Goal: Information Seeking & Learning: Find specific fact

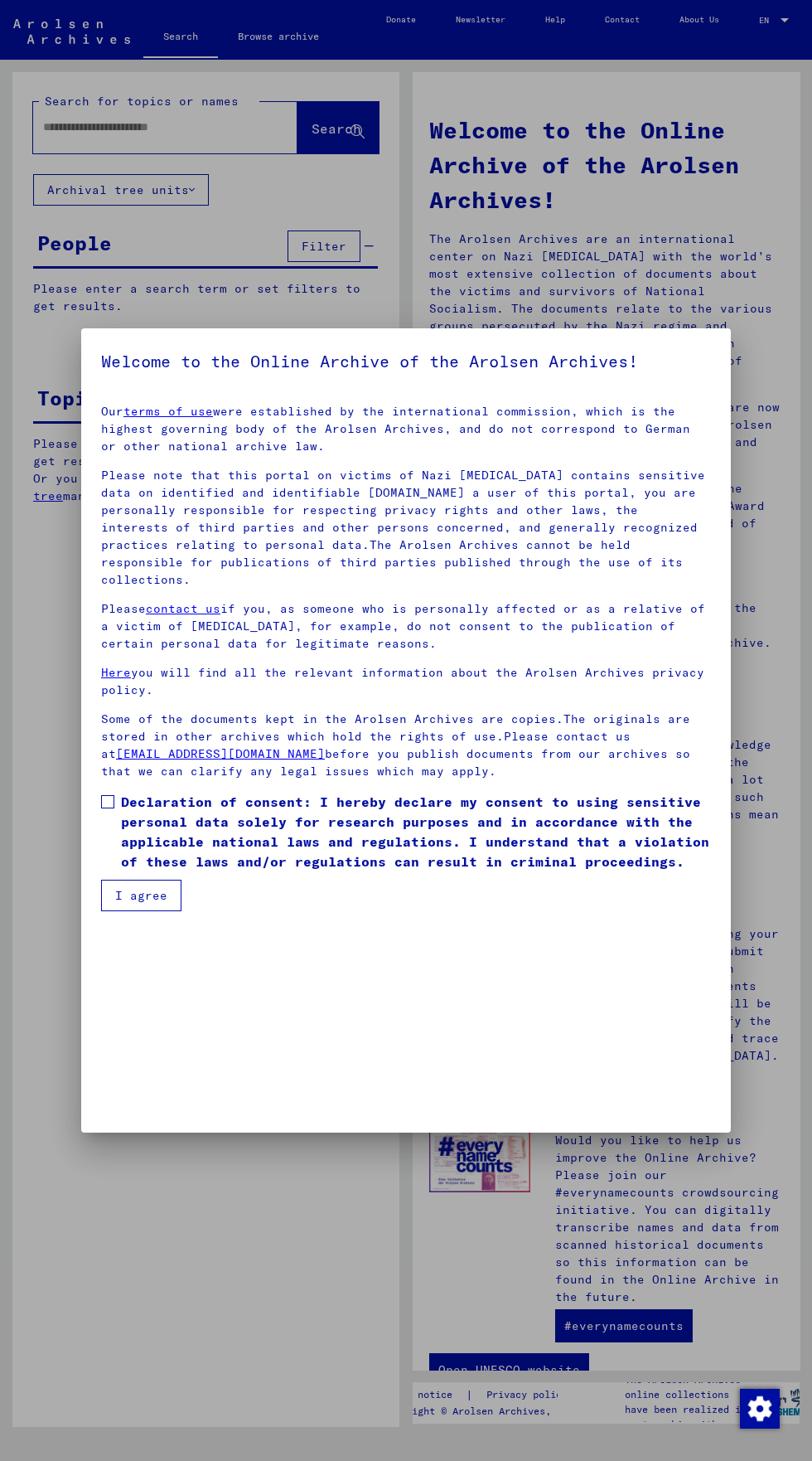
scroll to position [355, 0]
click at [109, 808] on span at bounding box center [108, 801] width 13 height 13
click at [120, 911] on button "I agree" at bounding box center [142, 895] width 80 height 31
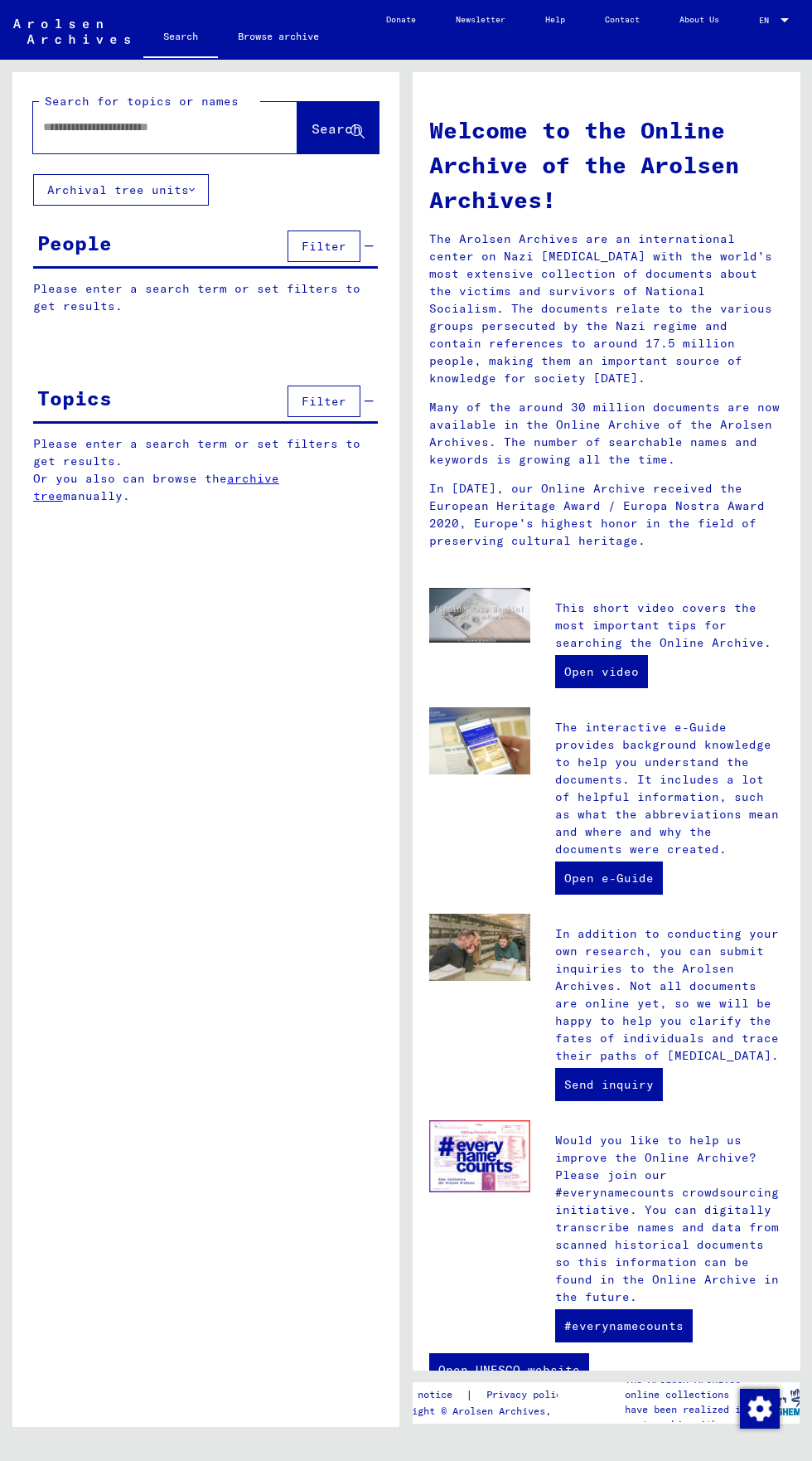
click at [60, 120] on input "text" at bounding box center [145, 127] width 205 height 18
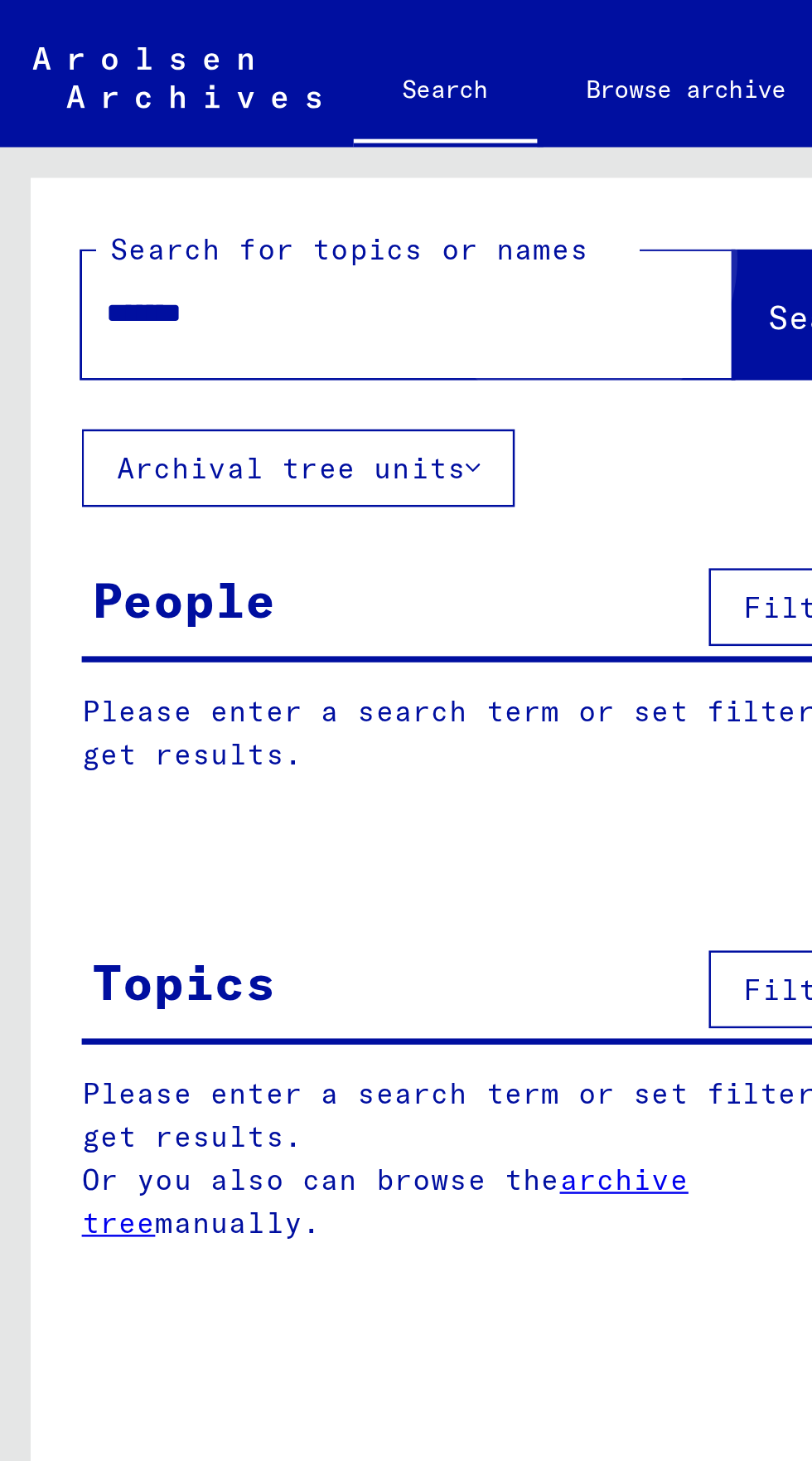
type input "*******"
click at [312, 126] on span "Search" at bounding box center [337, 128] width 50 height 17
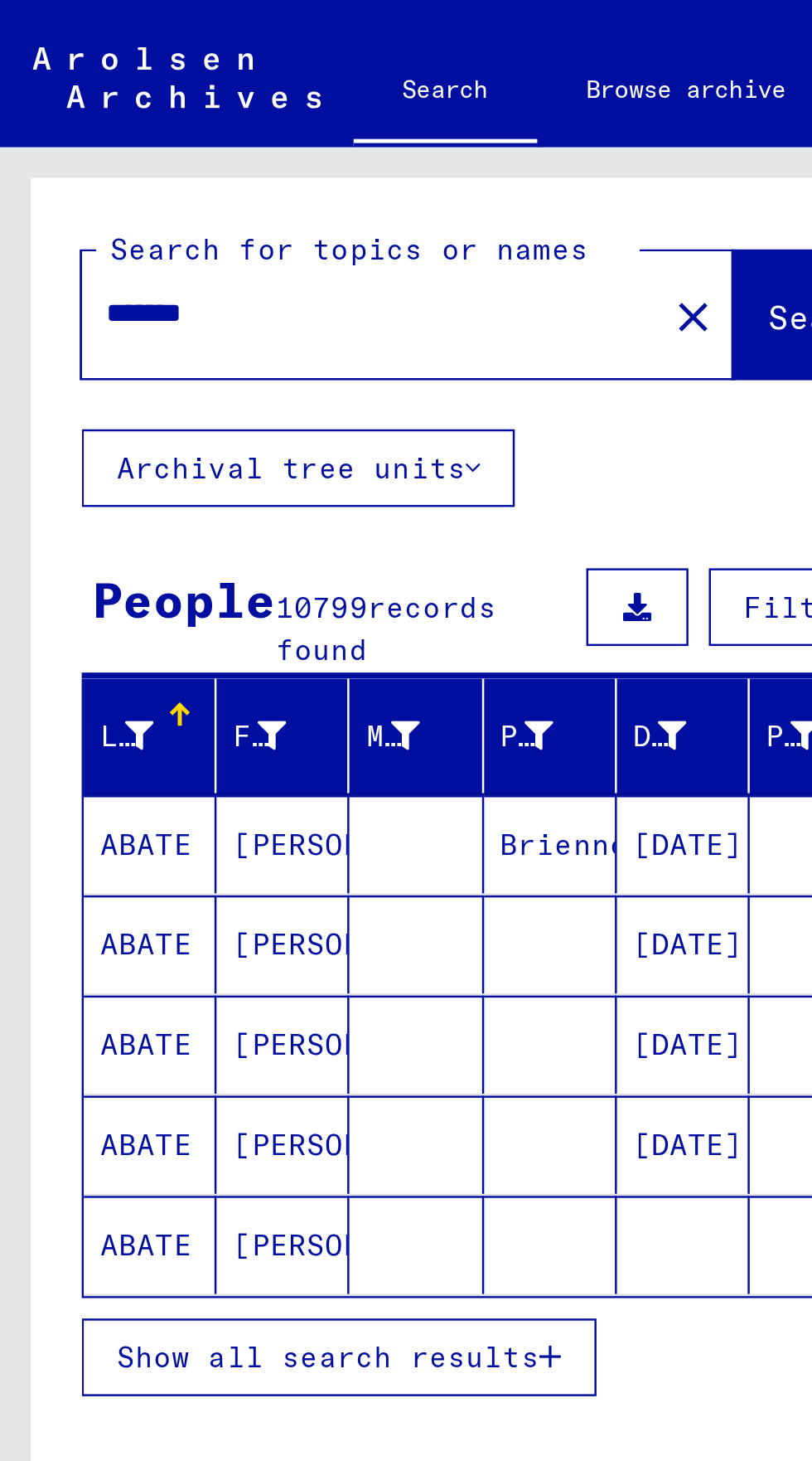
click at [71, 550] on span "Show all search results" at bounding box center [133, 550] width 172 height 15
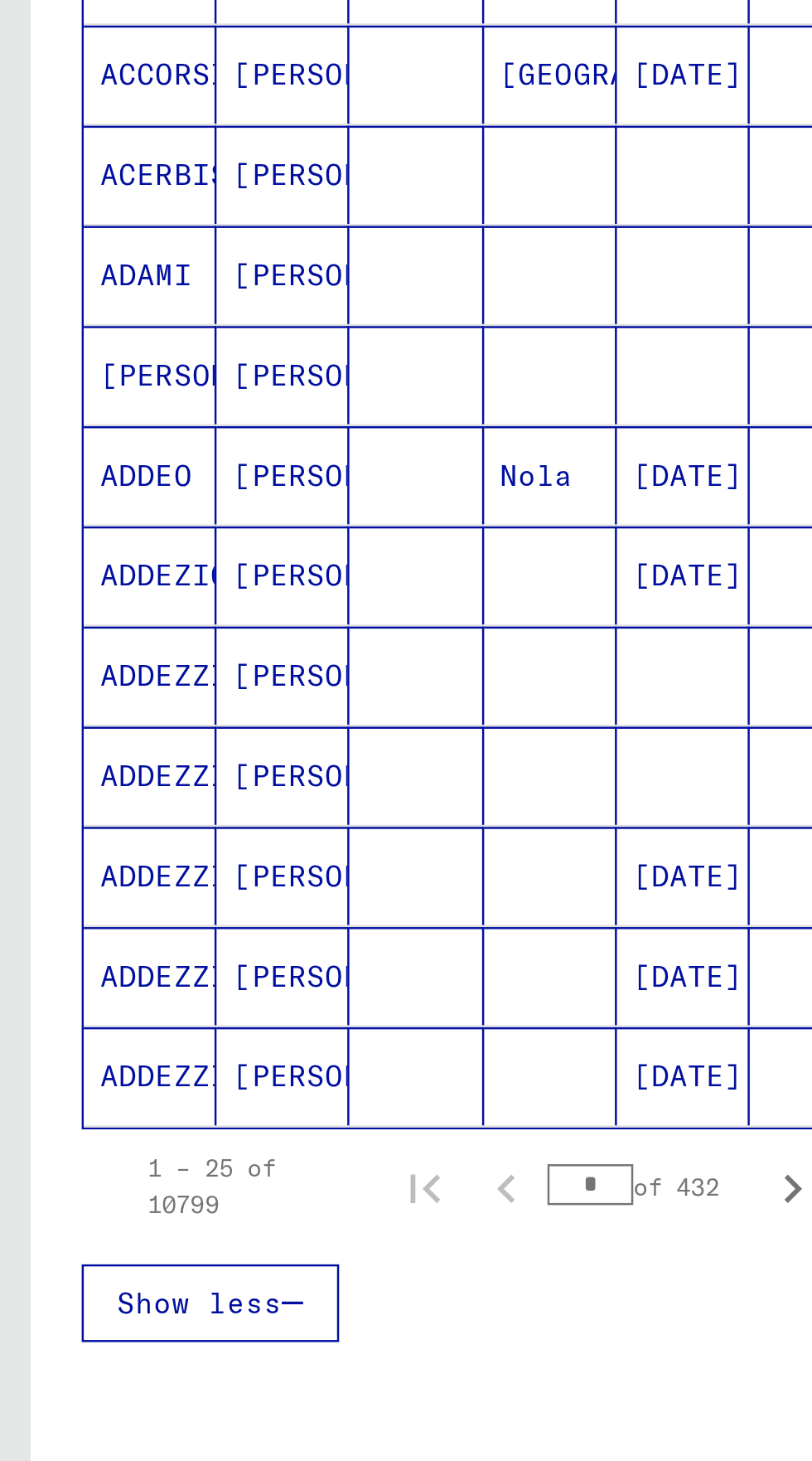
scroll to position [340, 0]
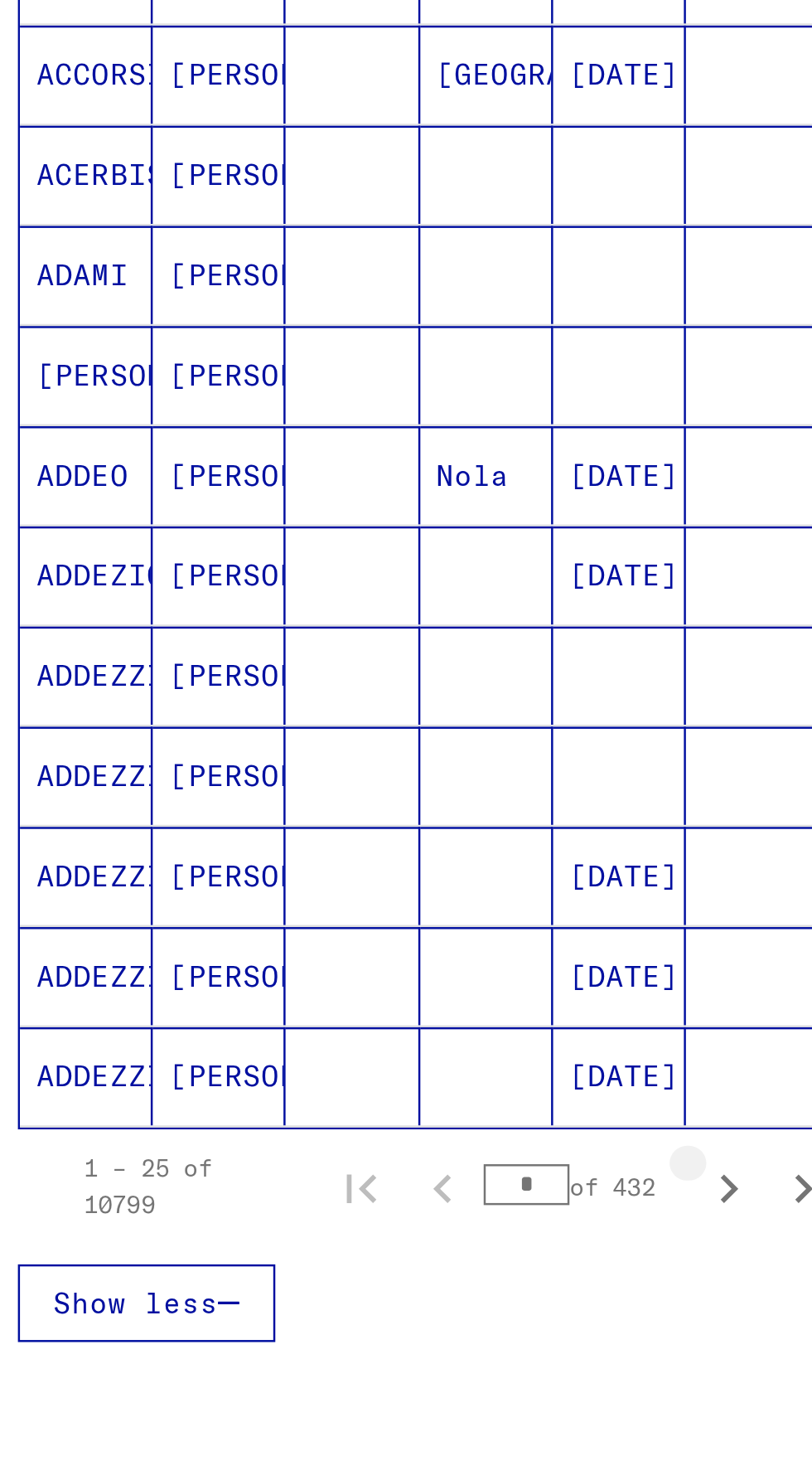
click at [321, 1011] on icon "Next page" at bounding box center [321, 1023] width 23 height 23
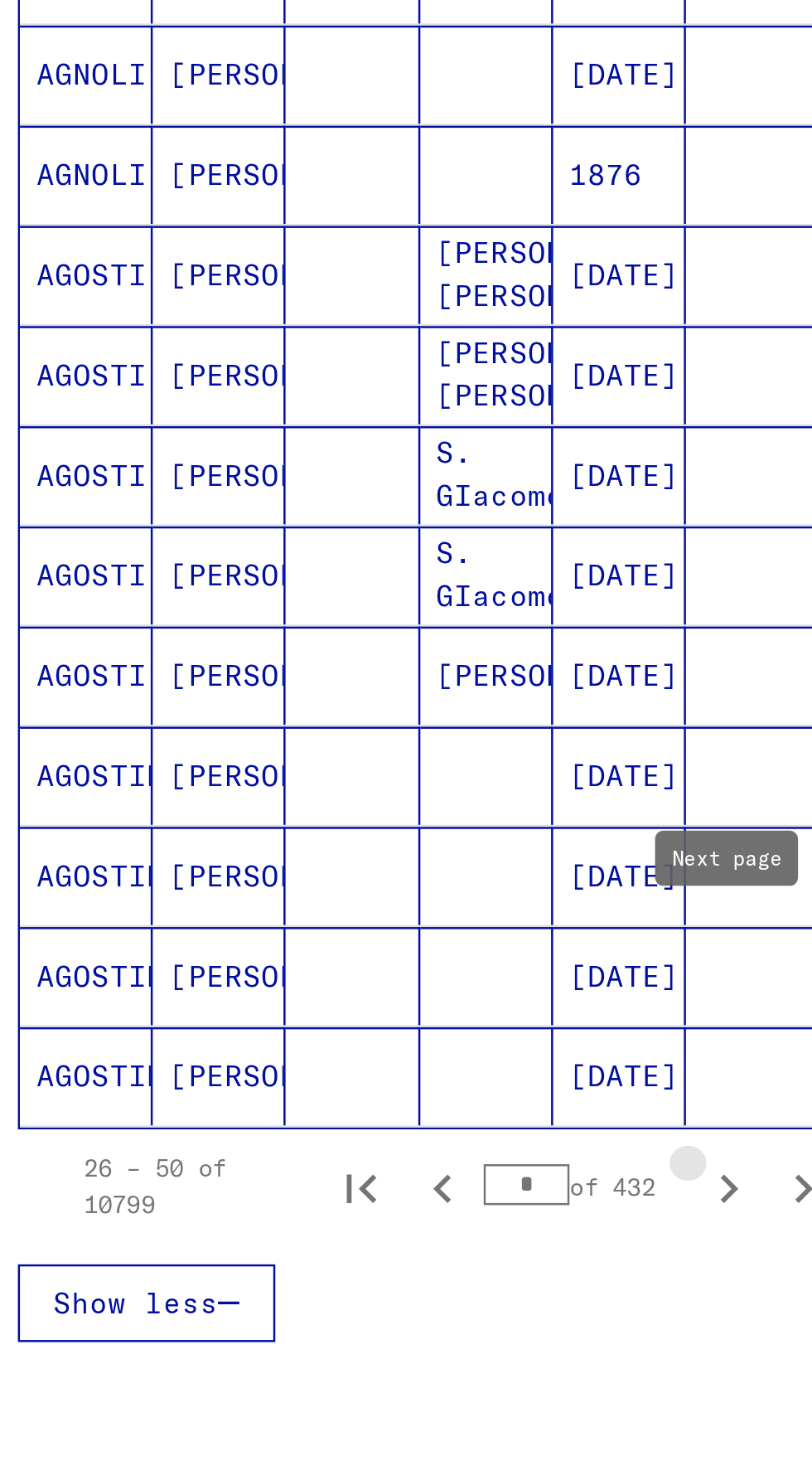
click at [328, 1011] on icon "Next page" at bounding box center [321, 1023] width 23 height 23
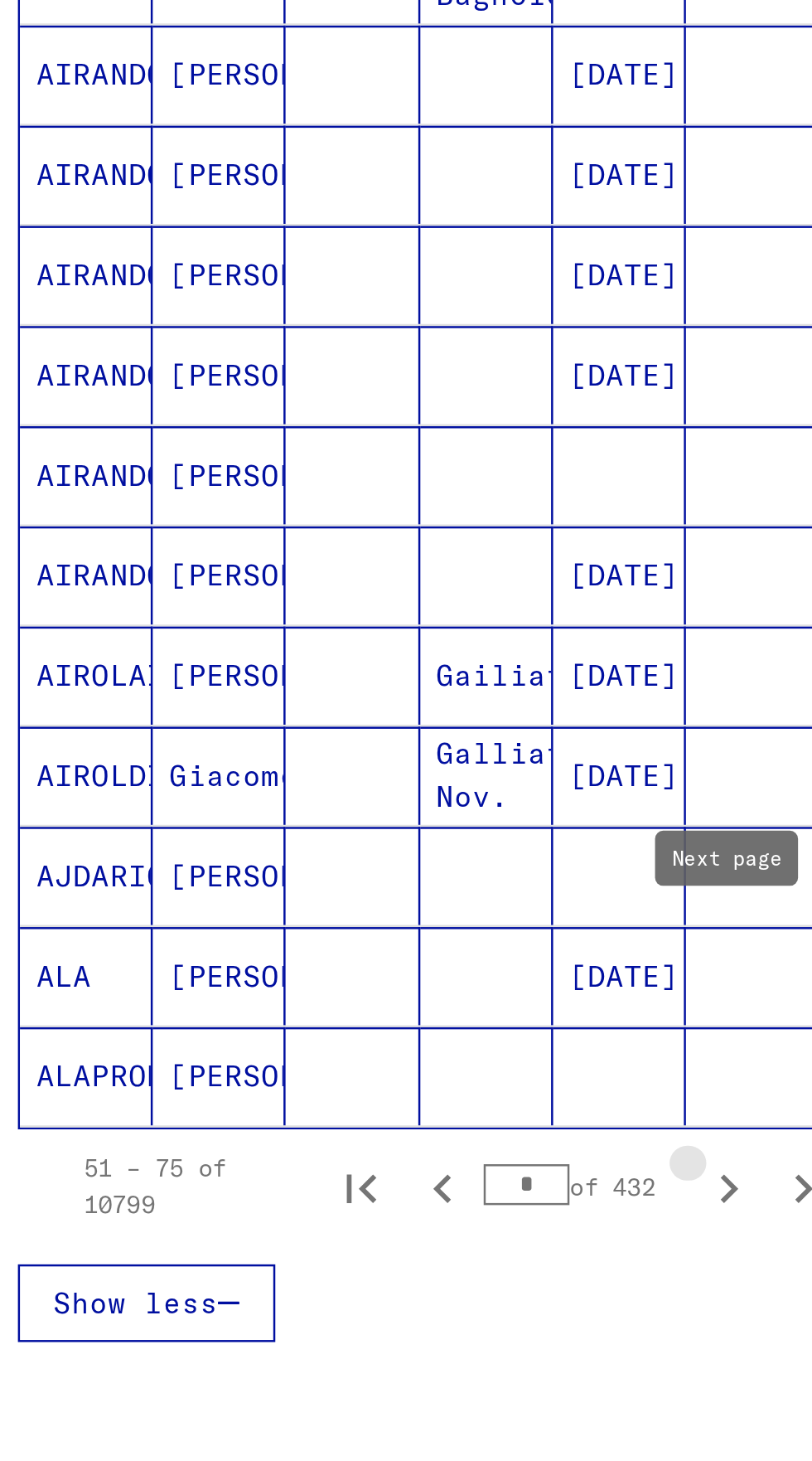
click at [328, 1011] on icon "Next page" at bounding box center [321, 1023] width 23 height 23
click at [329, 1011] on icon "Next page" at bounding box center [321, 1023] width 23 height 23
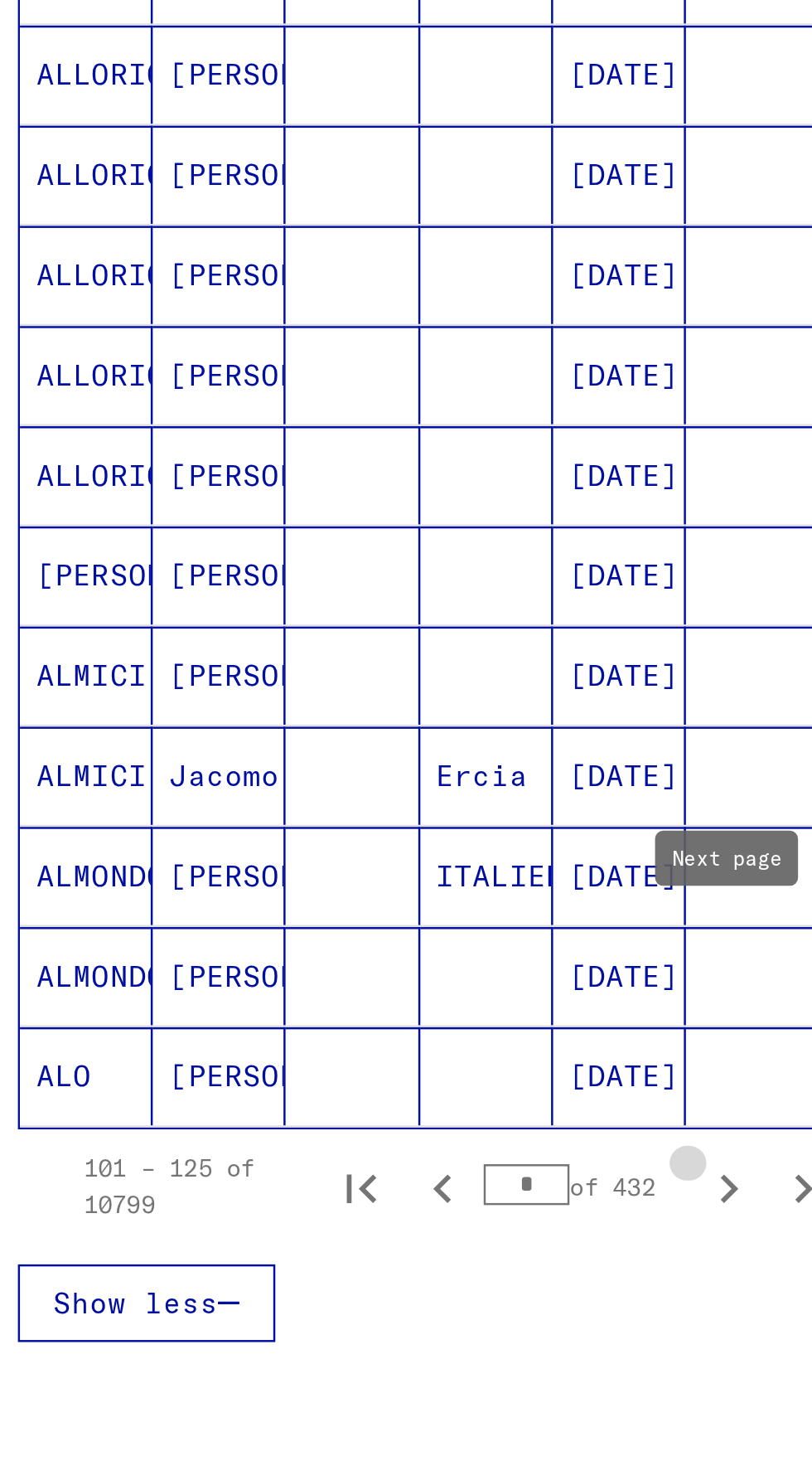
click at [325, 1011] on icon "Next page" at bounding box center [321, 1023] width 23 height 23
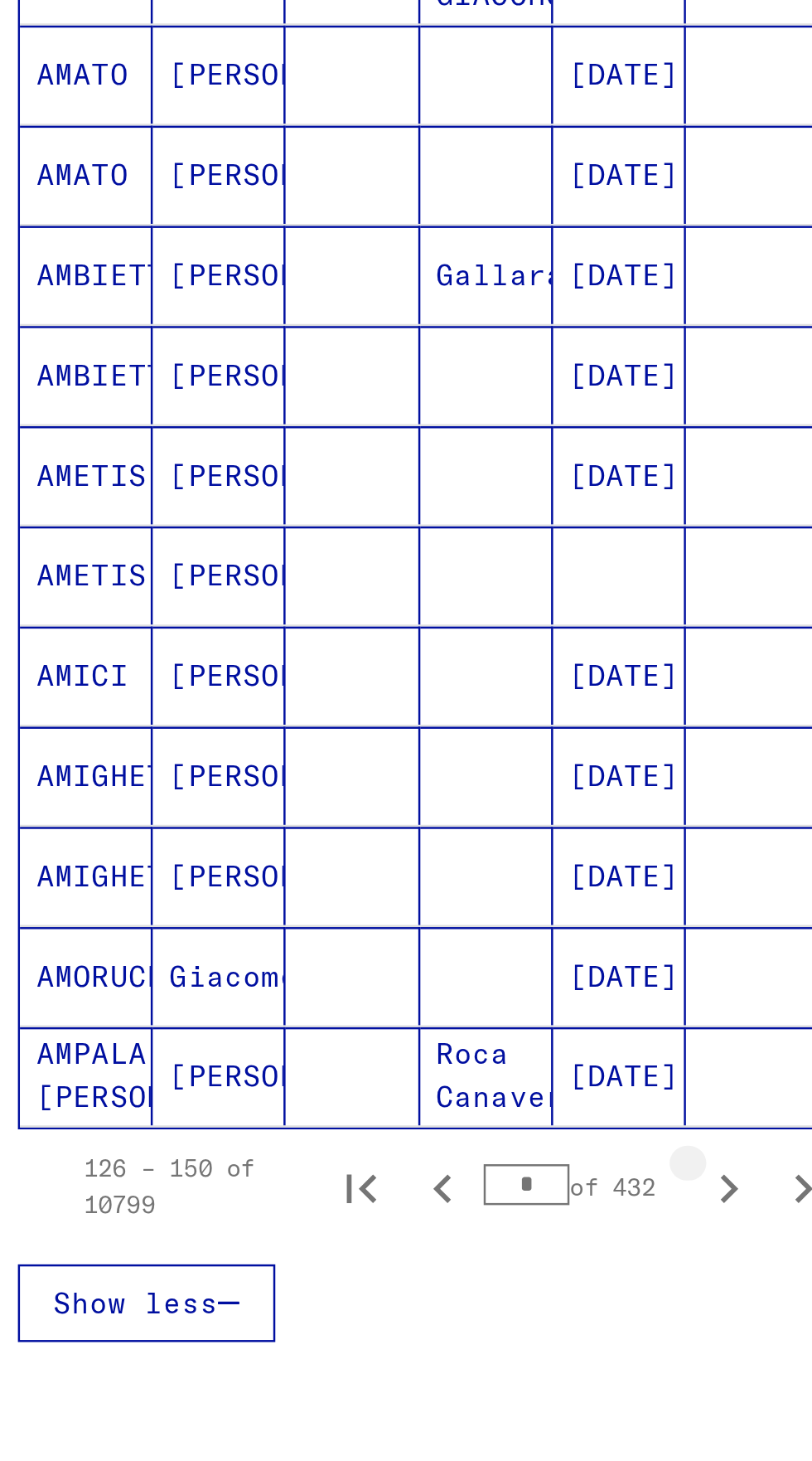
click at [322, 1005] on button "Next page" at bounding box center [321, 1021] width 33 height 33
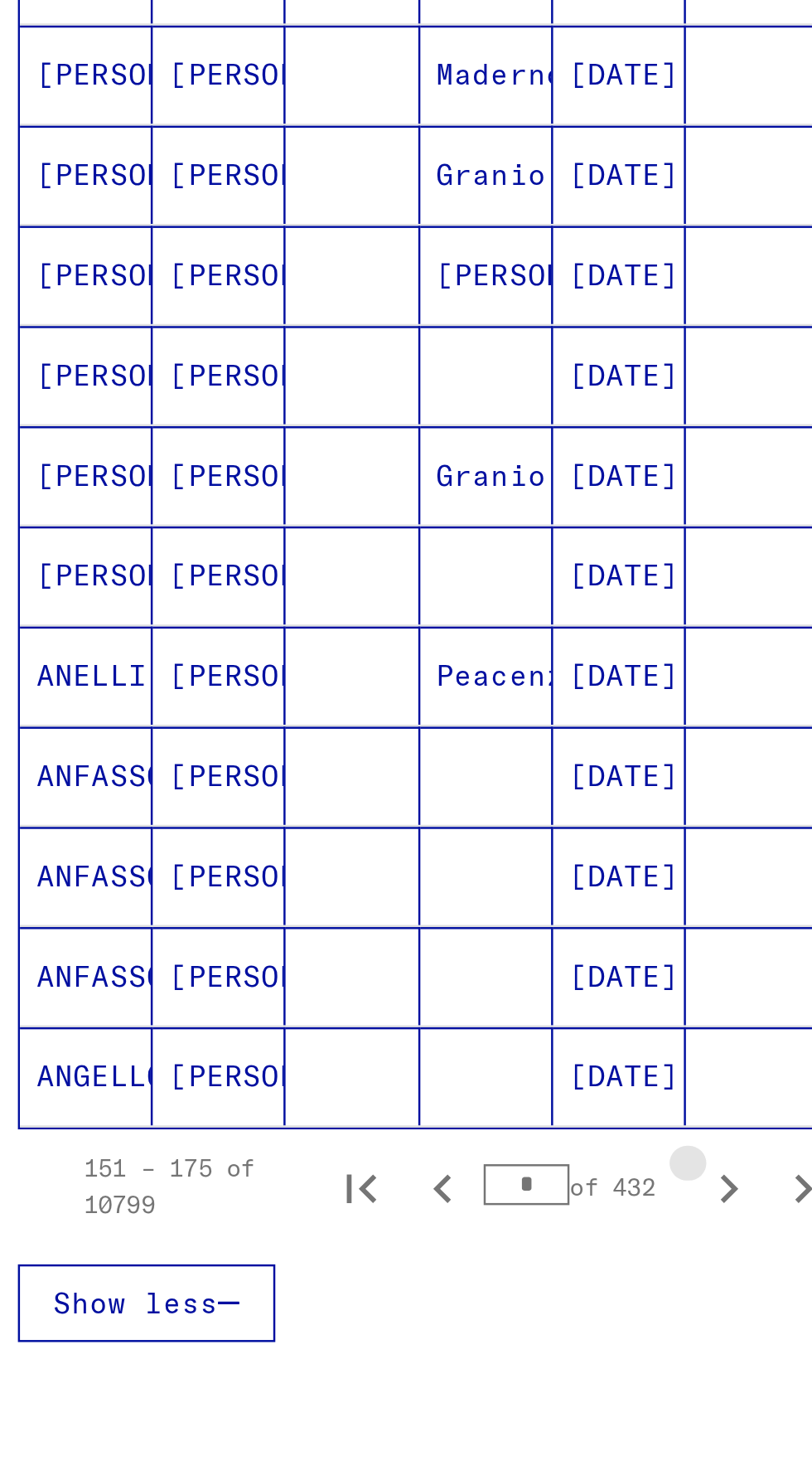
click at [326, 1011] on icon "Next page" at bounding box center [321, 1023] width 23 height 23
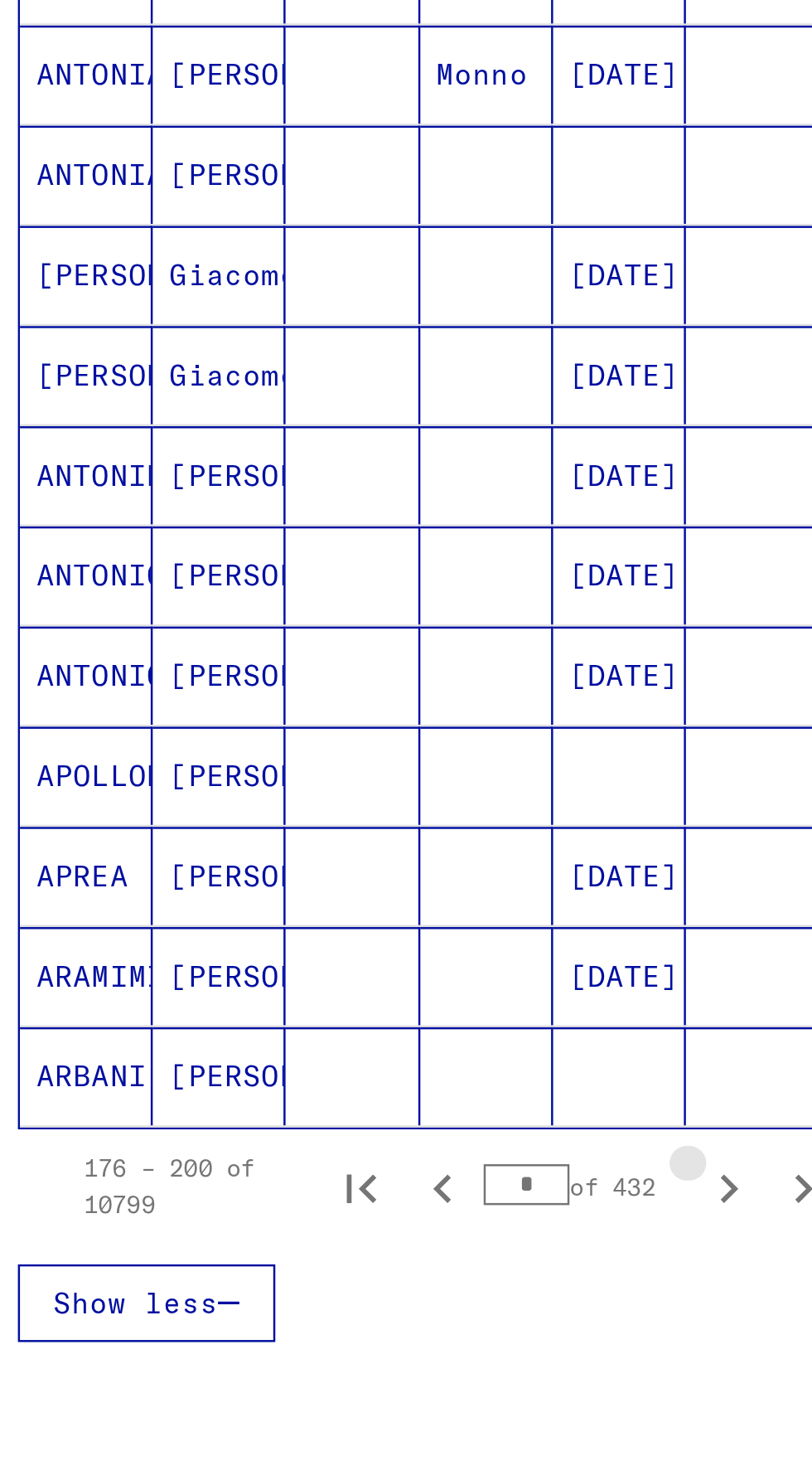
click at [327, 1011] on icon "Next page" at bounding box center [321, 1023] width 23 height 23
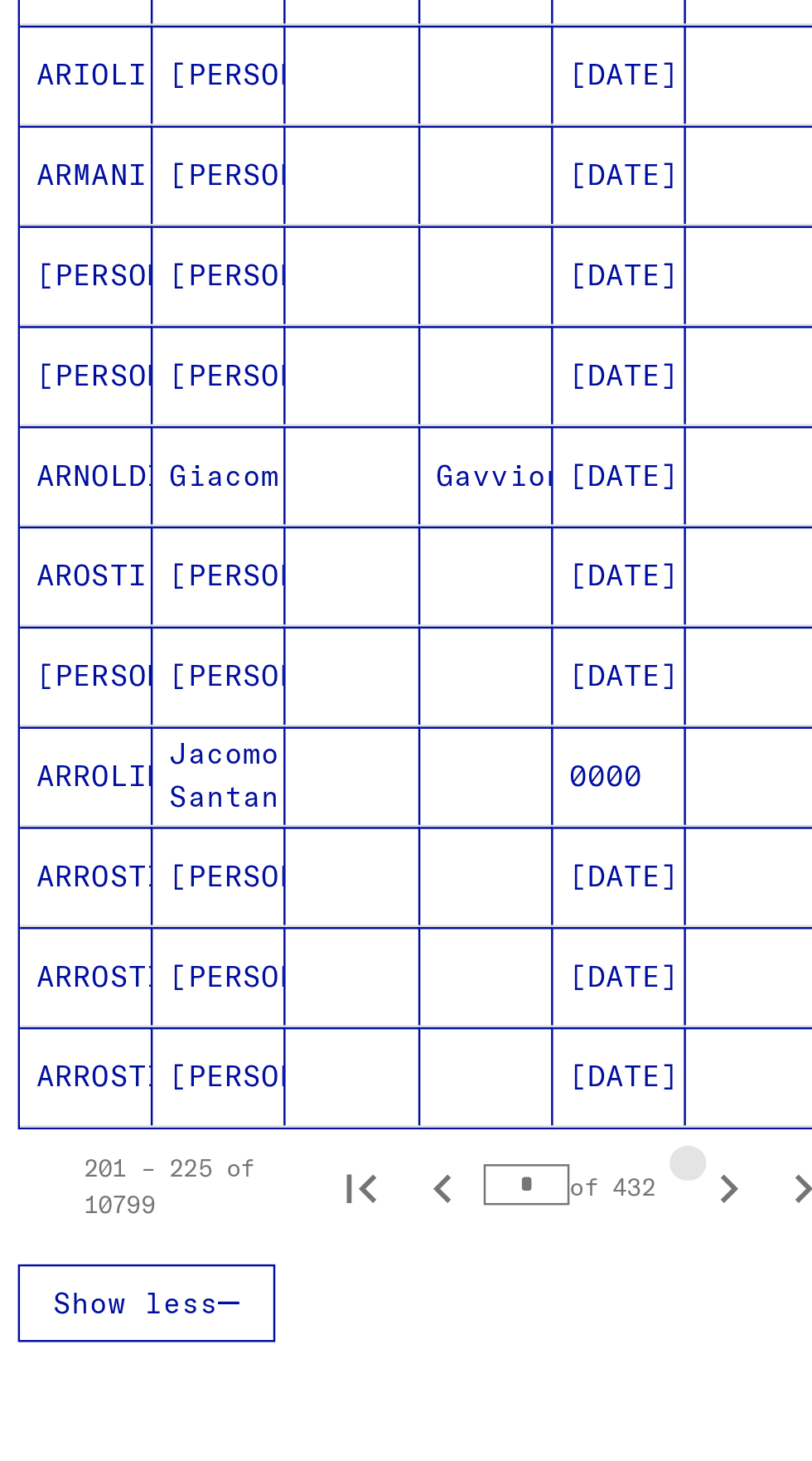
click at [327, 1011] on icon "Next page" at bounding box center [321, 1023] width 23 height 23
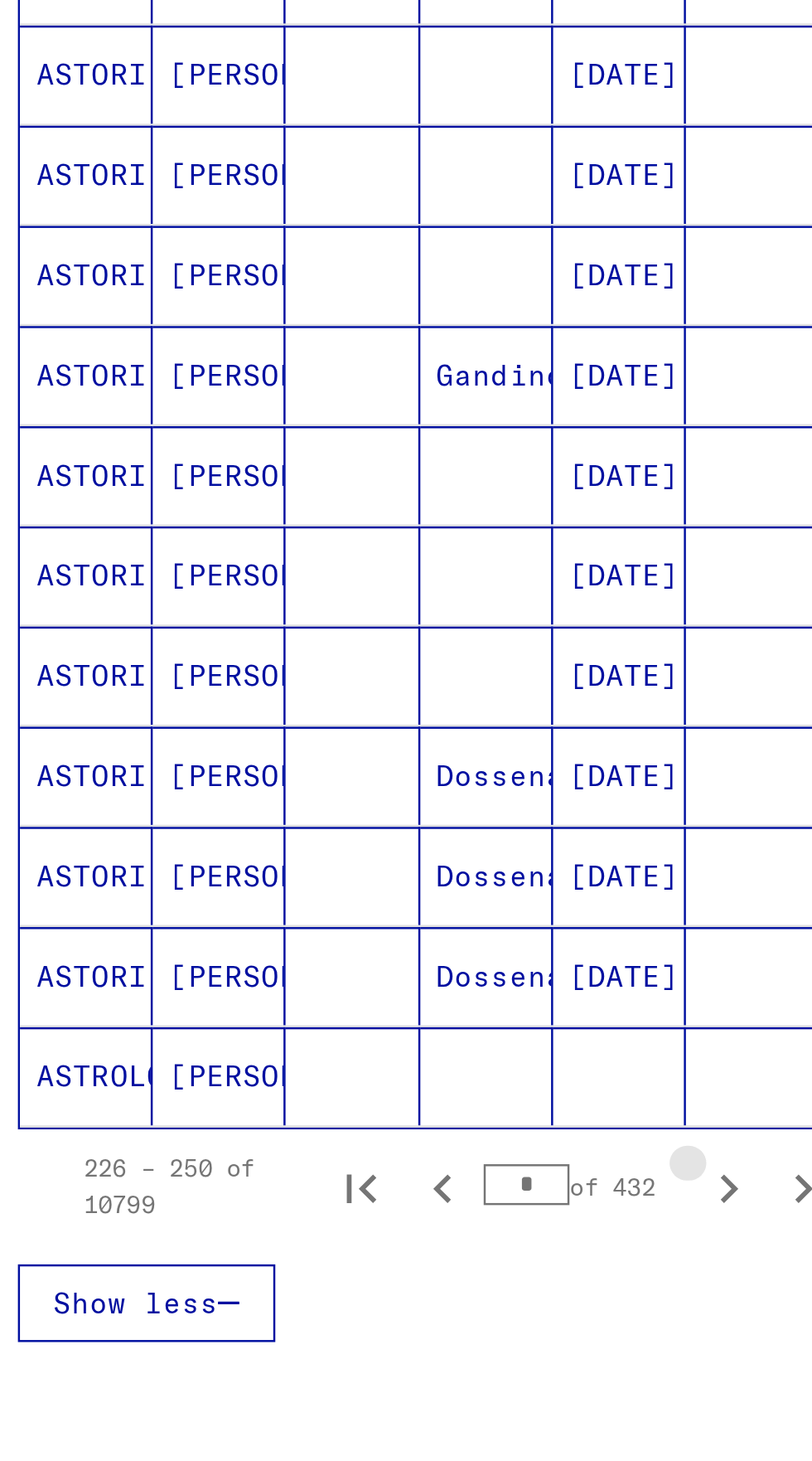
click at [327, 1011] on icon "Next page" at bounding box center [321, 1023] width 23 height 23
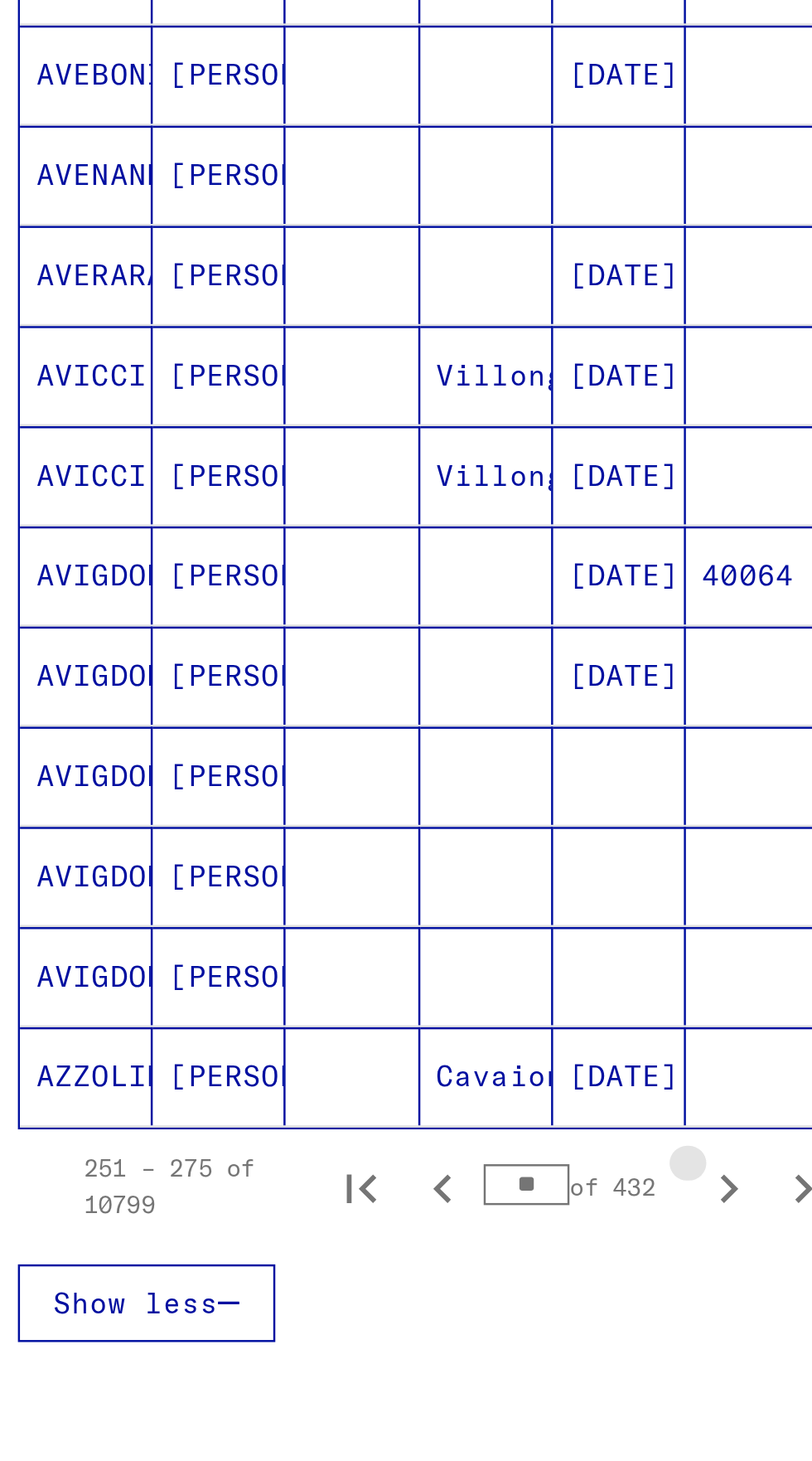
click at [329, 1011] on icon "Next page" at bounding box center [321, 1023] width 23 height 23
click at [327, 1011] on icon "Next page" at bounding box center [321, 1023] width 23 height 23
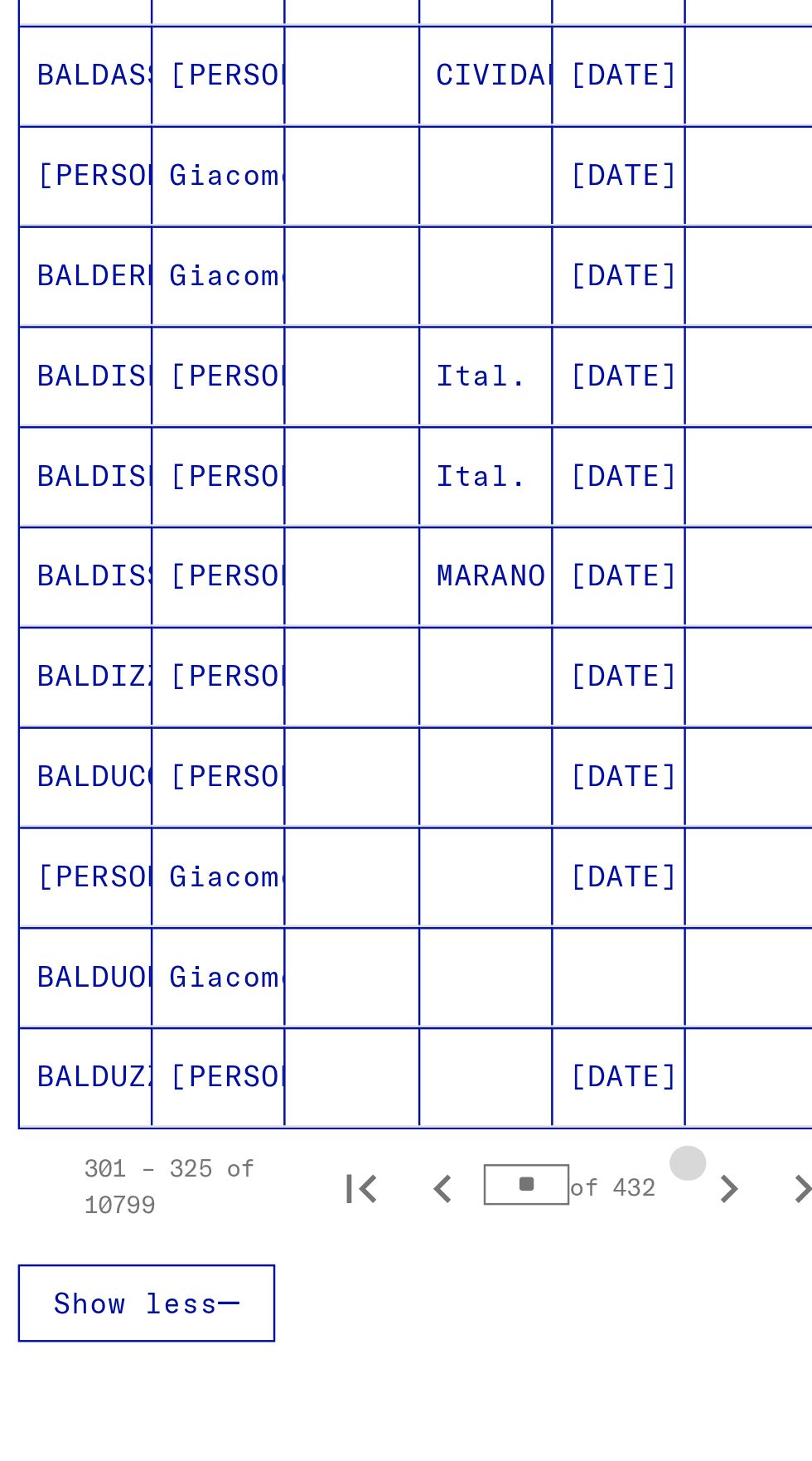
click at [328, 1011] on icon "Next page" at bounding box center [321, 1023] width 23 height 23
click at [325, 1011] on icon "Next page" at bounding box center [321, 1023] width 23 height 23
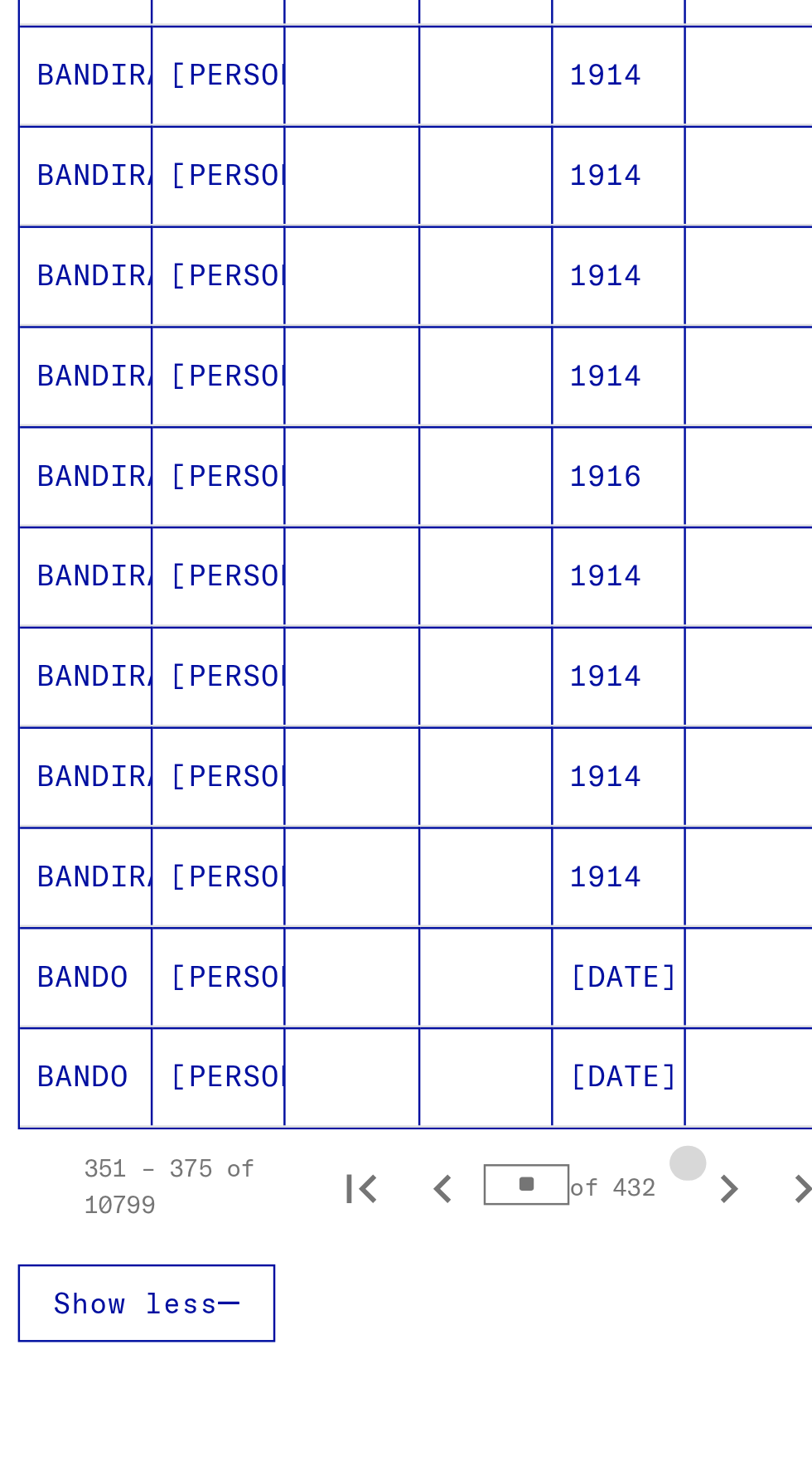
click at [322, 1017] on icon "Next page" at bounding box center [322, 1022] width 7 height 12
click at [321, 1011] on icon "Next page" at bounding box center [321, 1023] width 23 height 23
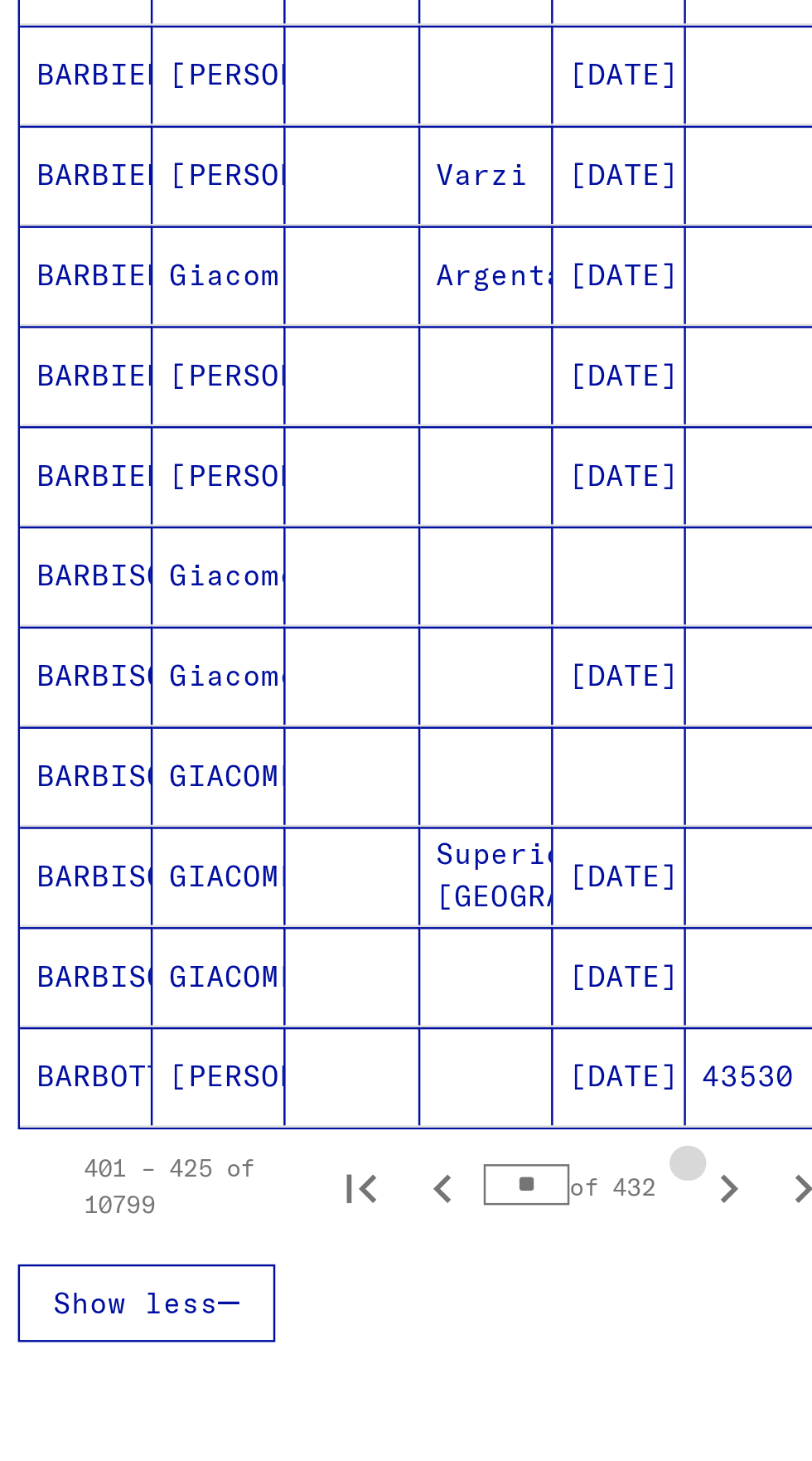
click at [321, 1017] on icon "Next page" at bounding box center [322, 1022] width 7 height 12
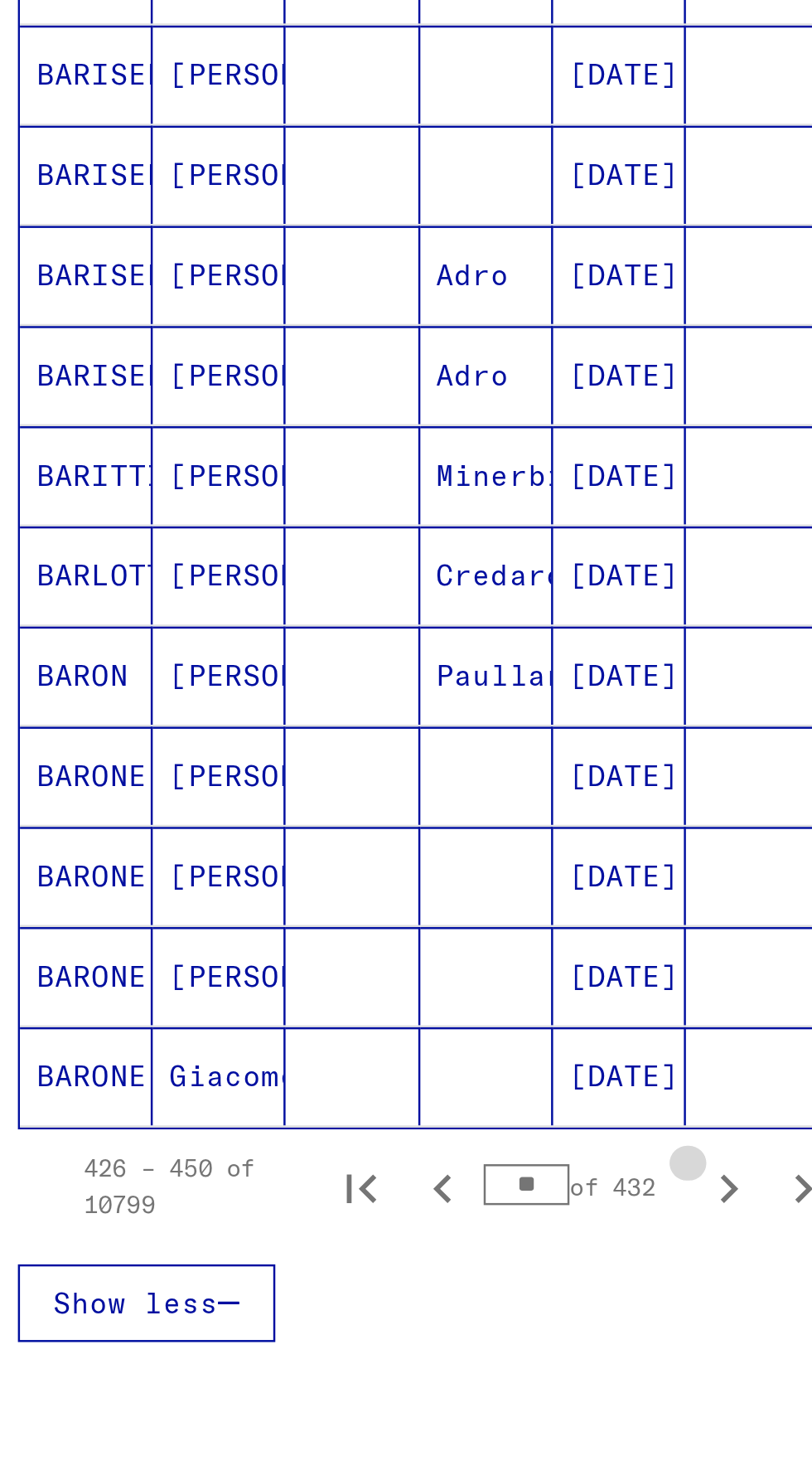
click at [321, 1017] on icon "Next page" at bounding box center [322, 1022] width 7 height 12
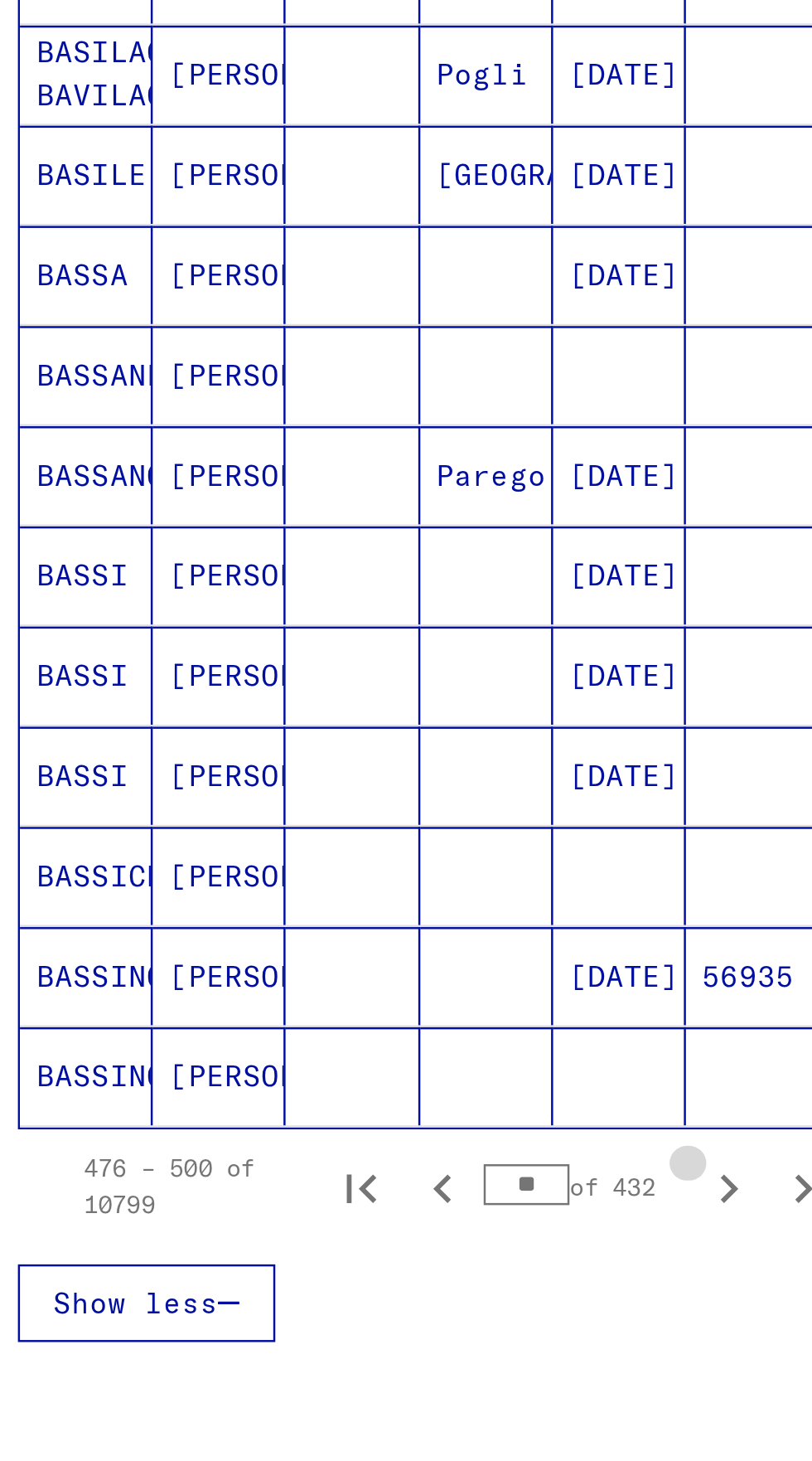
click at [321, 1017] on icon "Next page" at bounding box center [322, 1022] width 7 height 12
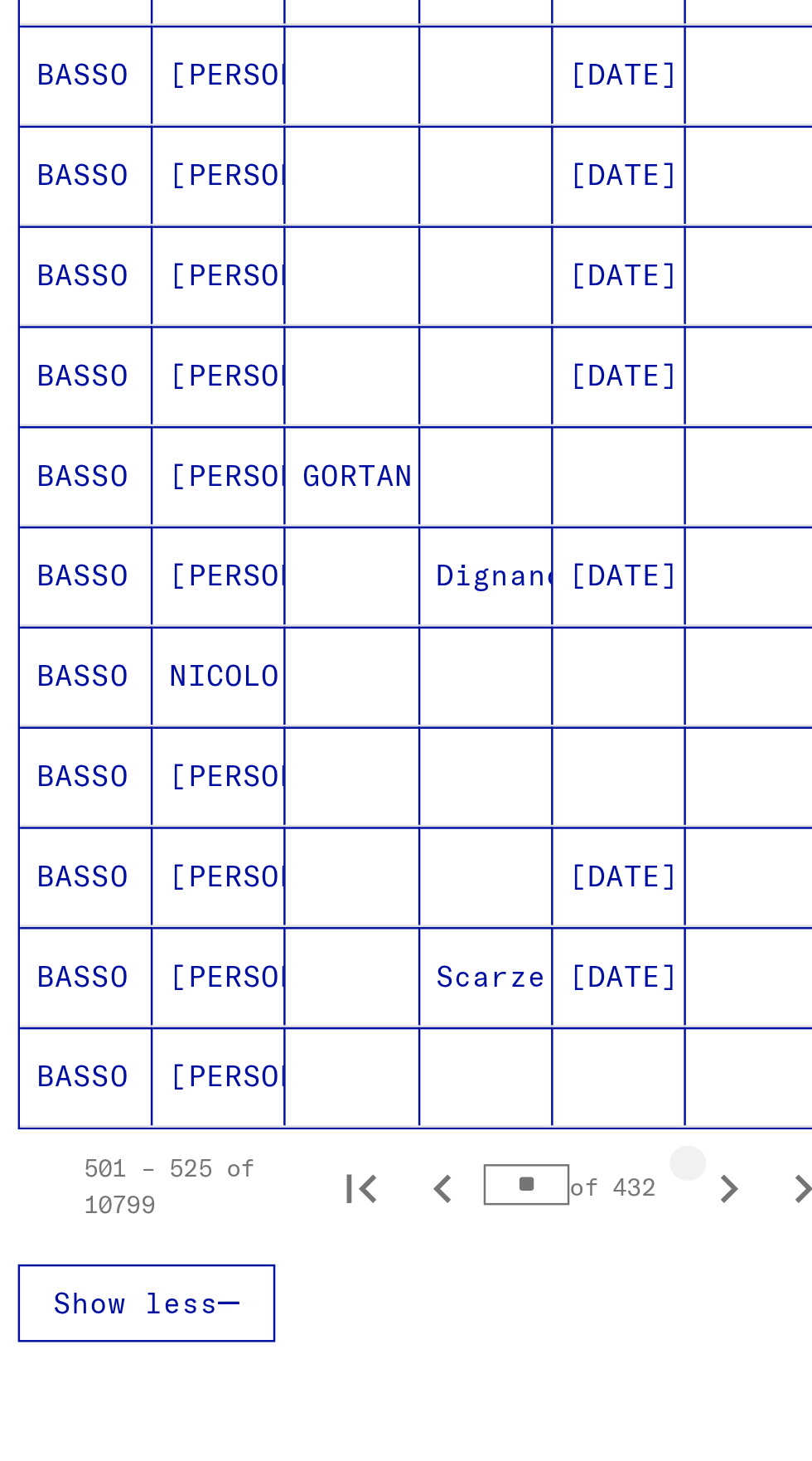
click at [319, 1017] on icon "Next page" at bounding box center [322, 1022] width 7 height 12
click at [318, 1011] on icon "Next page" at bounding box center [321, 1023] width 23 height 23
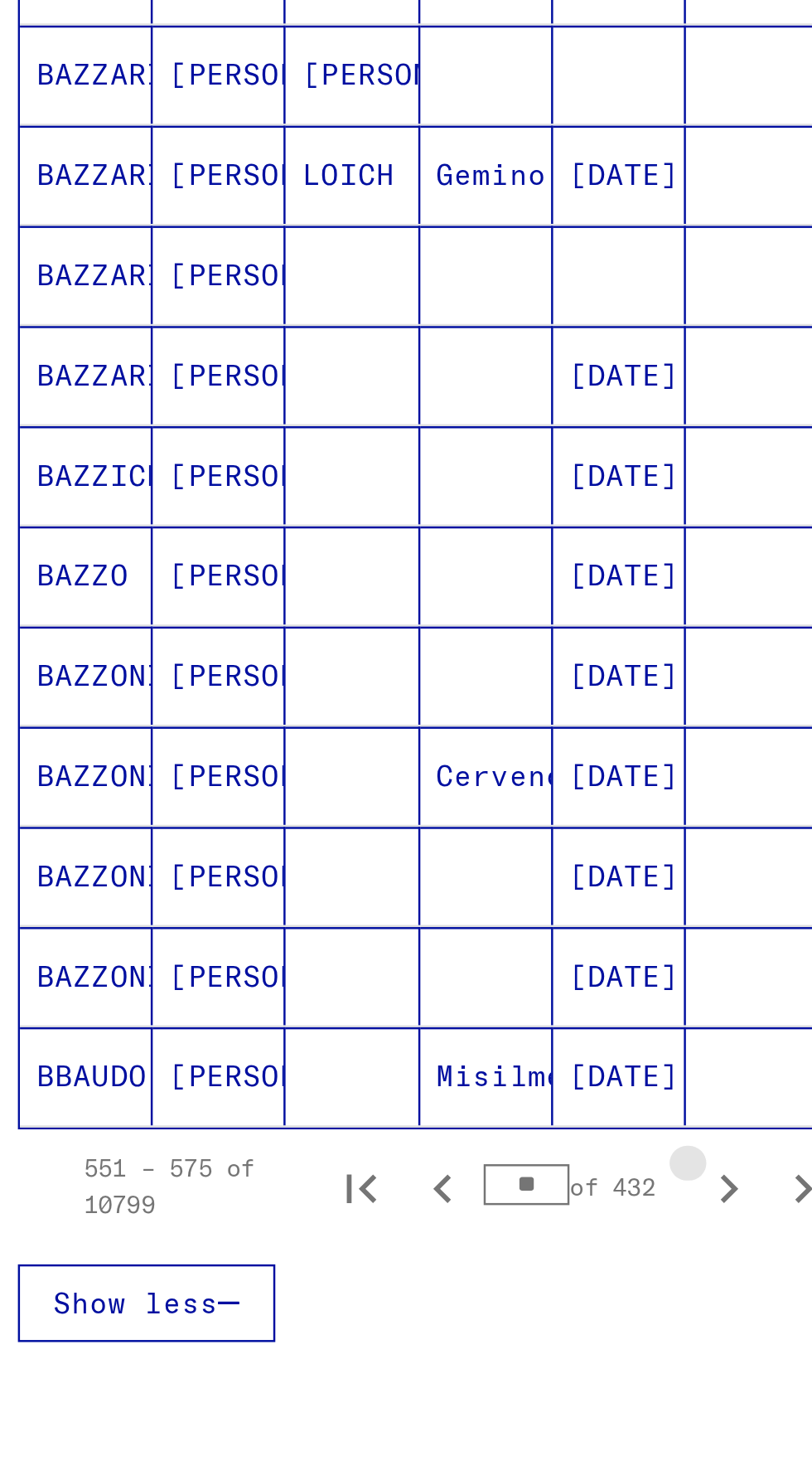
click at [317, 1011] on icon "Next page" at bounding box center [321, 1023] width 23 height 23
click at [319, 1011] on icon "Next page" at bounding box center [321, 1023] width 23 height 23
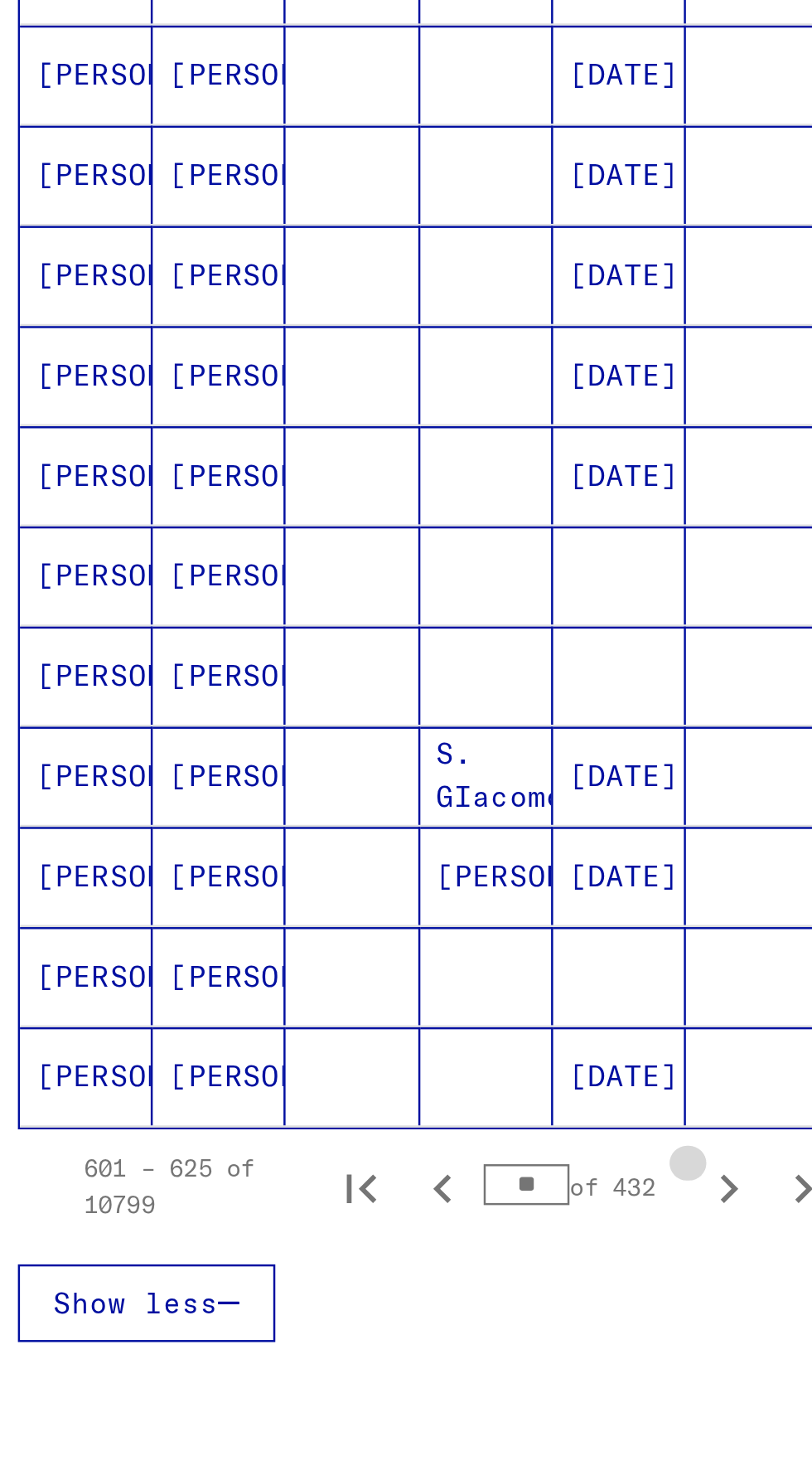
click at [320, 1011] on icon "Next page" at bounding box center [321, 1023] width 23 height 23
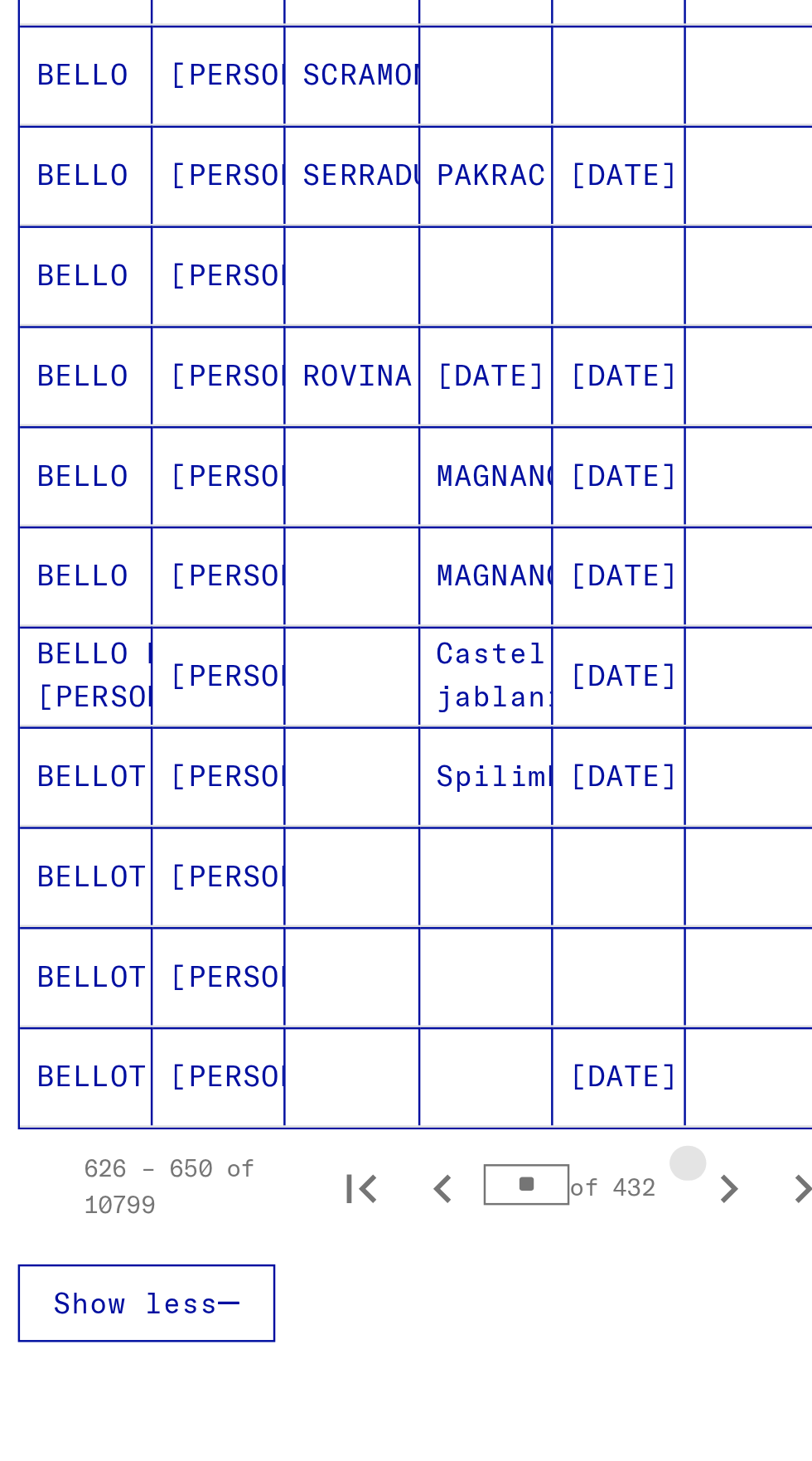
click at [319, 1011] on icon "Next page" at bounding box center [321, 1023] width 23 height 23
click at [320, 1017] on icon "Next page" at bounding box center [322, 1022] width 7 height 12
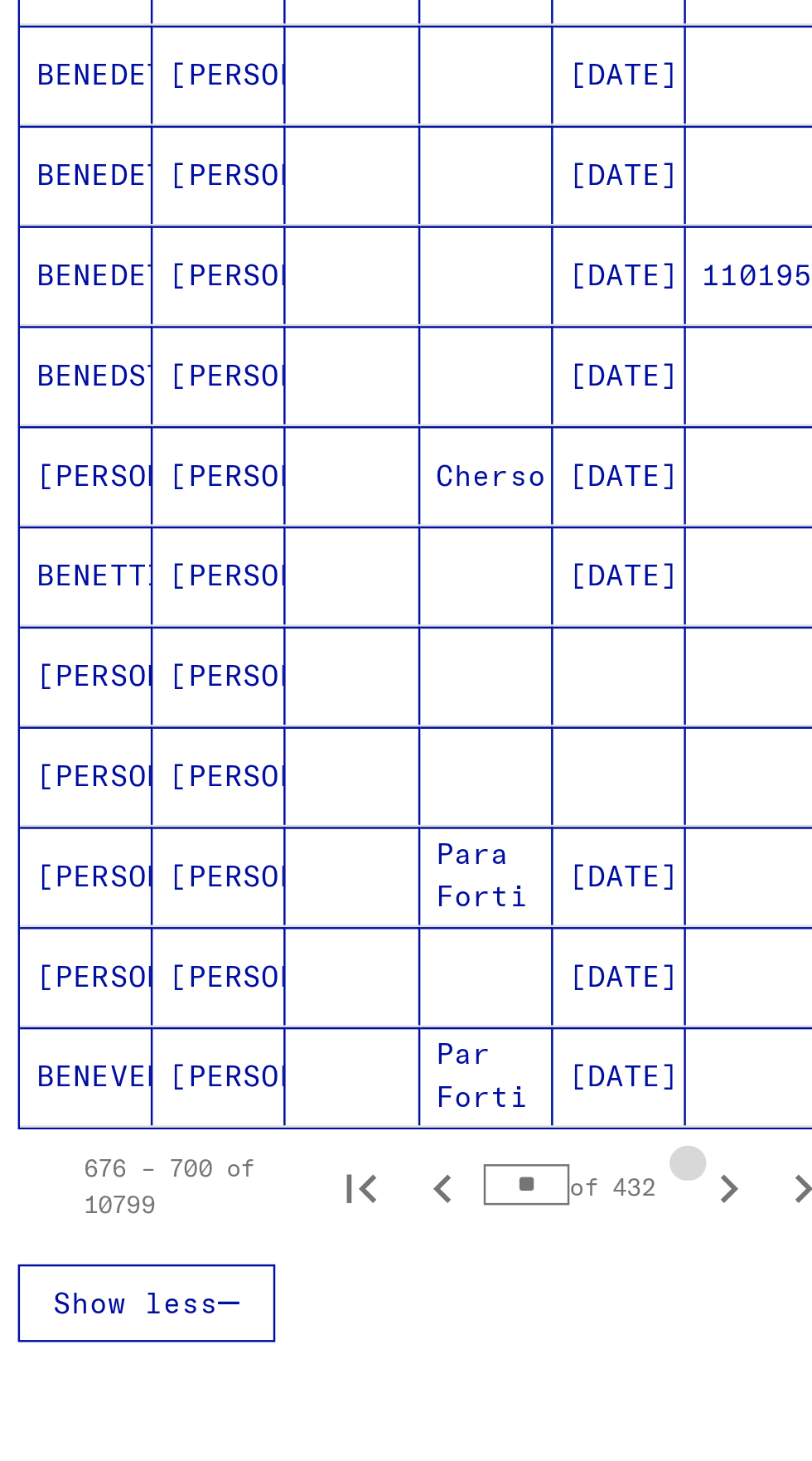
click at [319, 1011] on icon "Next page" at bounding box center [321, 1023] width 23 height 23
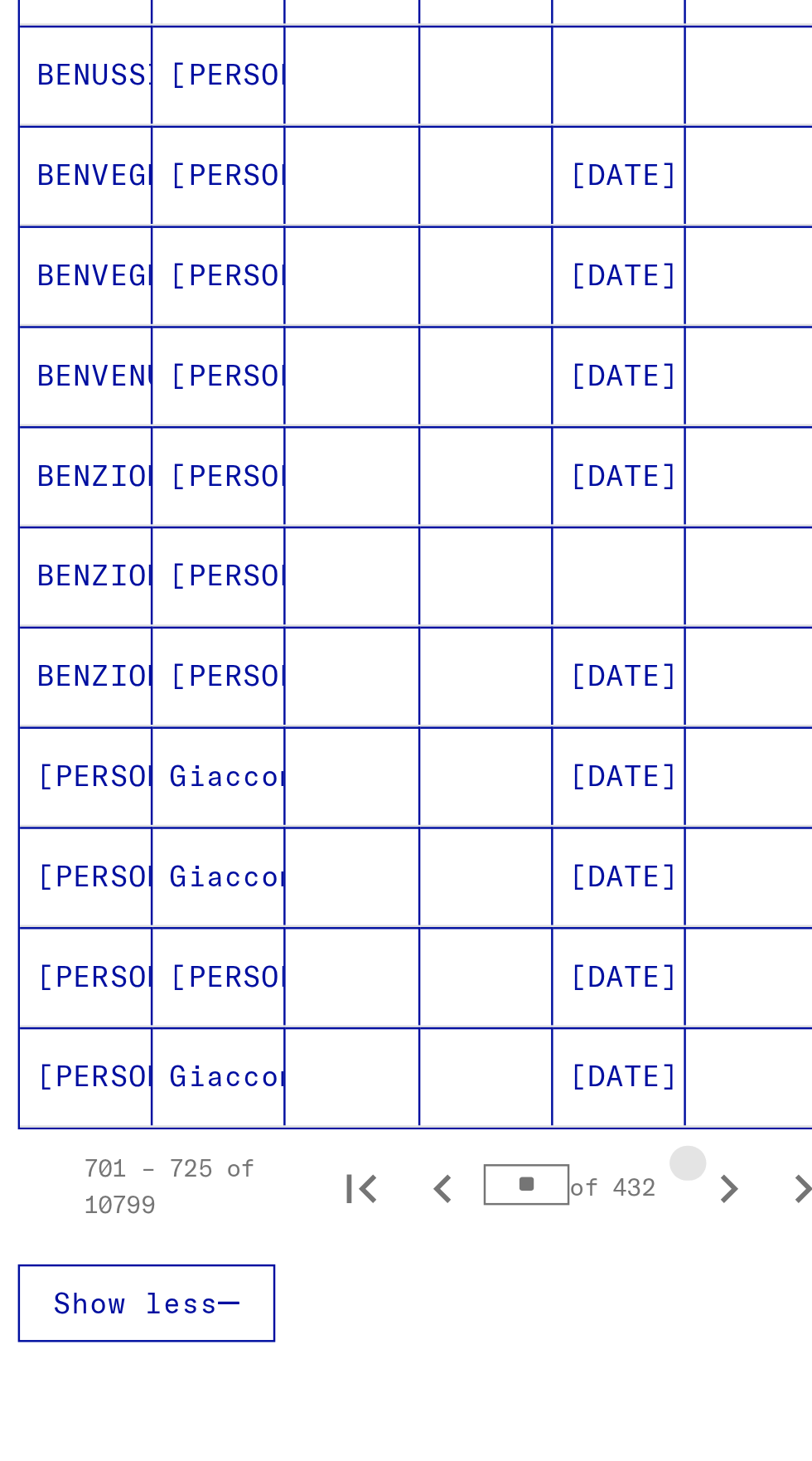
click at [321, 1017] on icon "Next page" at bounding box center [322, 1022] width 7 height 12
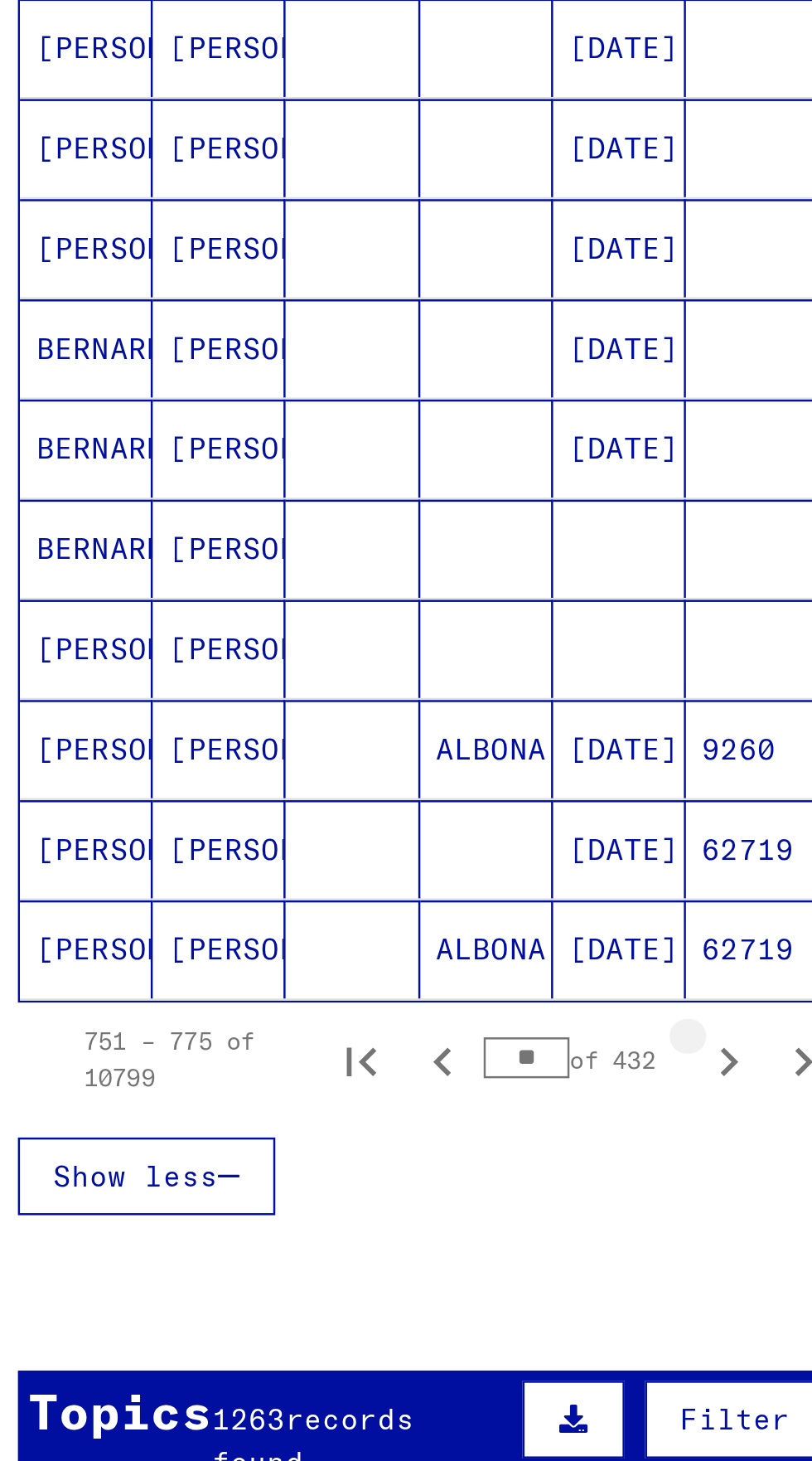
click at [319, 1011] on icon "Next page" at bounding box center [321, 1023] width 23 height 23
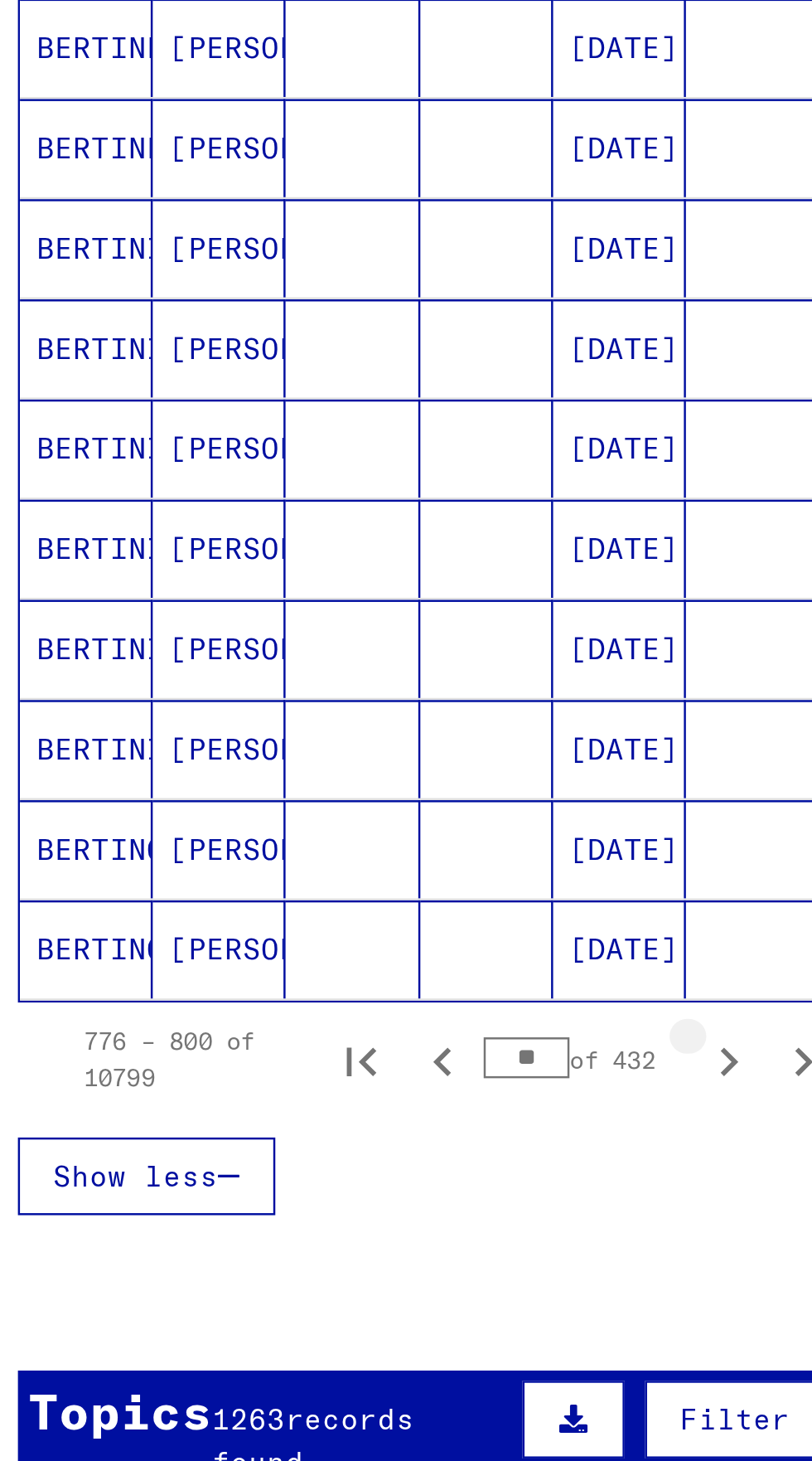
click at [317, 1011] on icon "Next page" at bounding box center [321, 1023] width 23 height 23
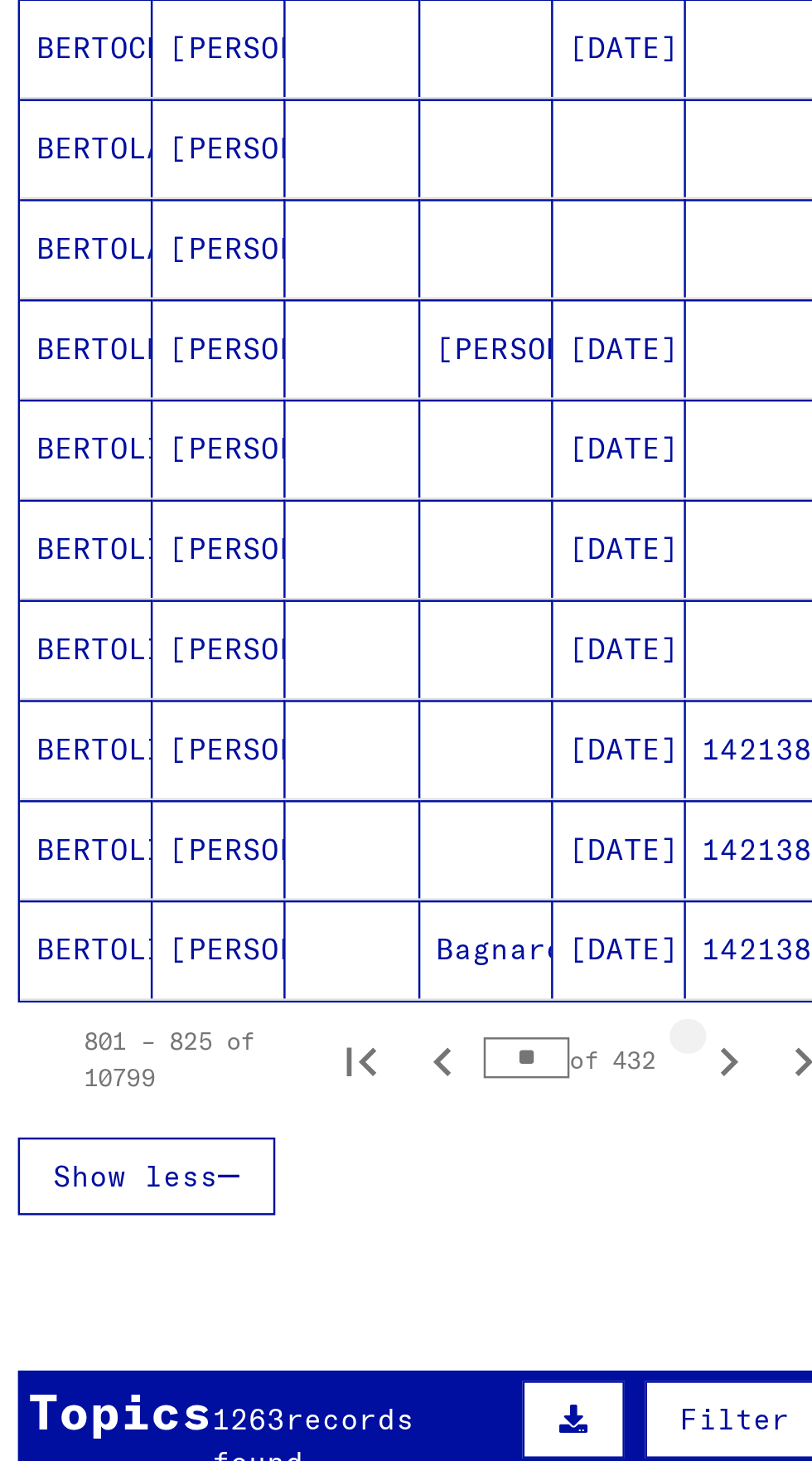
click at [322, 1011] on icon "Next page" at bounding box center [321, 1023] width 23 height 23
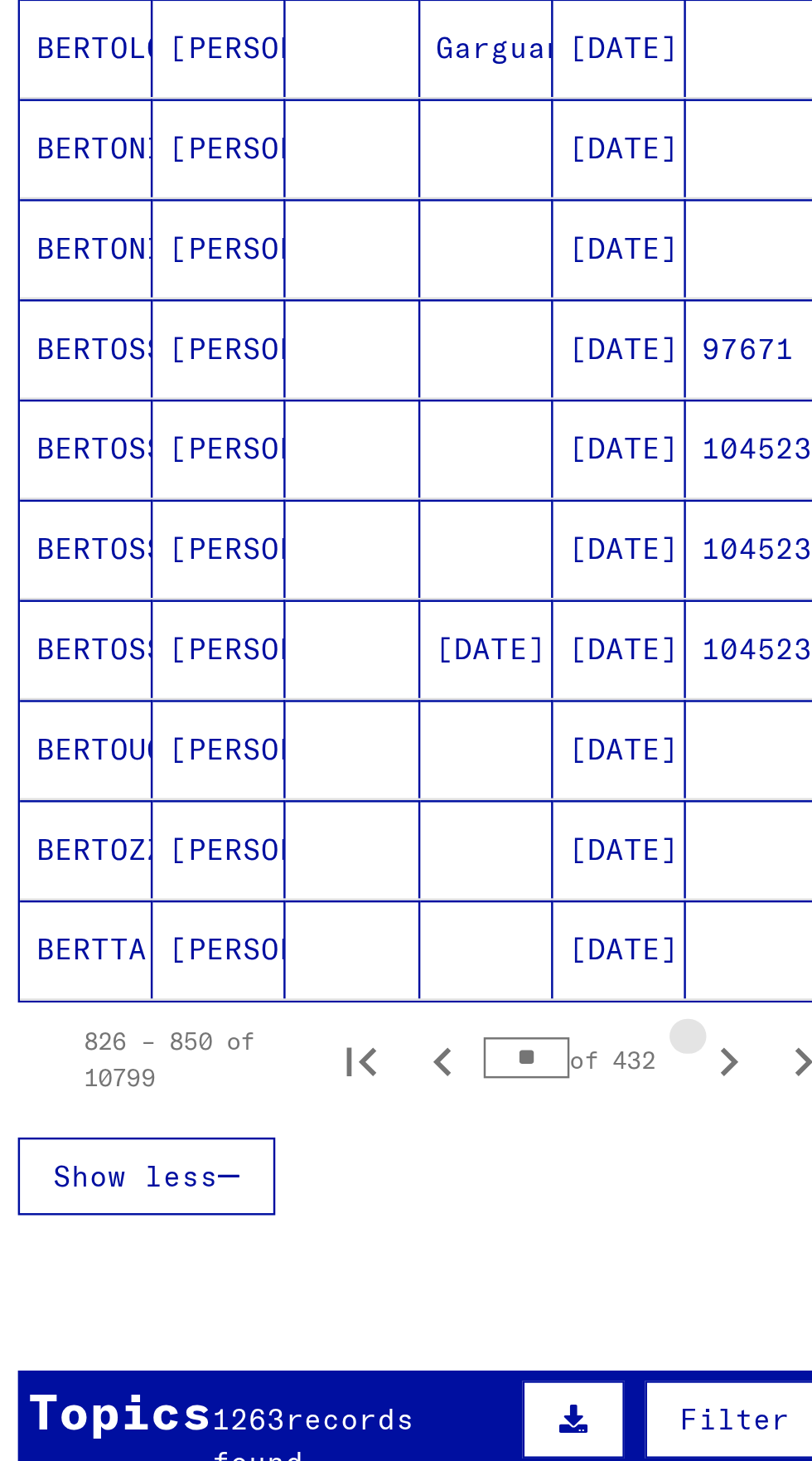
click at [321, 1017] on icon "Next page" at bounding box center [322, 1022] width 7 height 12
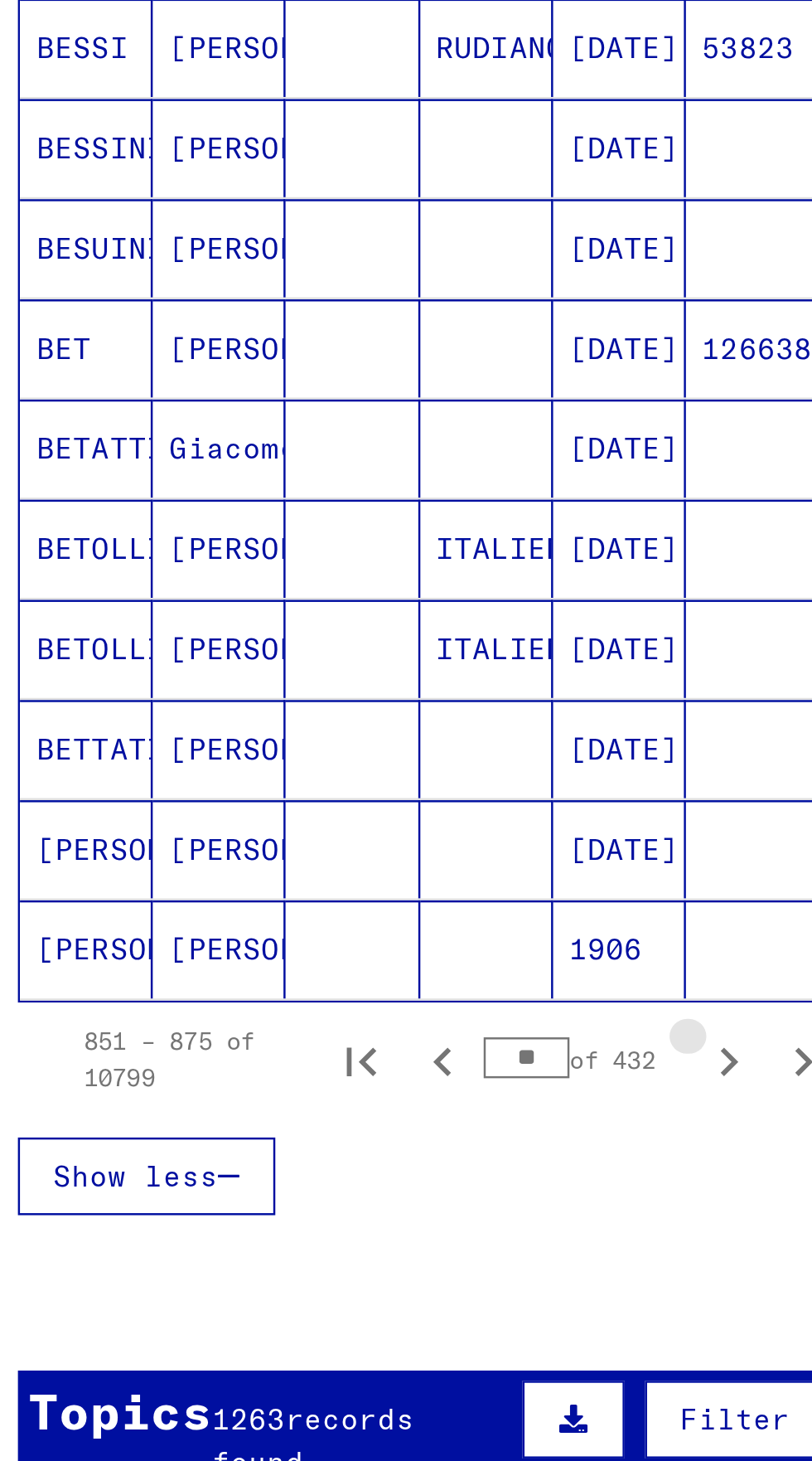
click at [320, 1011] on icon "Next page" at bounding box center [321, 1023] width 23 height 23
click at [319, 1011] on icon "Next page" at bounding box center [321, 1023] width 23 height 23
click at [320, 1011] on icon "Next page" at bounding box center [321, 1023] width 23 height 23
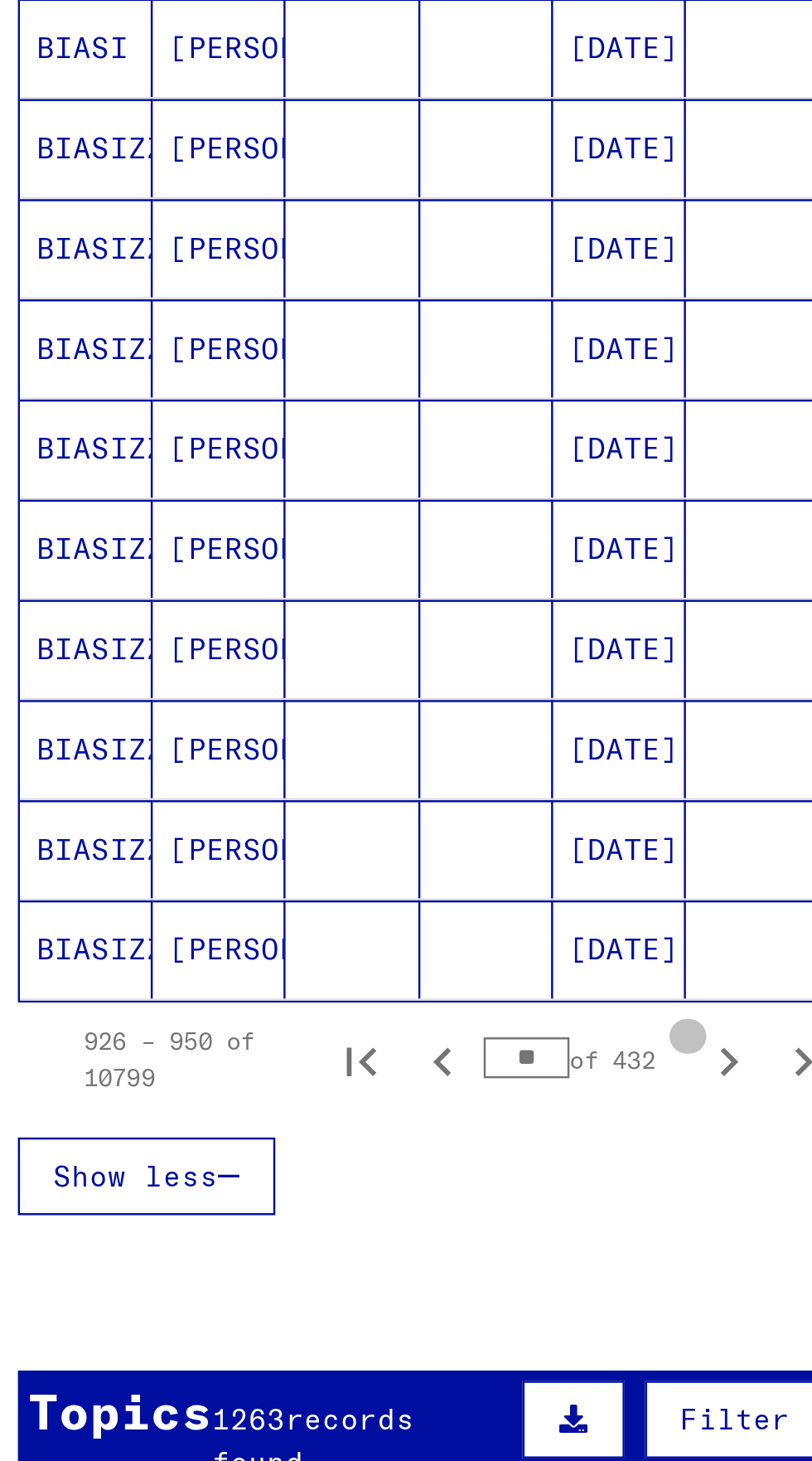
click at [320, 1011] on icon "Next page" at bounding box center [321, 1023] width 23 height 23
click at [321, 1011] on icon "Next page" at bounding box center [321, 1023] width 23 height 23
click at [319, 1011] on icon "Next page" at bounding box center [321, 1023] width 23 height 23
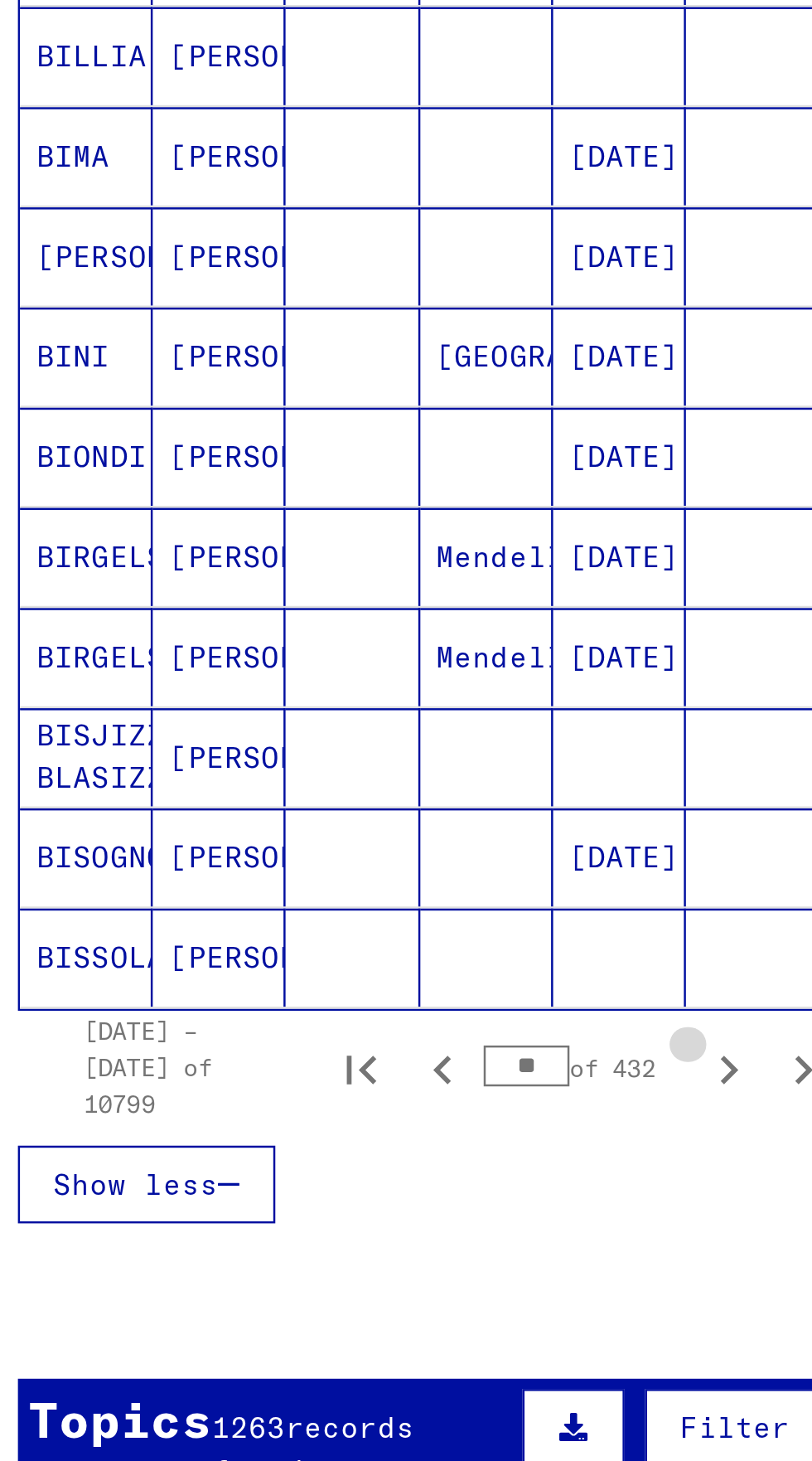
click at [319, 1015] on icon "Next page" at bounding box center [321, 1027] width 23 height 23
click at [320, 1015] on icon "Next page" at bounding box center [321, 1027] width 23 height 23
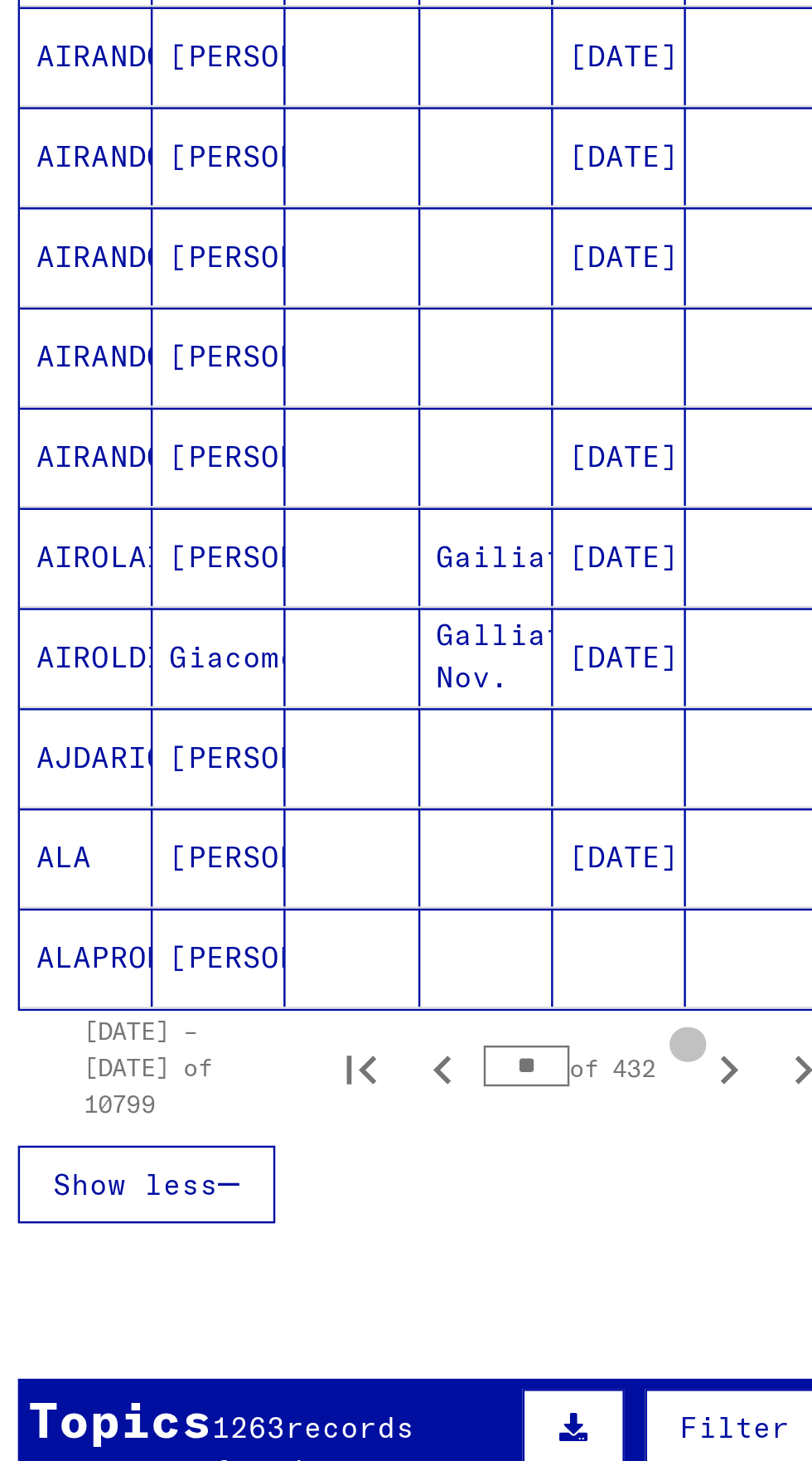
scroll to position [343, 0]
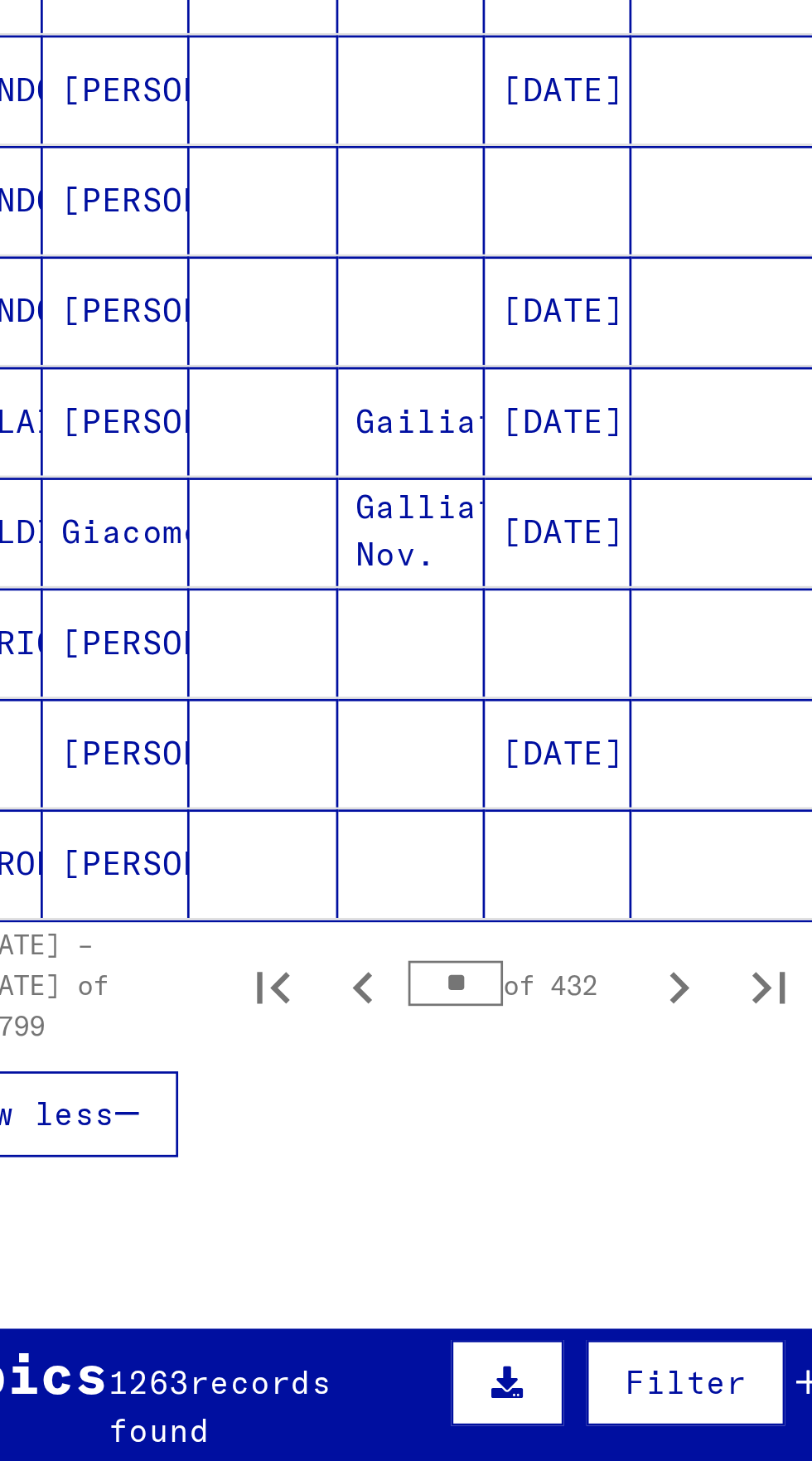
click at [324, 1005] on button "Next page" at bounding box center [321, 1021] width 33 height 33
click at [322, 1005] on button "Next page" at bounding box center [321, 1021] width 33 height 33
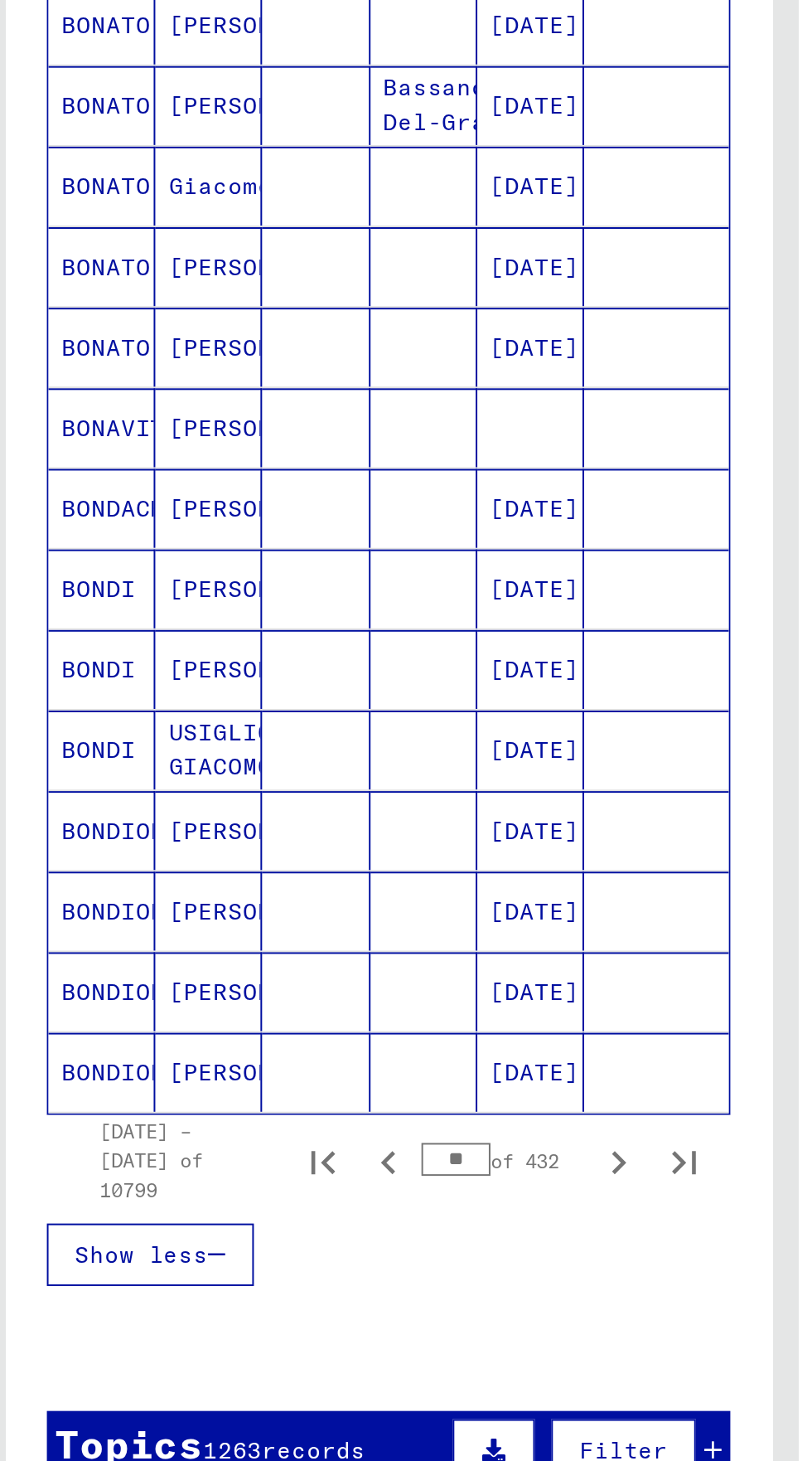
scroll to position [341, 0]
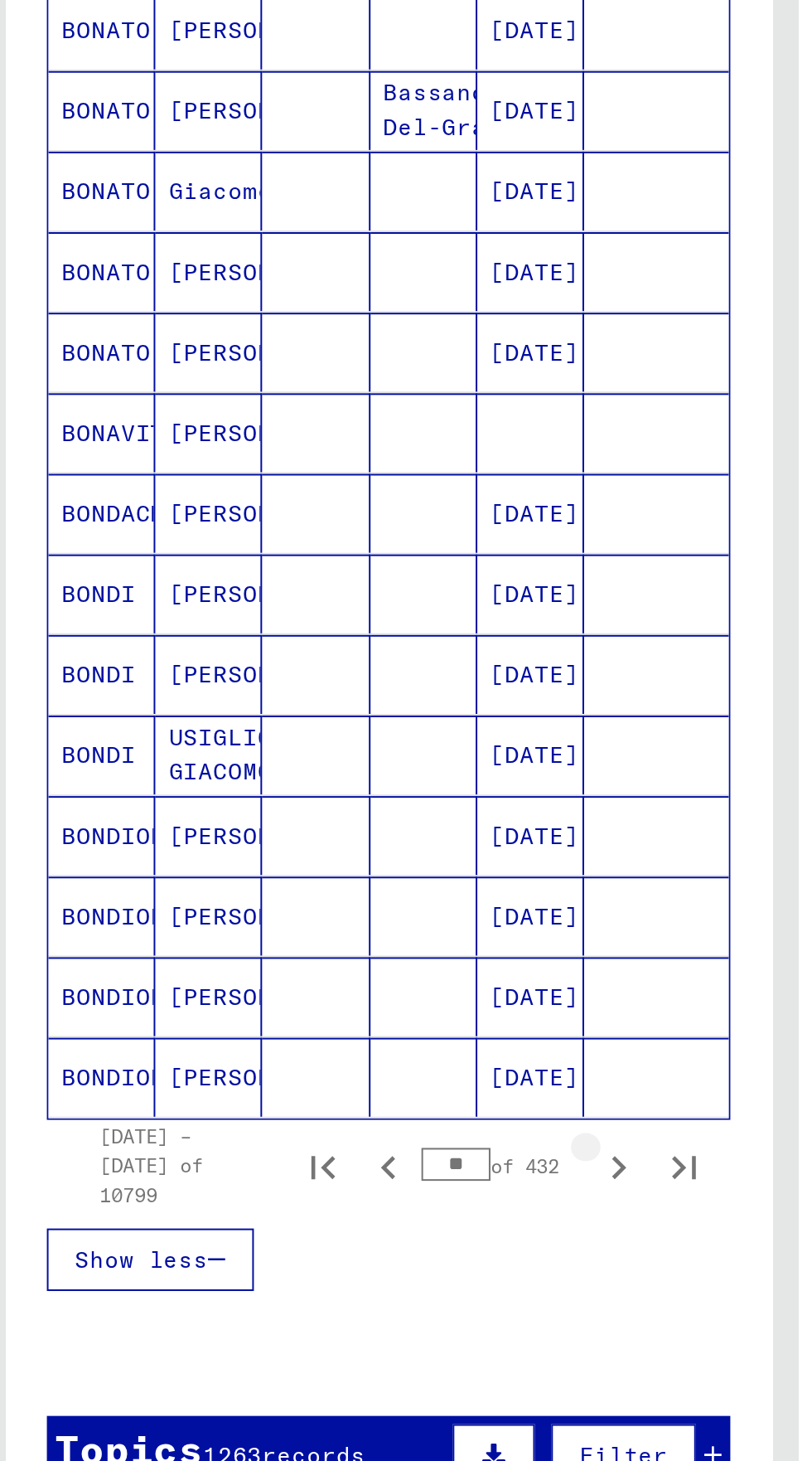
click at [321, 1011] on icon "Next page" at bounding box center [321, 1022] width 23 height 23
click at [320, 1017] on icon "Next page" at bounding box center [322, 1022] width 7 height 12
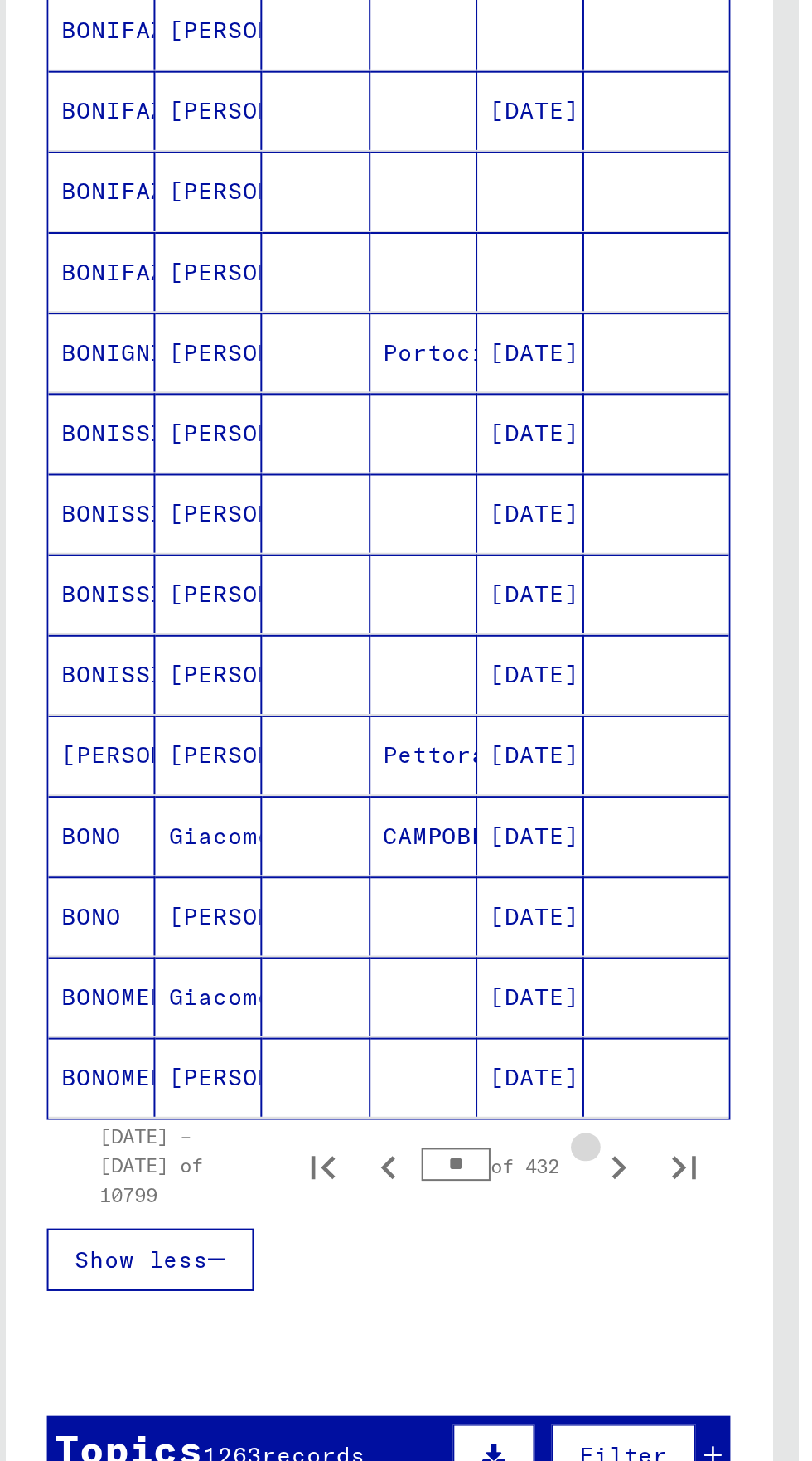
click at [320, 1011] on icon "Next page" at bounding box center [321, 1022] width 23 height 23
click at [322, 1017] on icon "Next page" at bounding box center [322, 1022] width 7 height 12
click at [325, 1017] on icon "Next page" at bounding box center [322, 1022] width 7 height 12
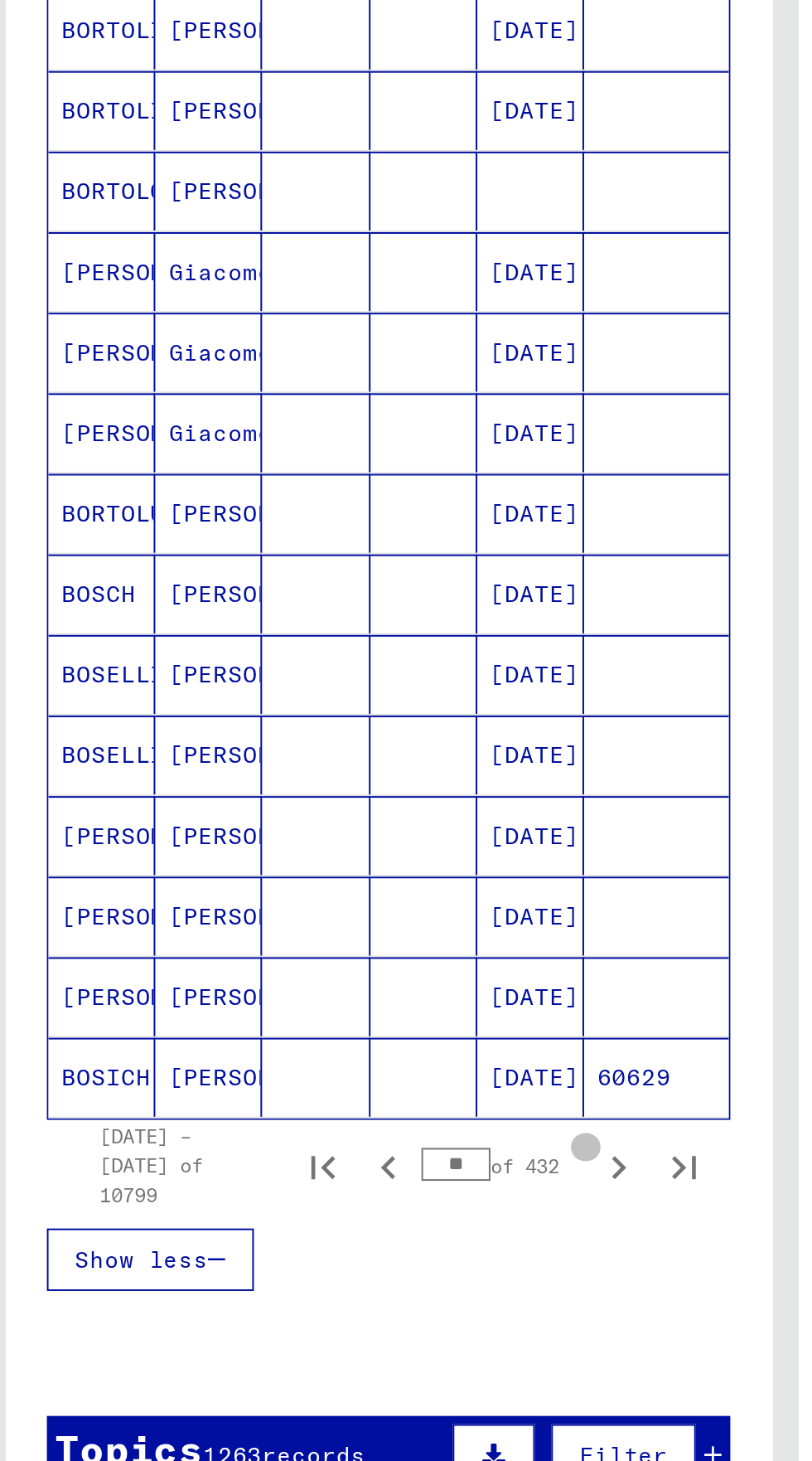
click at [321, 1011] on icon "Next page" at bounding box center [321, 1022] width 23 height 23
click at [327, 1011] on icon "Next page" at bounding box center [321, 1022] width 23 height 23
click at [321, 1011] on icon "Next page" at bounding box center [321, 1022] width 23 height 23
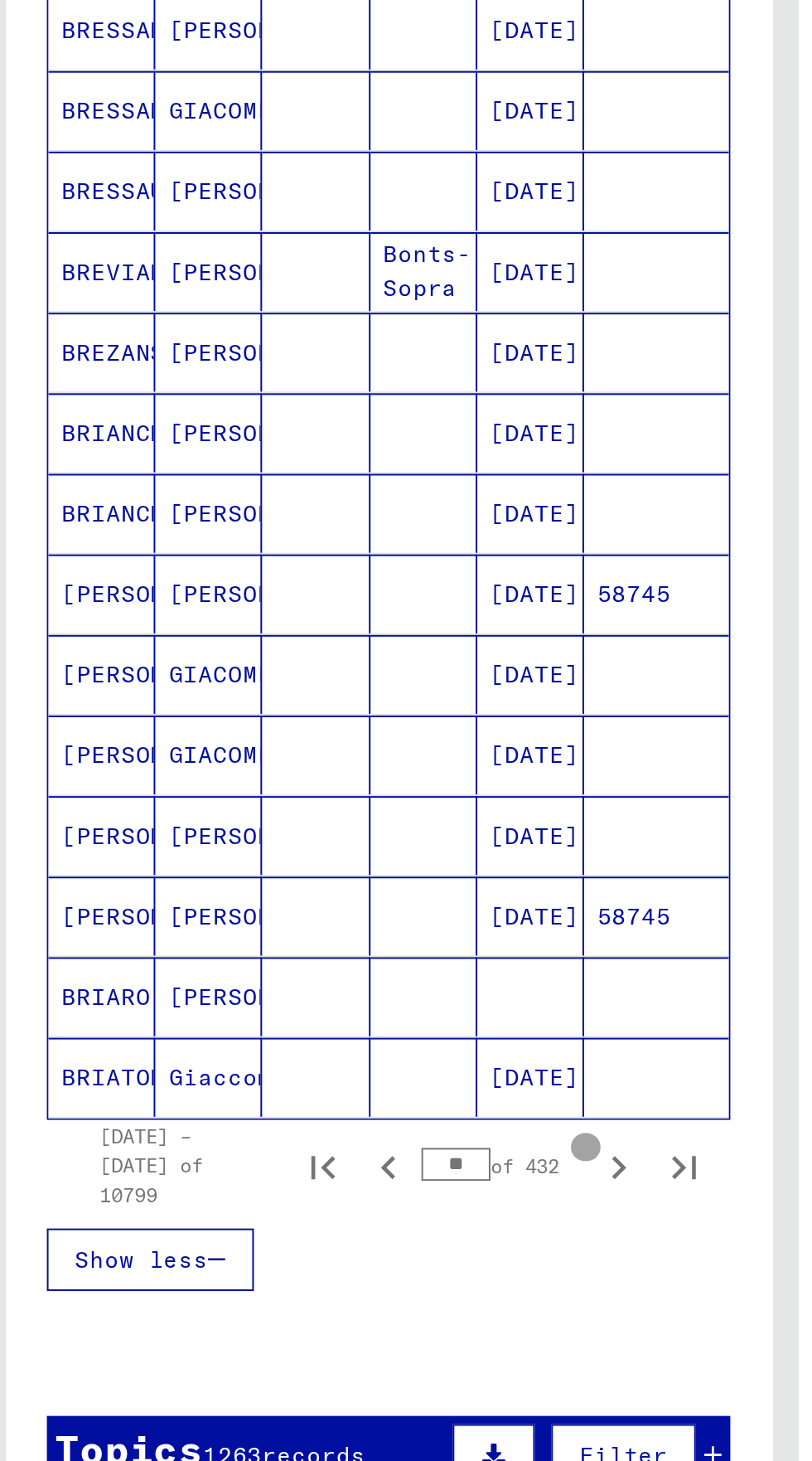
click at [328, 1011] on icon "Next page" at bounding box center [321, 1022] width 23 height 23
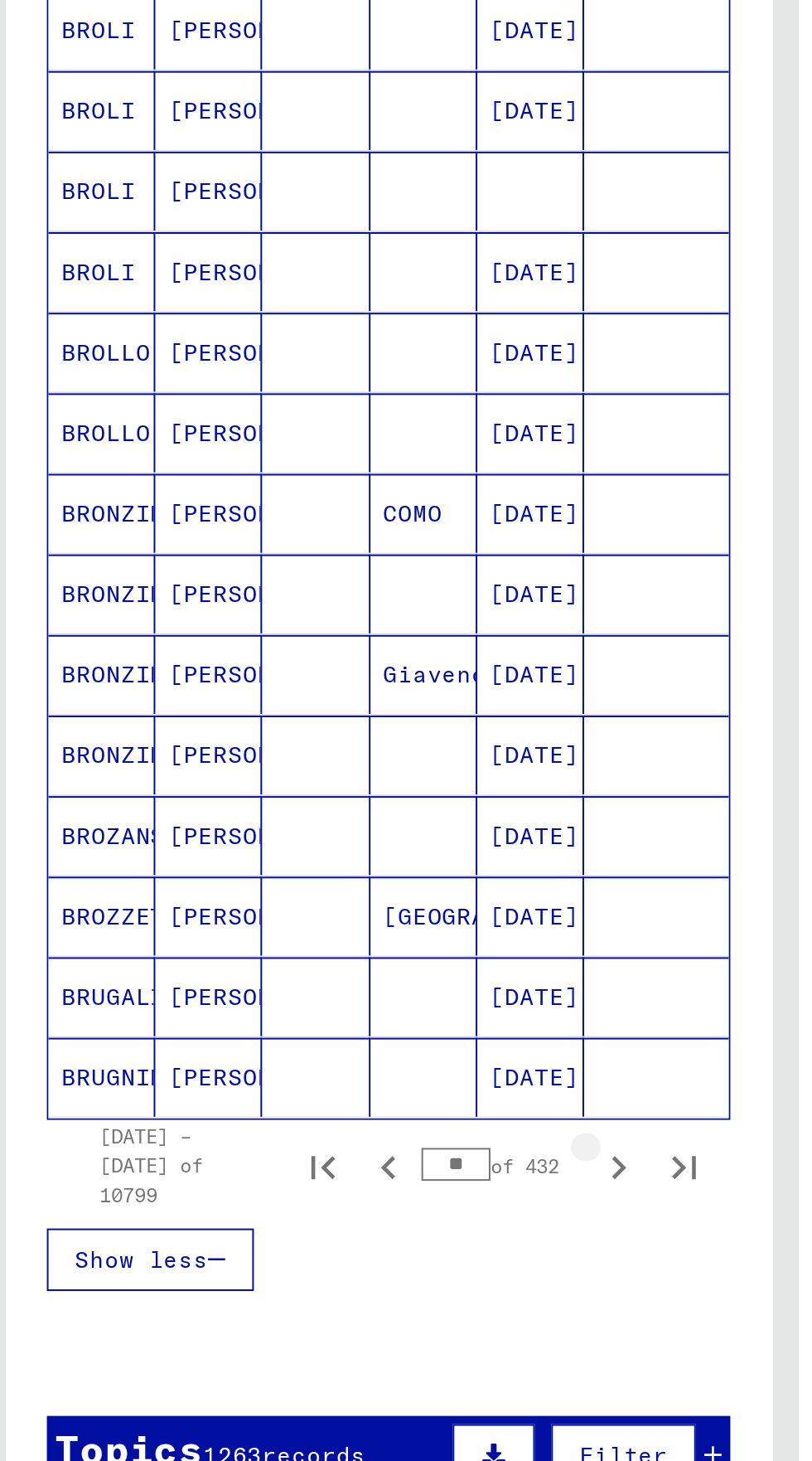
click at [324, 1011] on icon "Next page" at bounding box center [321, 1022] width 23 height 23
click at [321, 1005] on button "Next page" at bounding box center [321, 1021] width 33 height 33
click at [327, 1005] on button "Next page" at bounding box center [321, 1021] width 33 height 33
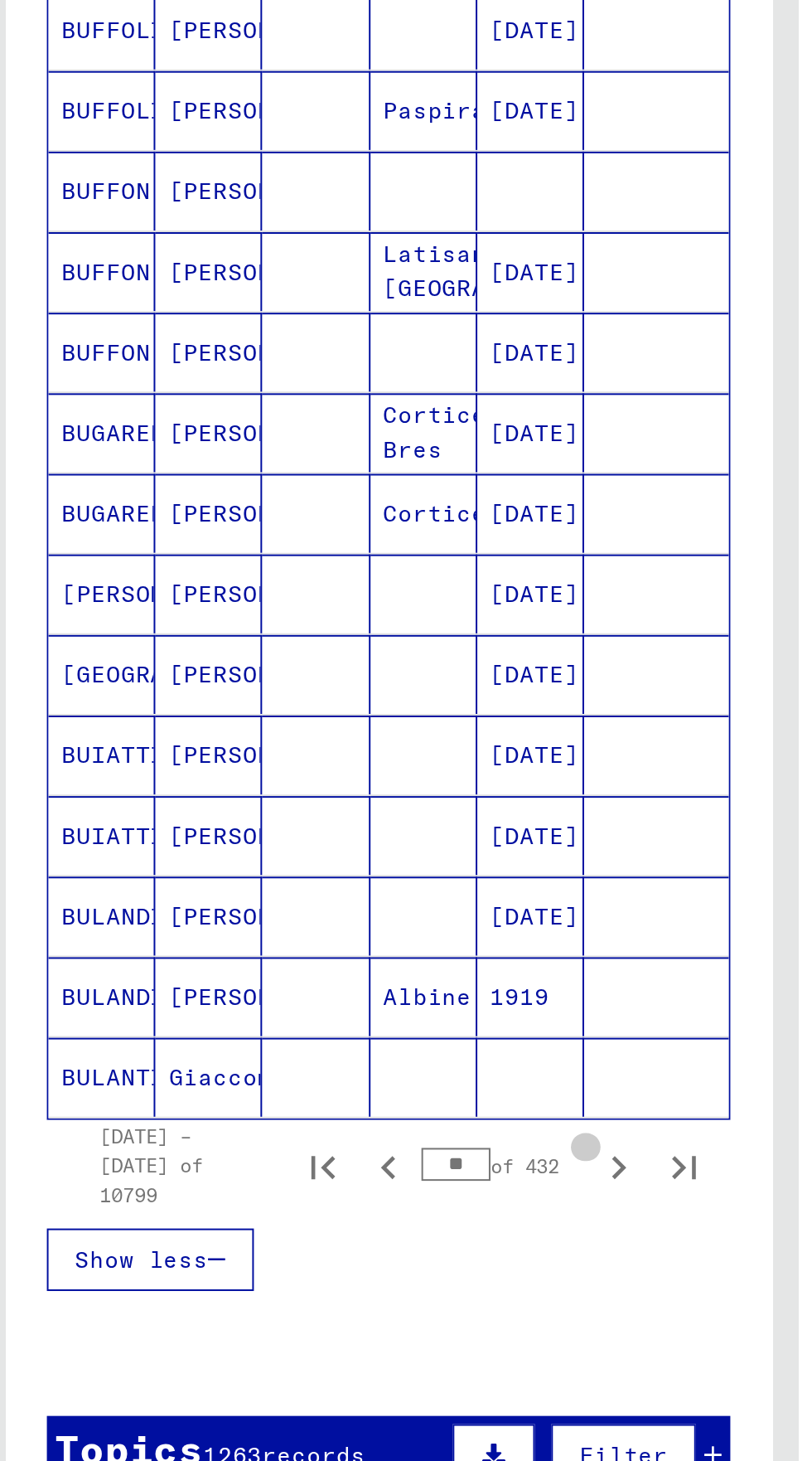
click at [326, 1005] on button "Next page" at bounding box center [321, 1021] width 33 height 33
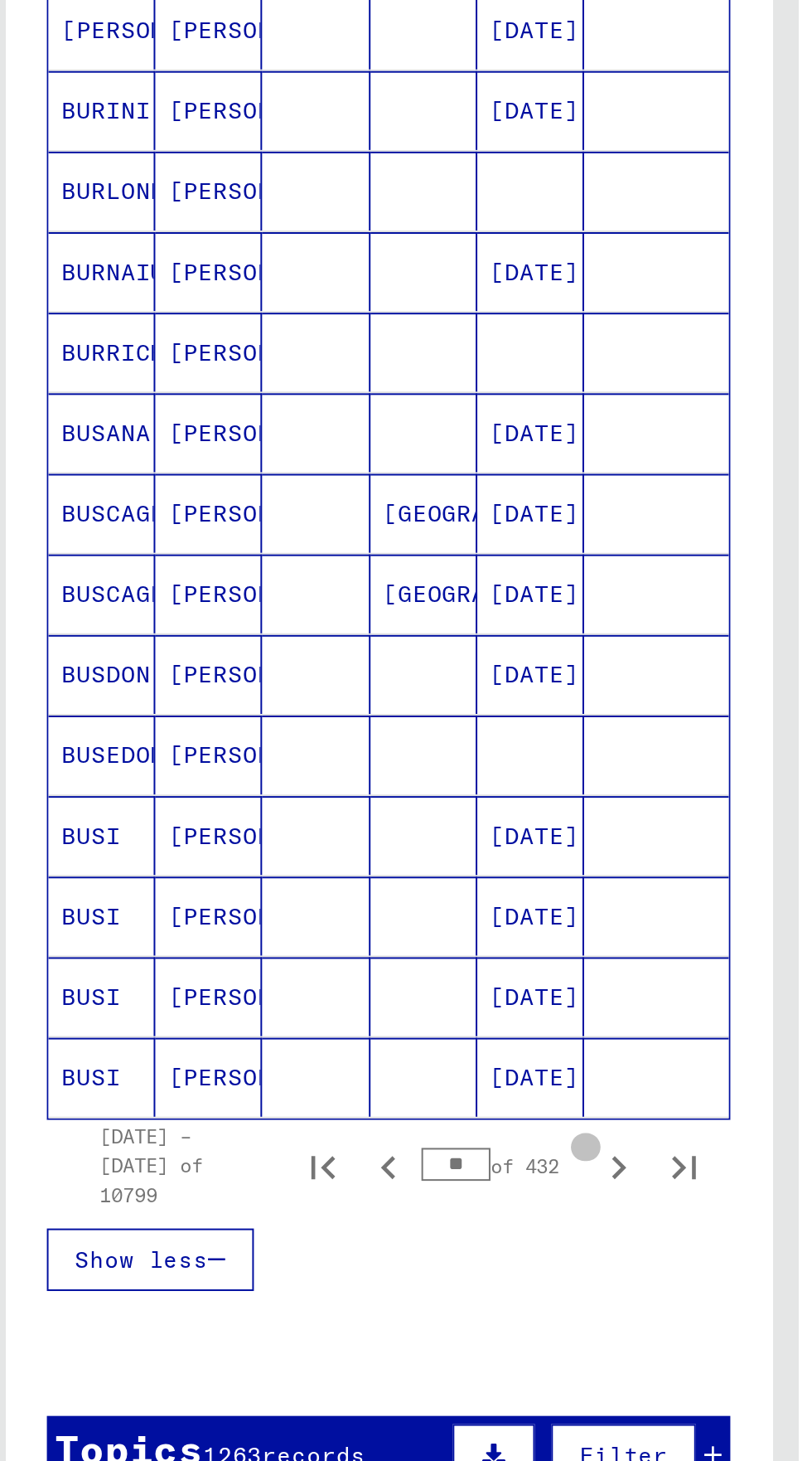
click at [326, 1005] on button "Next page" at bounding box center [321, 1021] width 33 height 33
click at [328, 1005] on button "Next page" at bounding box center [321, 1021] width 33 height 33
click at [329, 1005] on button "Next page" at bounding box center [321, 1021] width 33 height 33
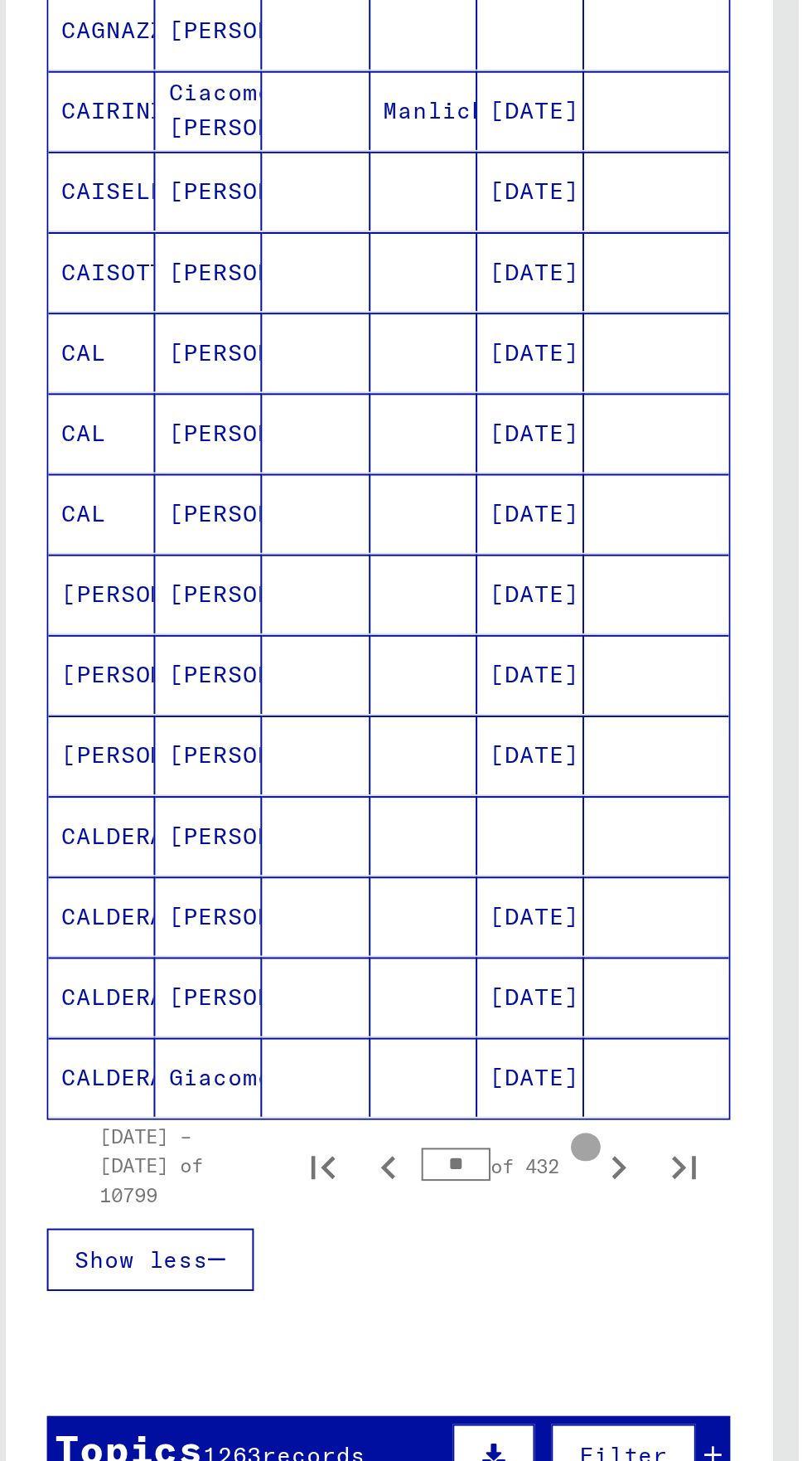
click at [329, 1011] on icon "Next page" at bounding box center [321, 1022] width 23 height 23
click at [328, 1011] on icon "Next page" at bounding box center [321, 1022] width 23 height 23
click at [328, 1005] on button "Next page" at bounding box center [321, 1021] width 33 height 33
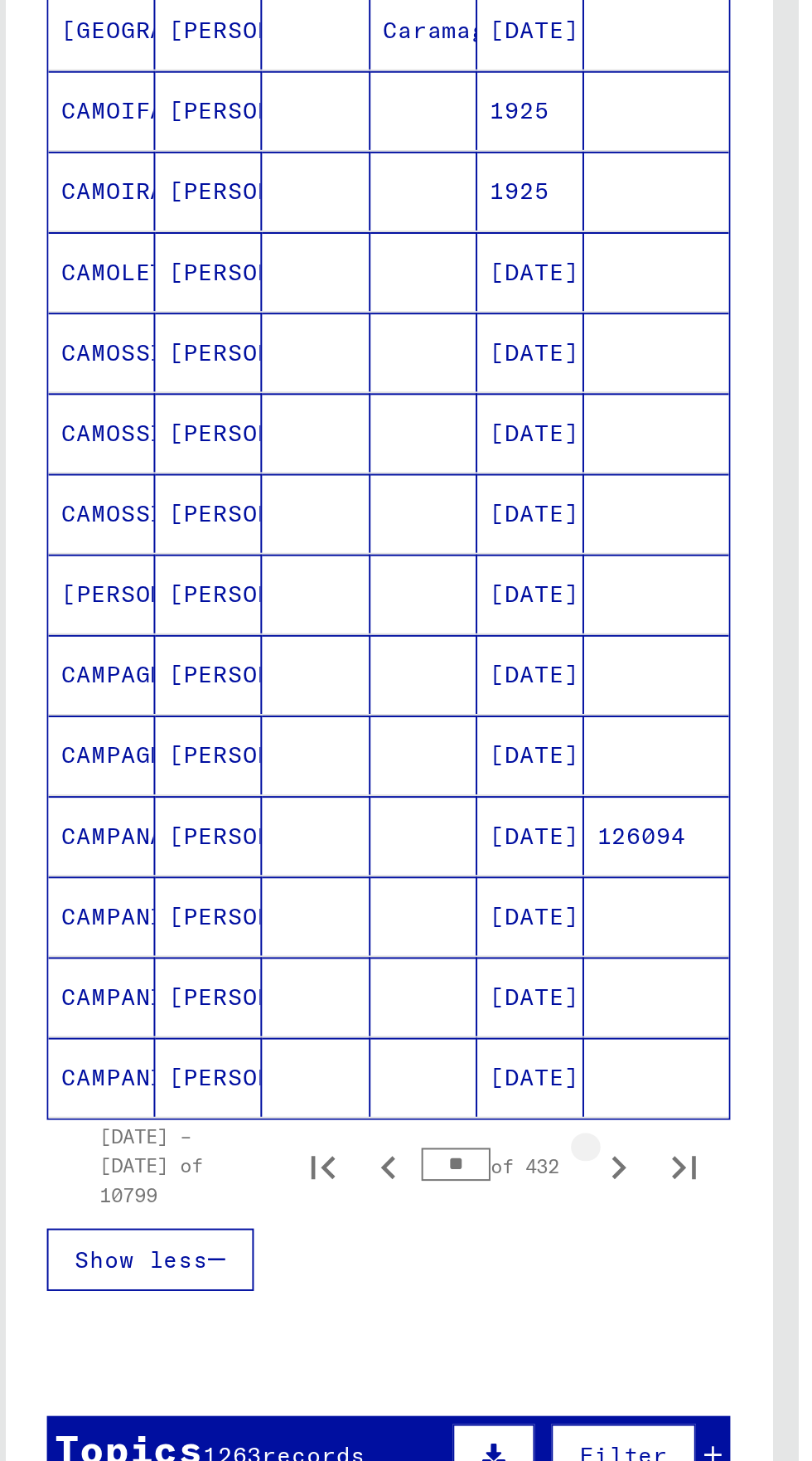
click at [327, 1005] on button "Next page" at bounding box center [321, 1021] width 33 height 33
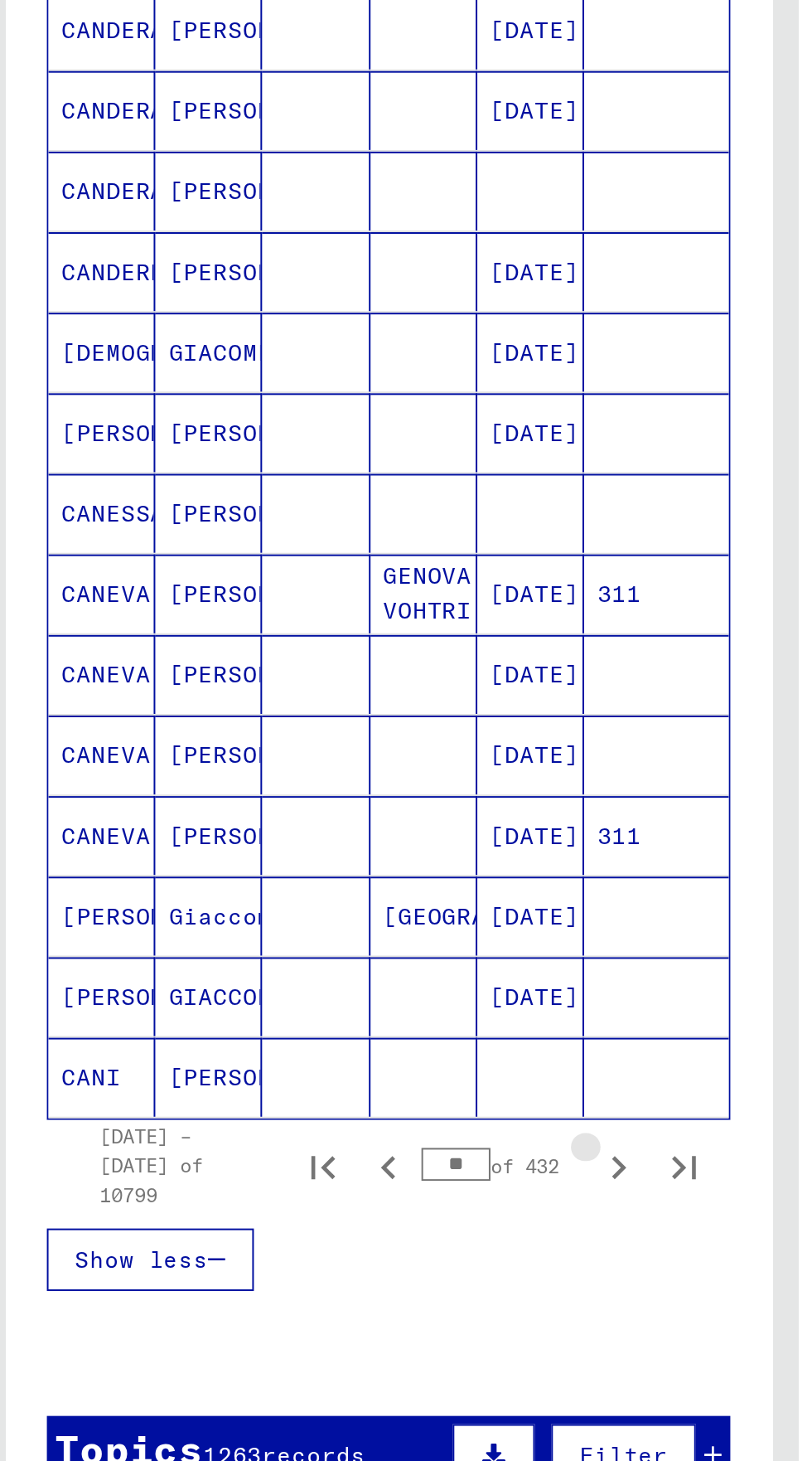
click at [325, 1011] on icon "Next page" at bounding box center [321, 1022] width 23 height 23
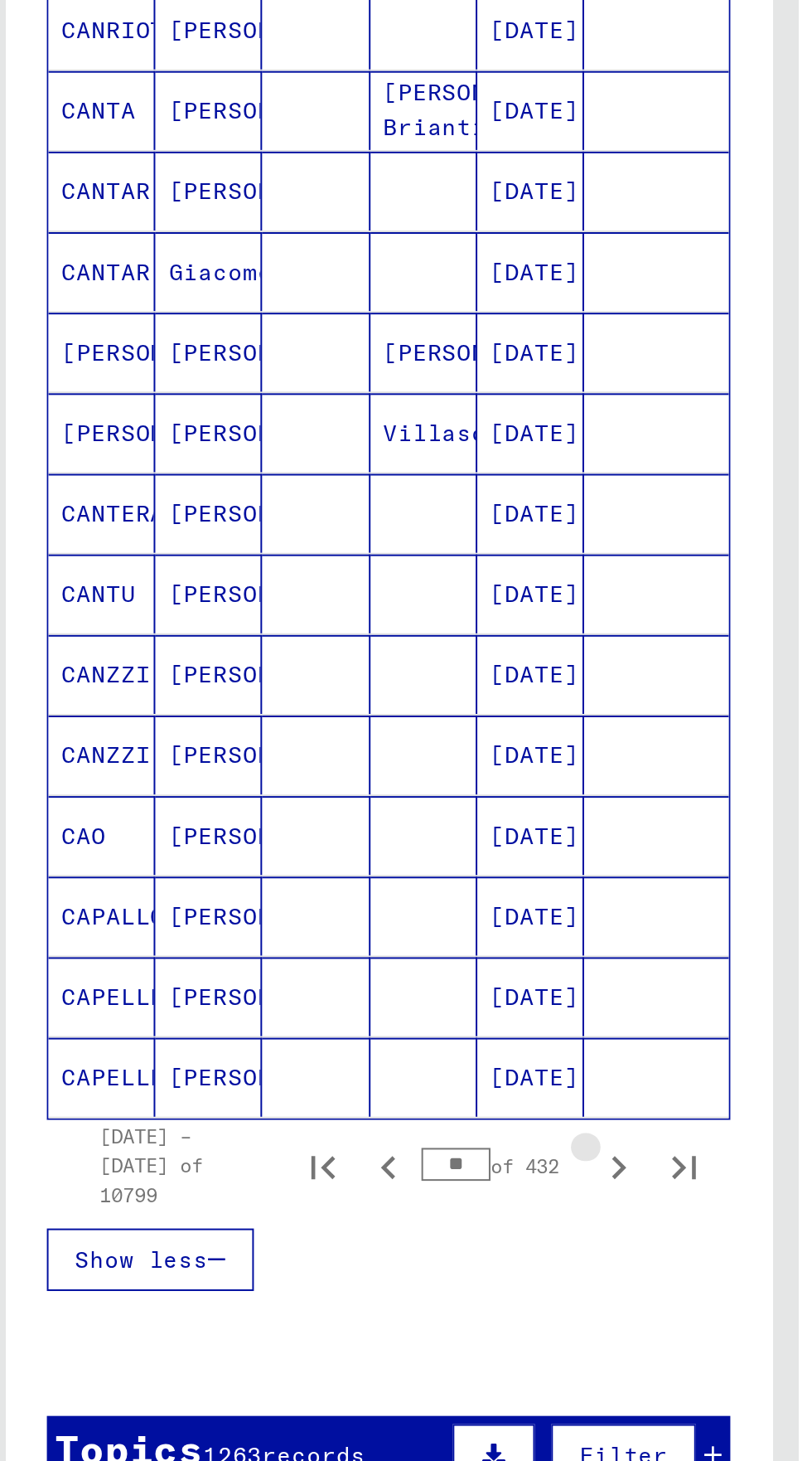
click at [326, 1011] on icon "Next page" at bounding box center [321, 1022] width 23 height 23
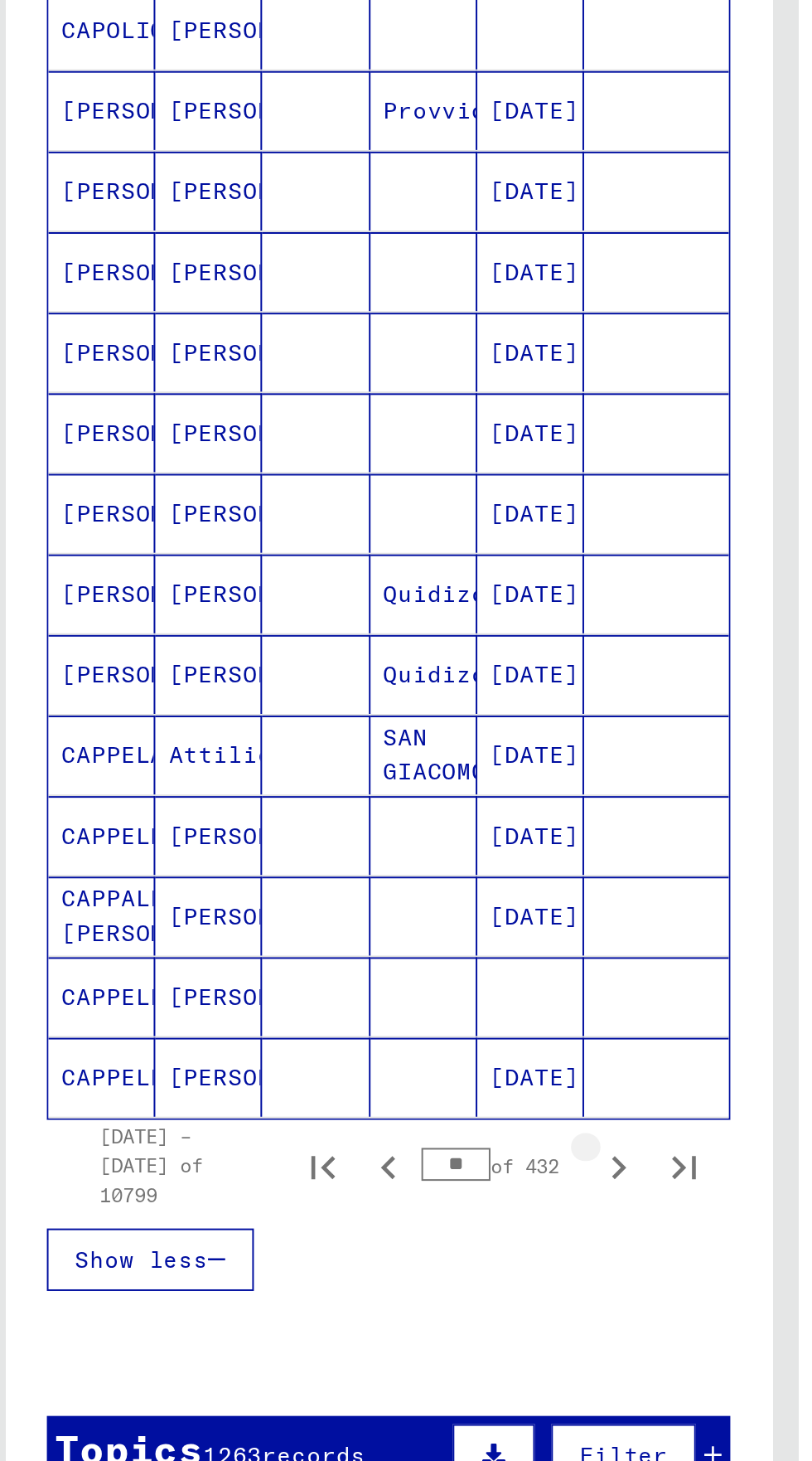
click at [328, 999] on div "[DATE] – [DATE] of 10799 ** of 432" at bounding box center [206, 1021] width 331 height 45
click at [326, 1005] on button "Next page" at bounding box center [321, 1021] width 33 height 33
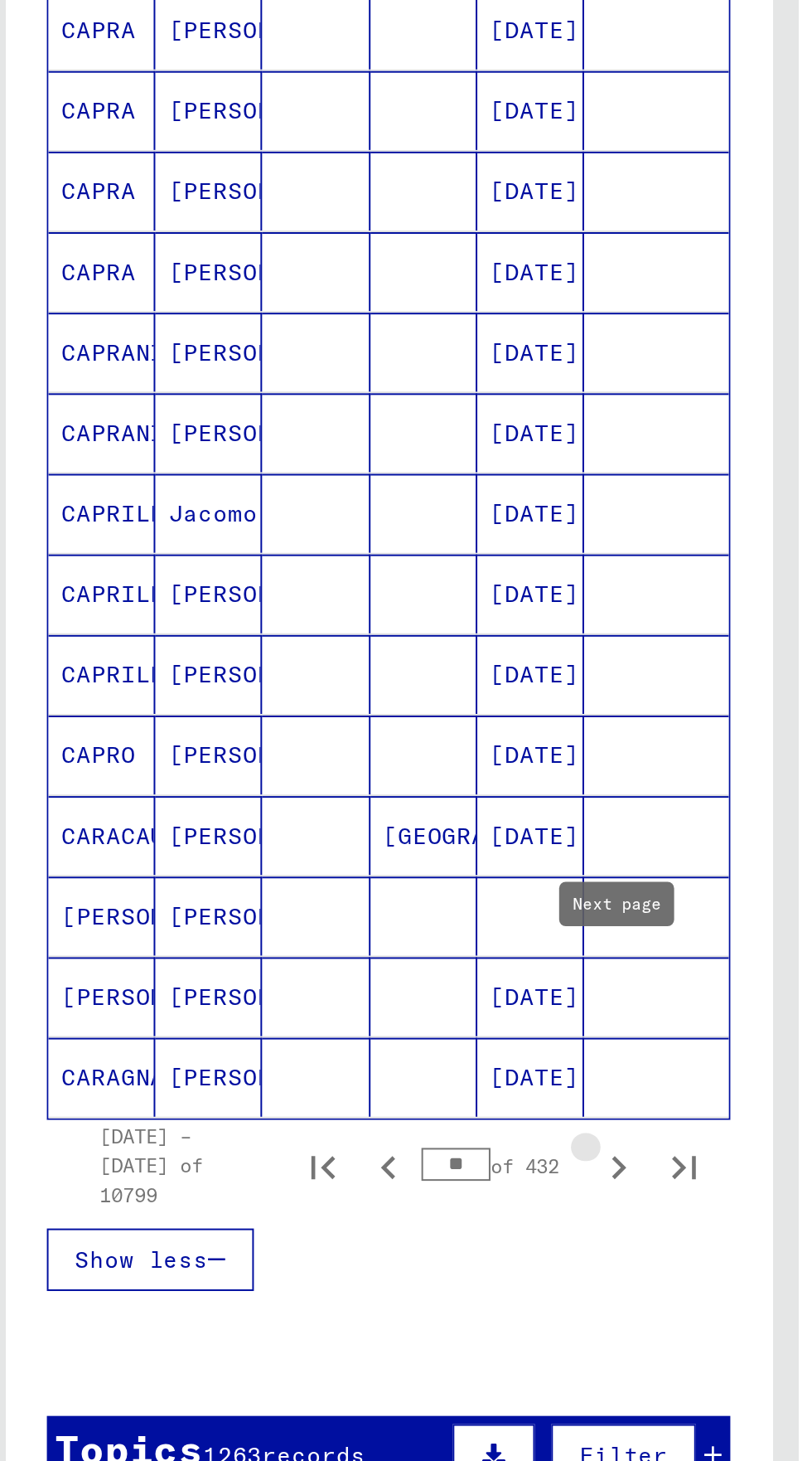
click at [329, 1011] on icon "Next page" at bounding box center [321, 1022] width 23 height 23
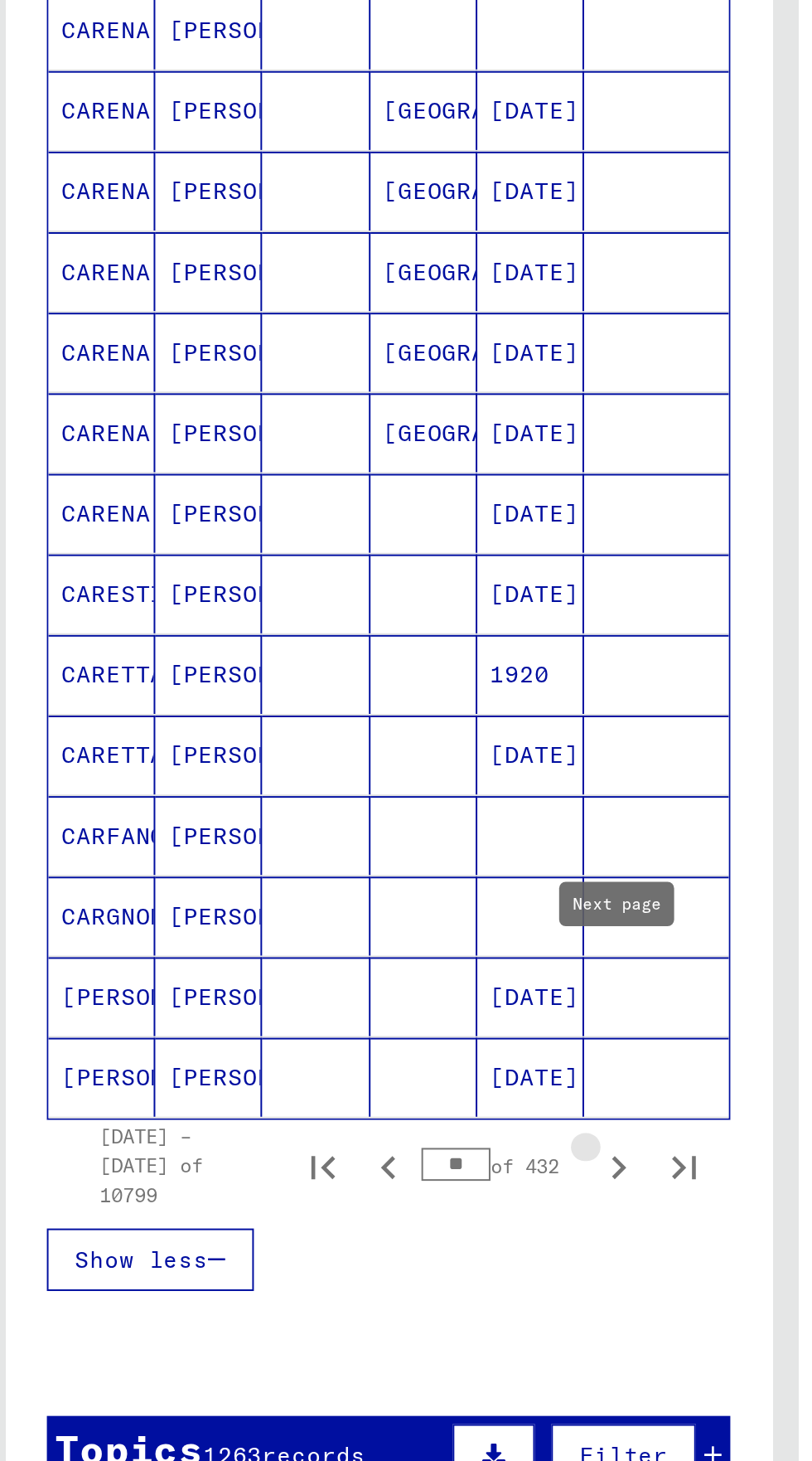
click at [329, 1011] on icon "Next page" at bounding box center [321, 1022] width 23 height 23
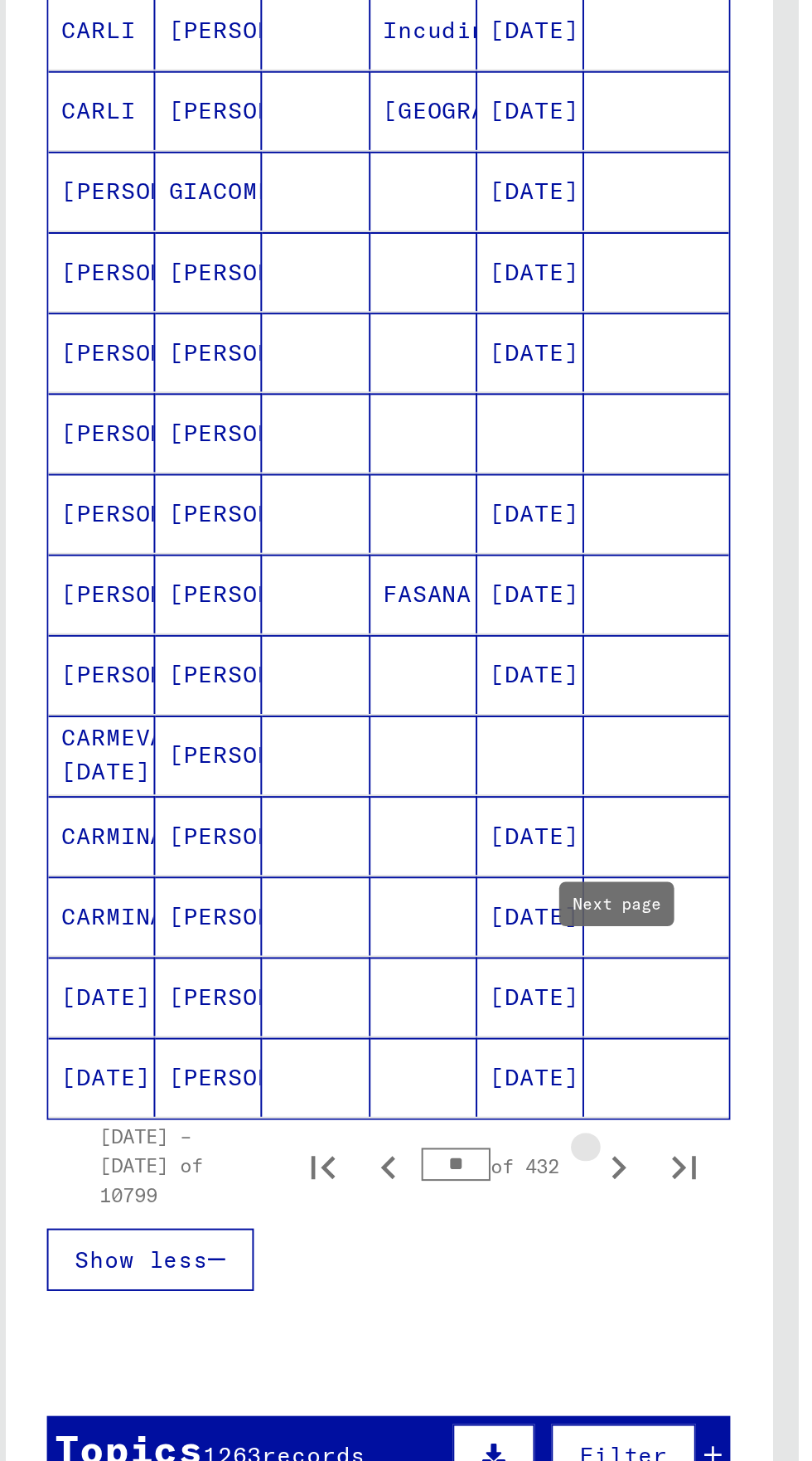
click at [329, 1005] on button "Next page" at bounding box center [321, 1021] width 33 height 33
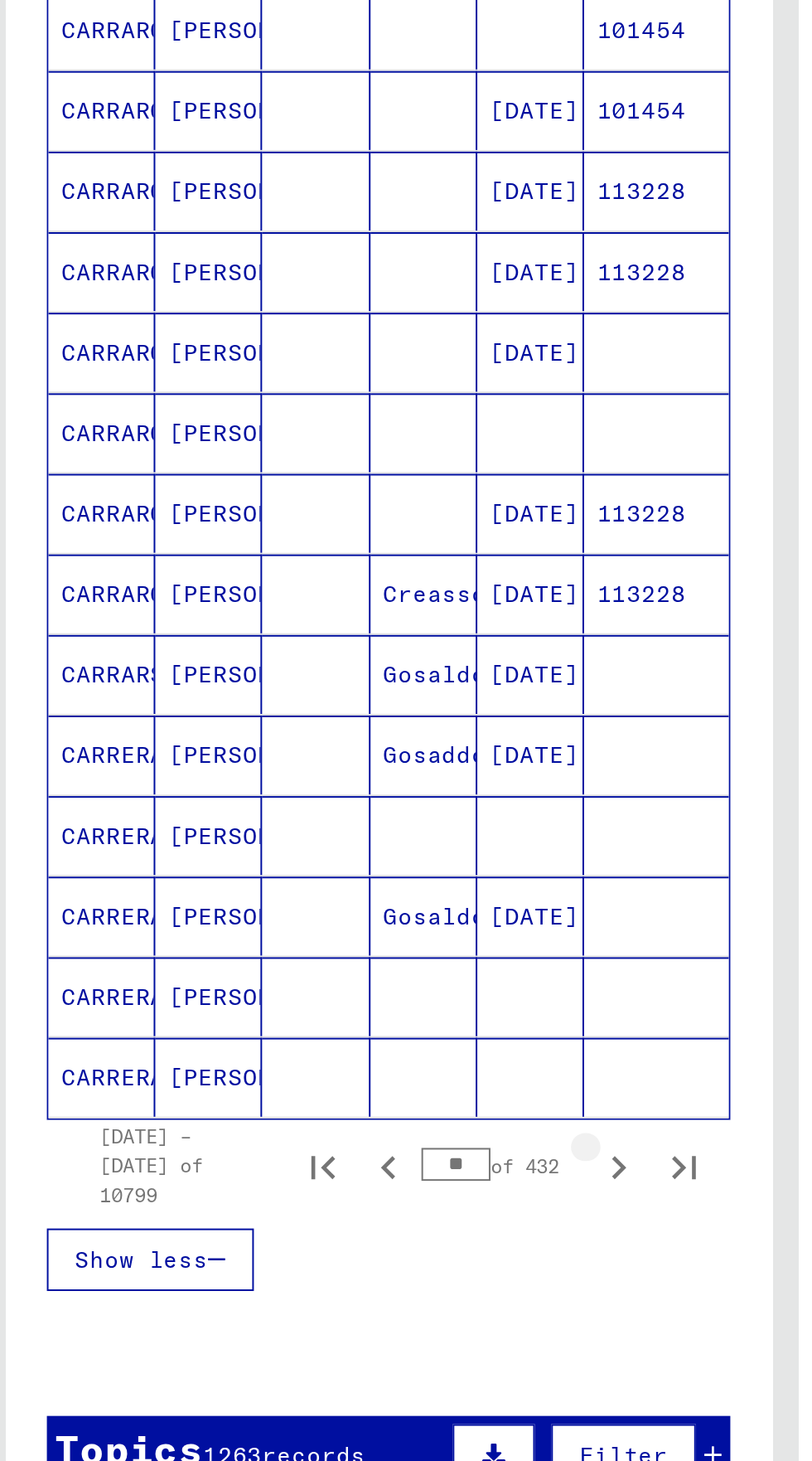
click at [329, 1005] on button "Next page" at bounding box center [321, 1021] width 33 height 33
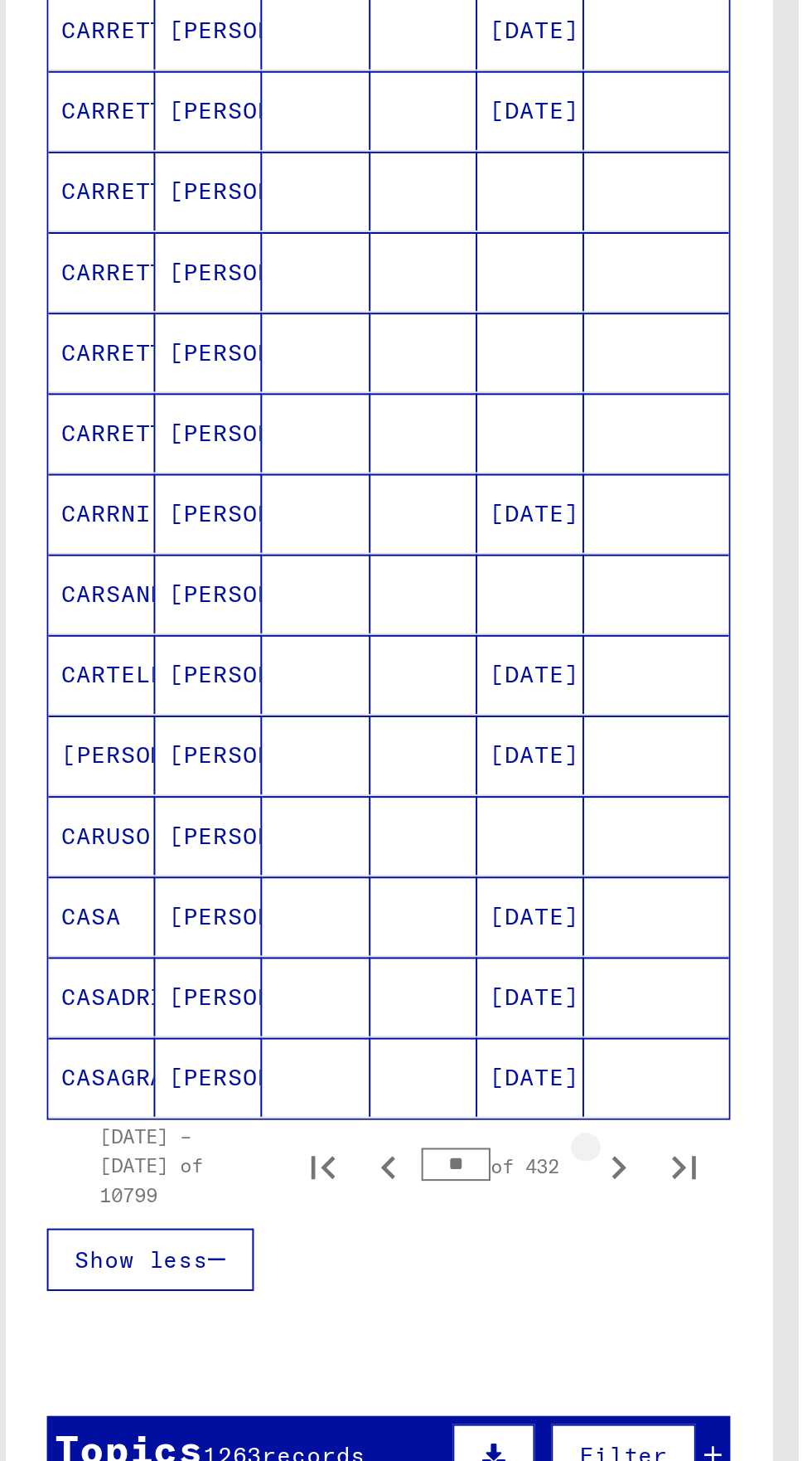
click at [324, 1005] on button "Next page" at bounding box center [321, 1021] width 33 height 33
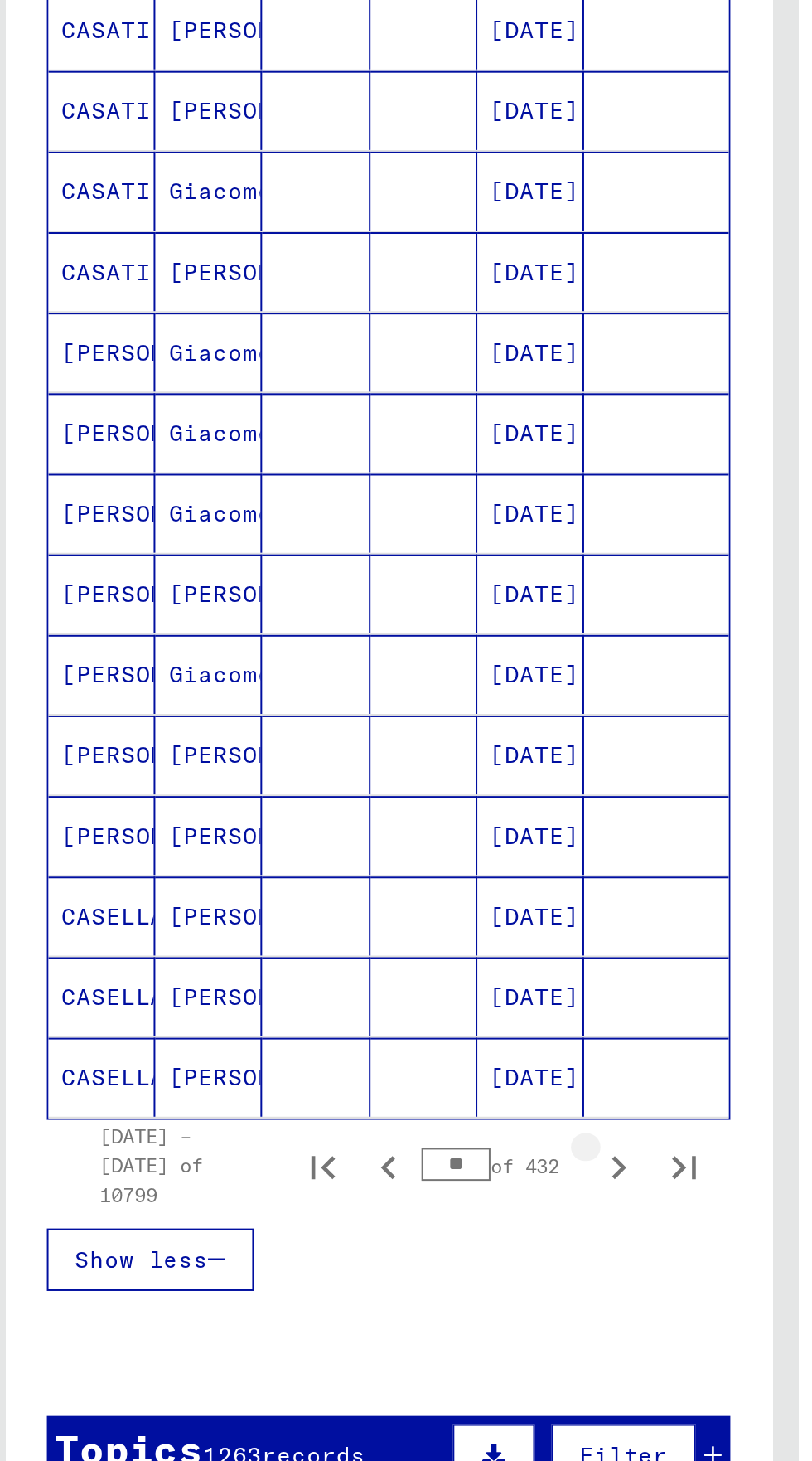
click at [327, 1005] on button "Next page" at bounding box center [321, 1021] width 33 height 33
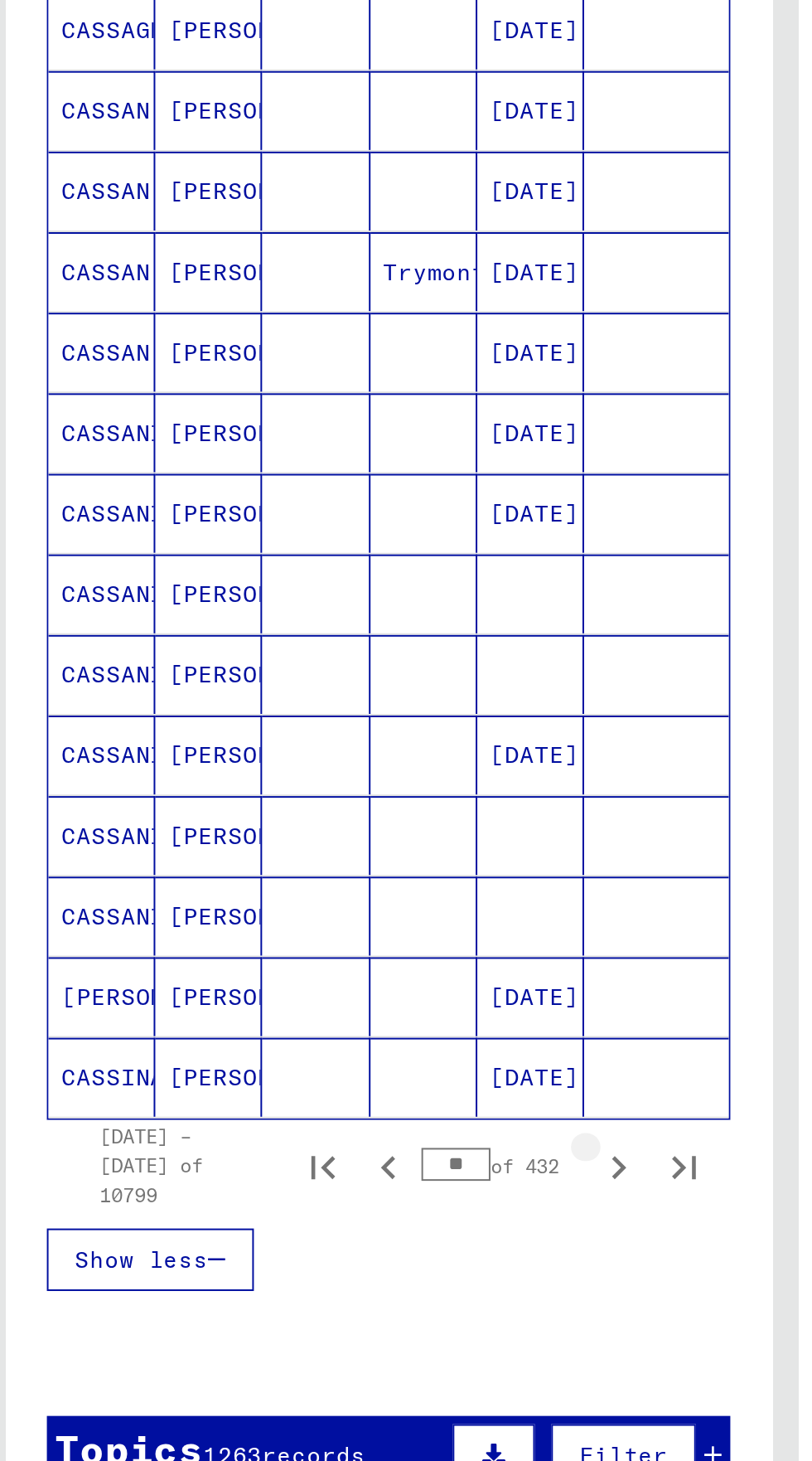
click at [326, 1005] on button "Next page" at bounding box center [321, 1021] width 33 height 33
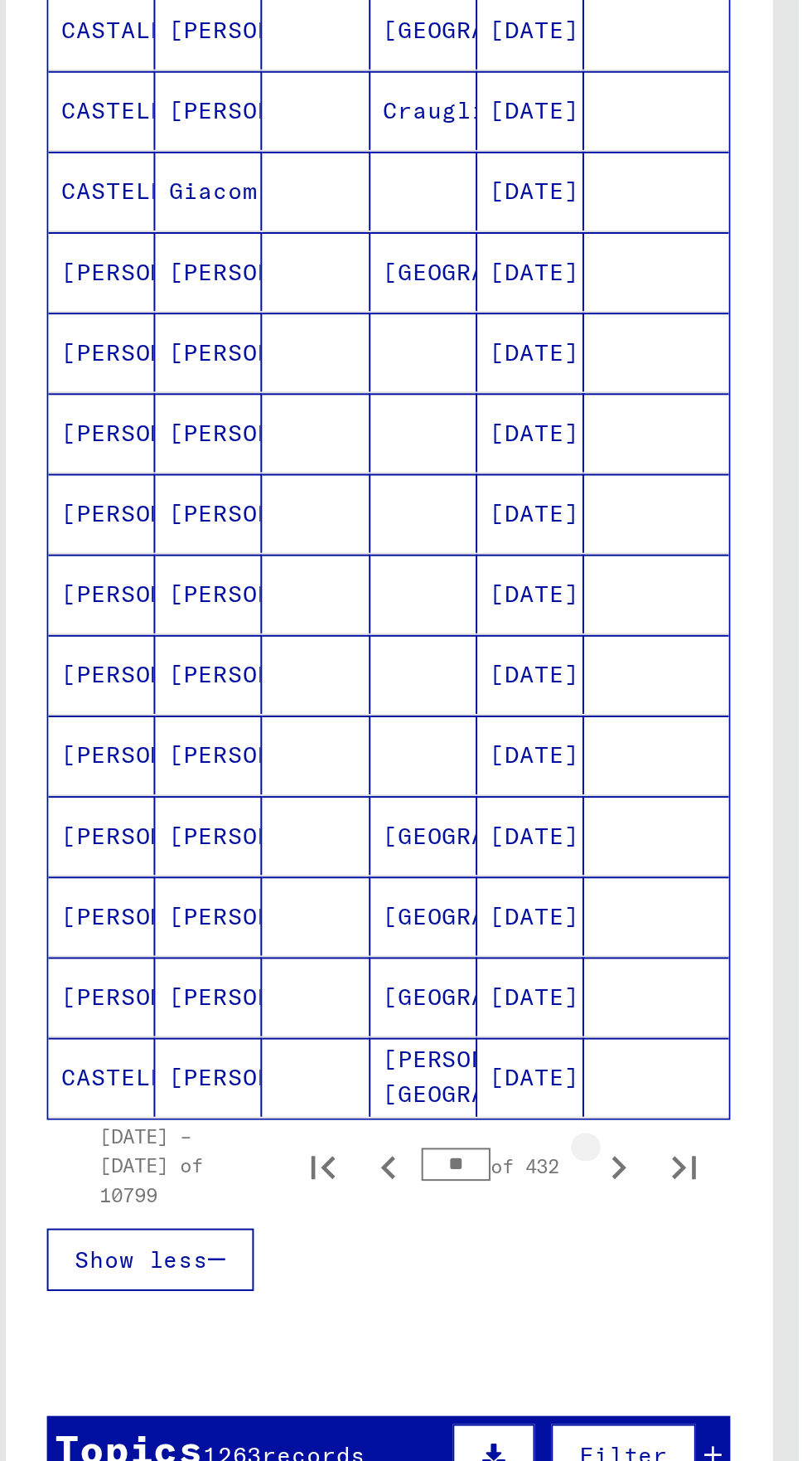
click at [326, 1005] on button "Next page" at bounding box center [321, 1021] width 33 height 33
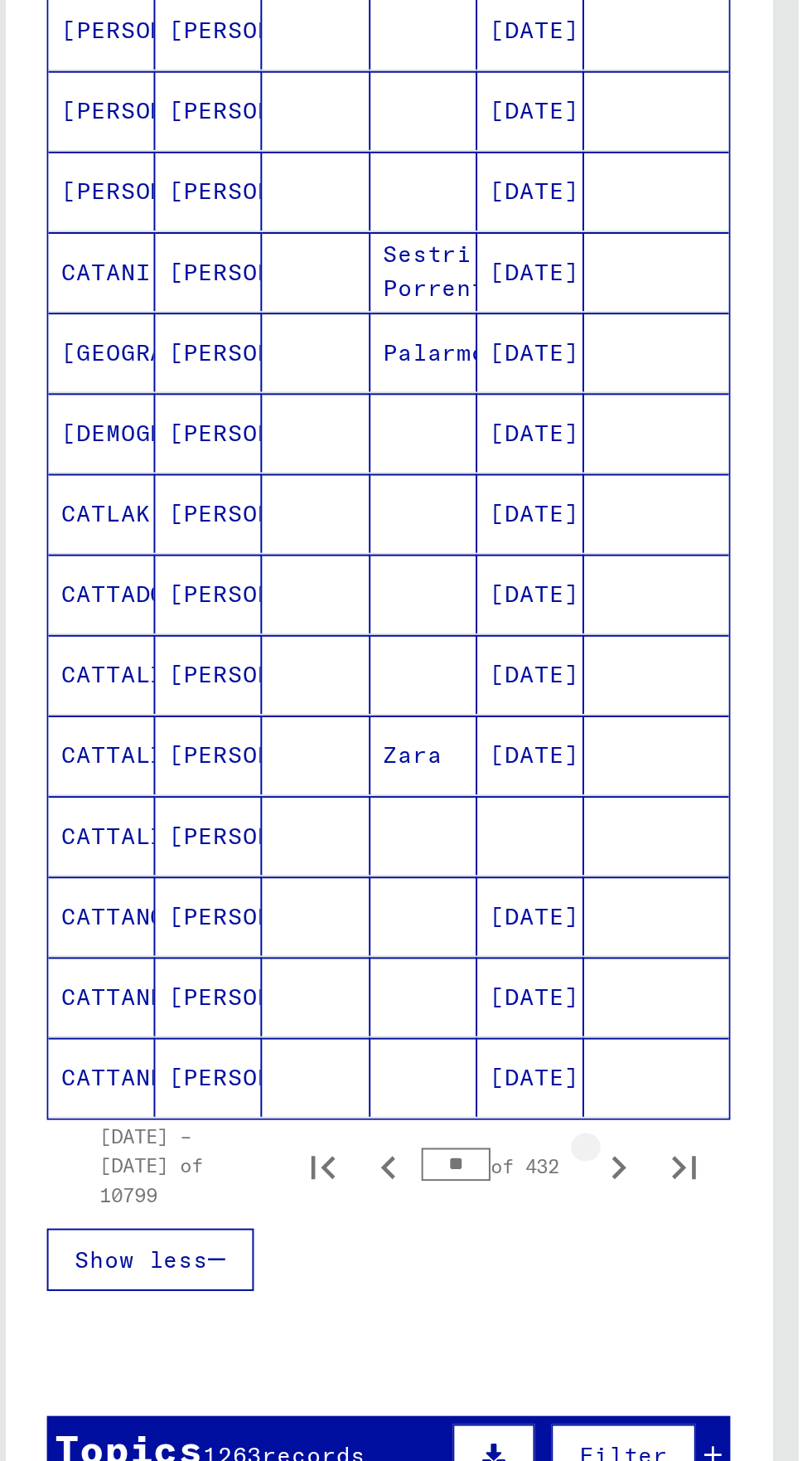
click at [324, 1005] on button "Next page" at bounding box center [321, 1021] width 33 height 33
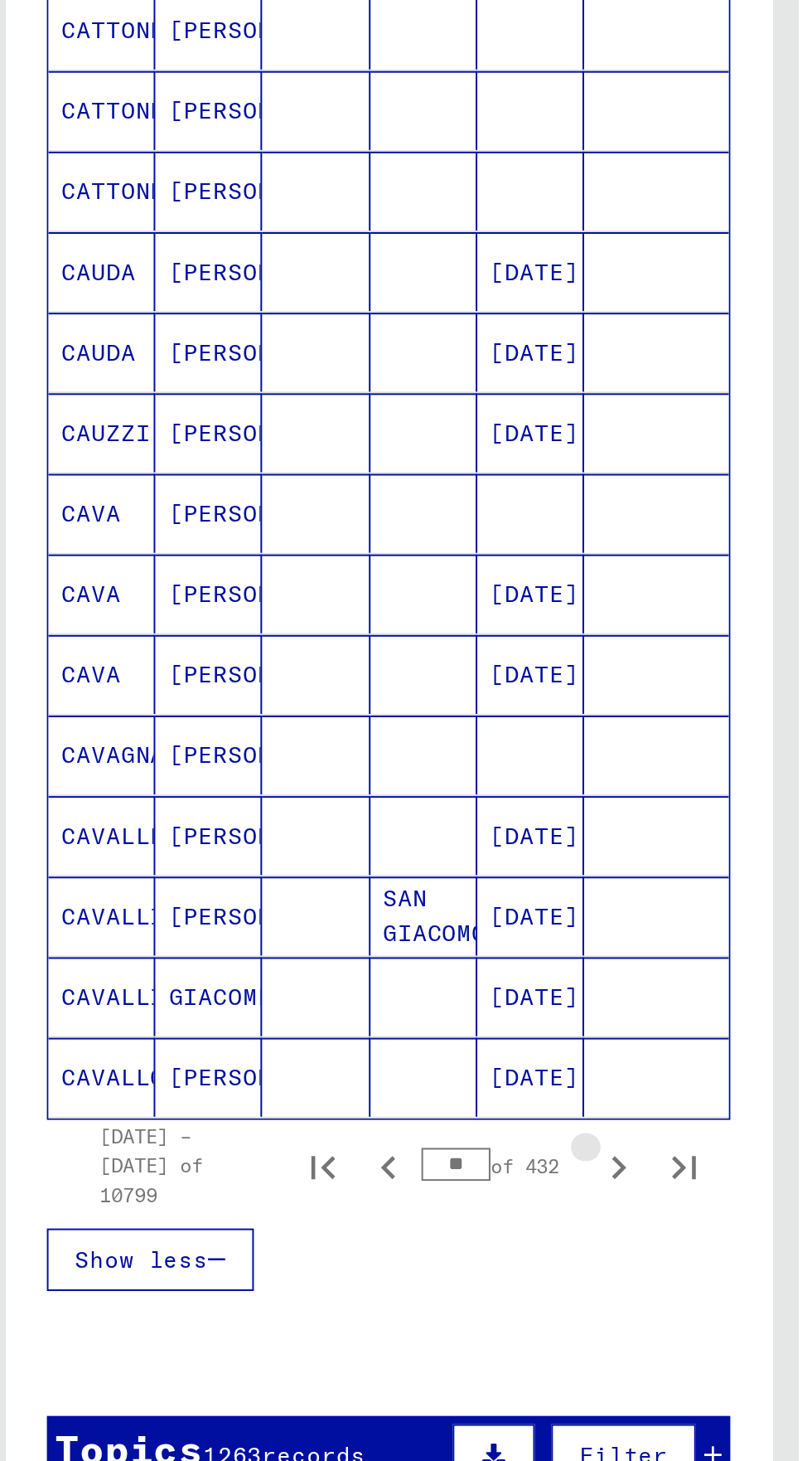
click at [325, 1011] on icon "Next page" at bounding box center [321, 1022] width 23 height 23
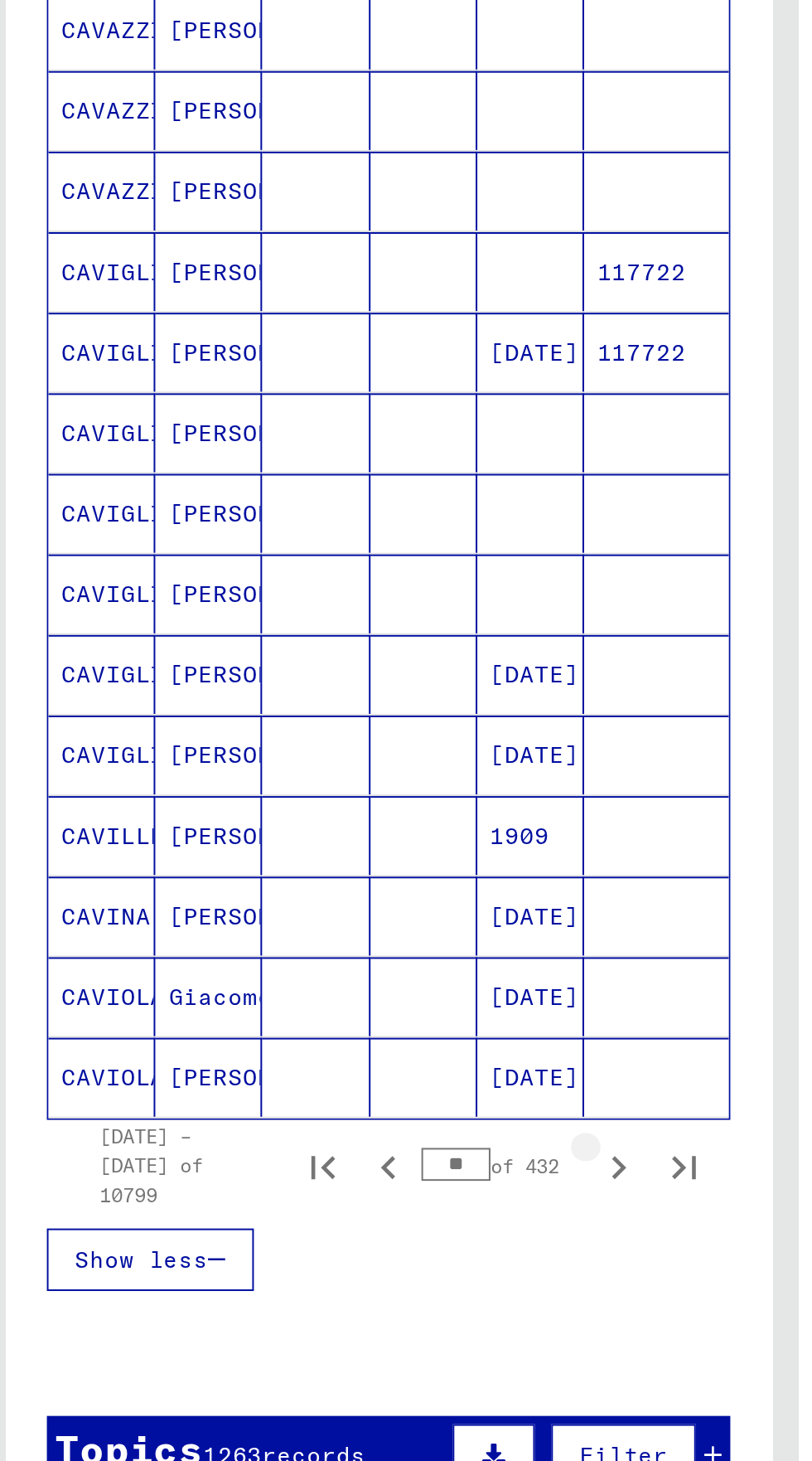
click at [328, 1011] on icon "Next page" at bounding box center [321, 1022] width 23 height 23
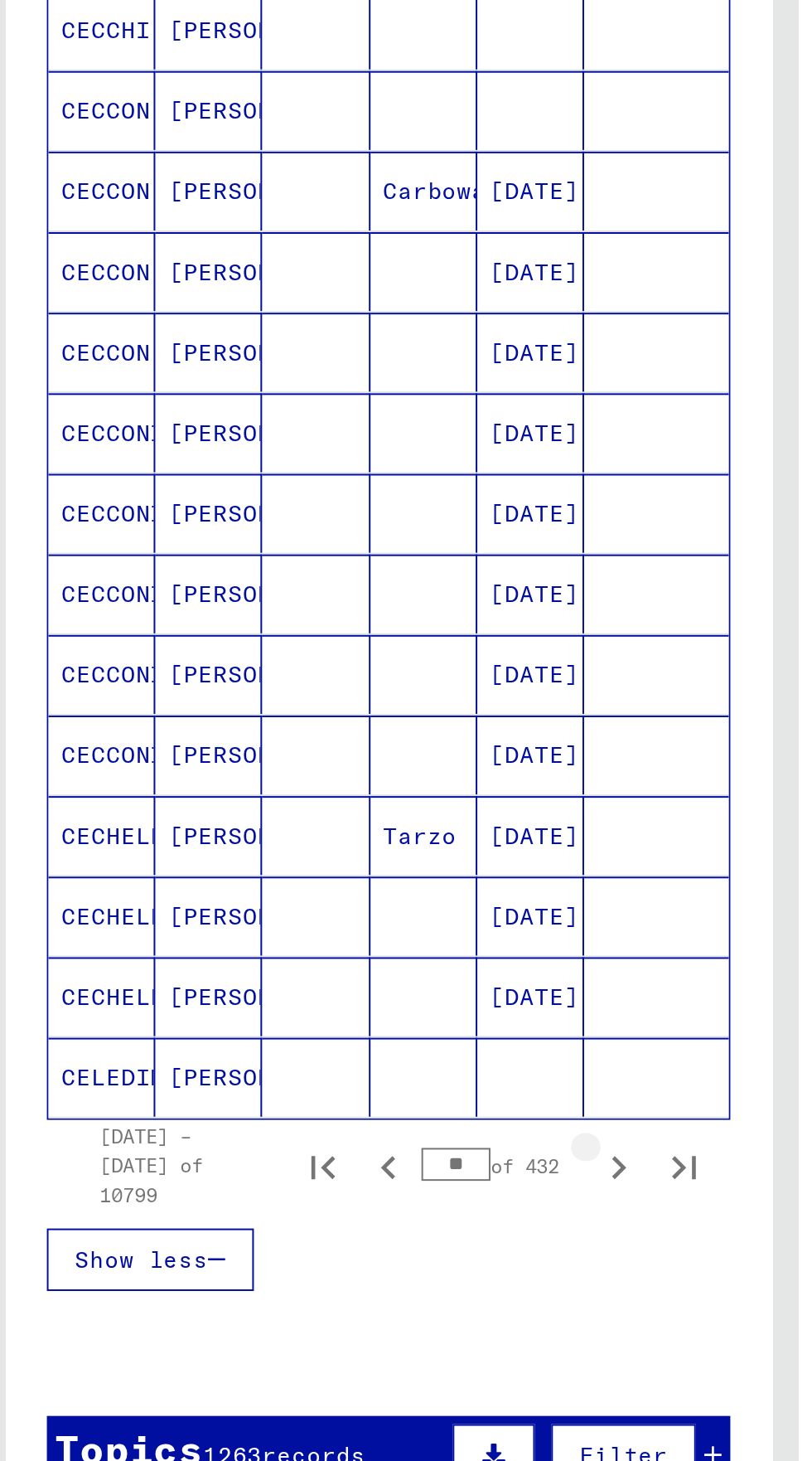
click at [325, 1011] on icon "Next page" at bounding box center [321, 1022] width 23 height 23
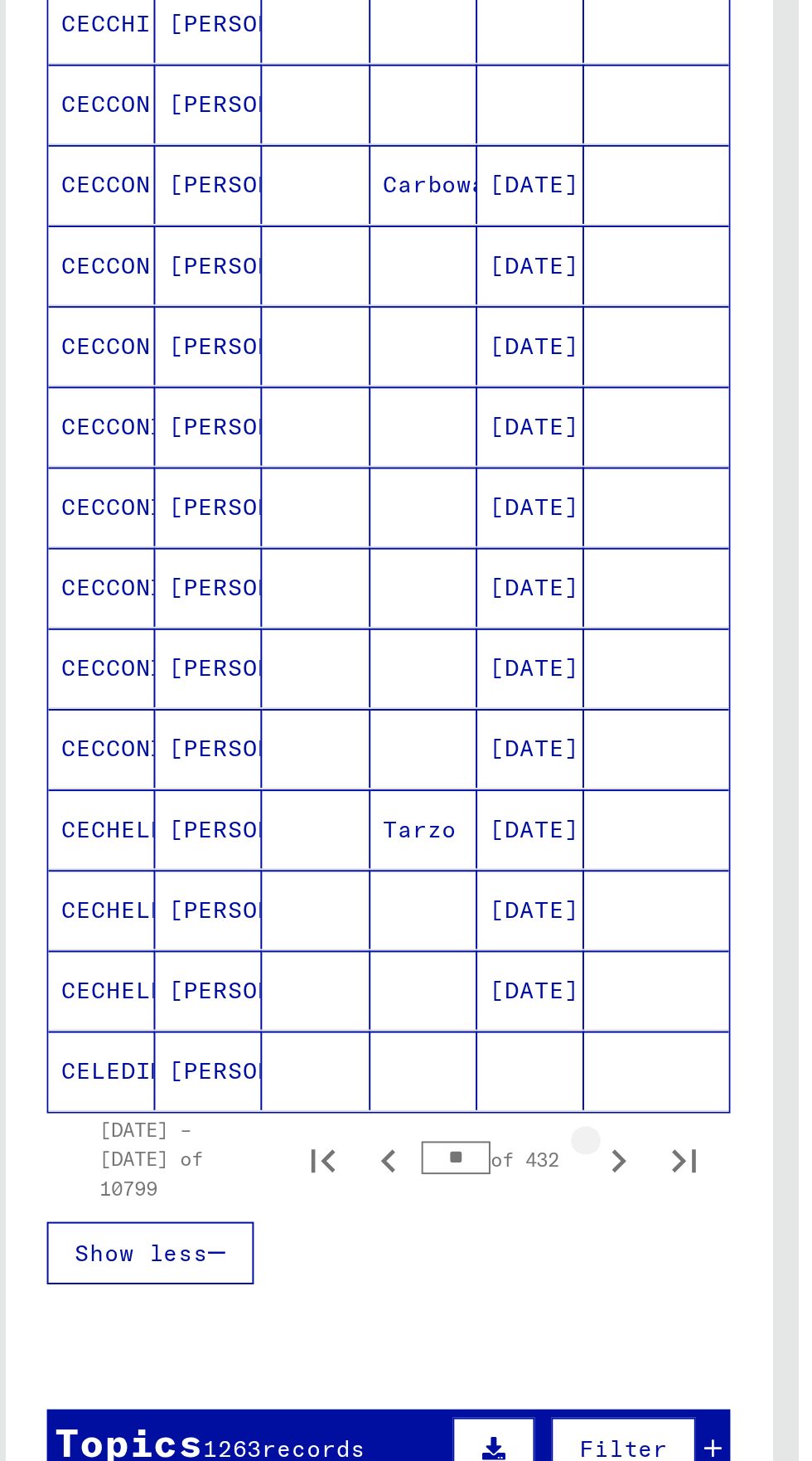
scroll to position [344, 0]
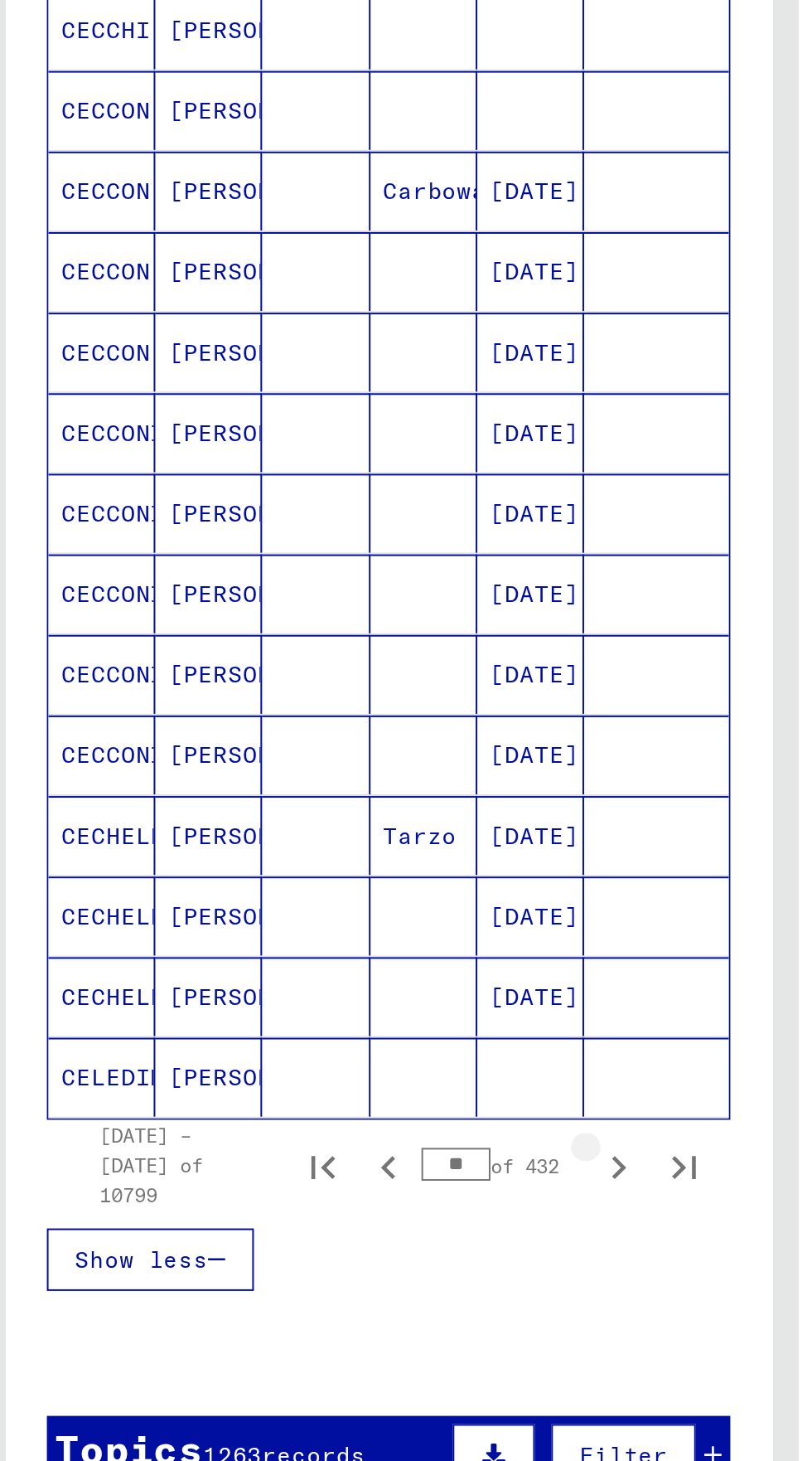
click at [322, 1005] on button "Next page" at bounding box center [321, 1021] width 33 height 33
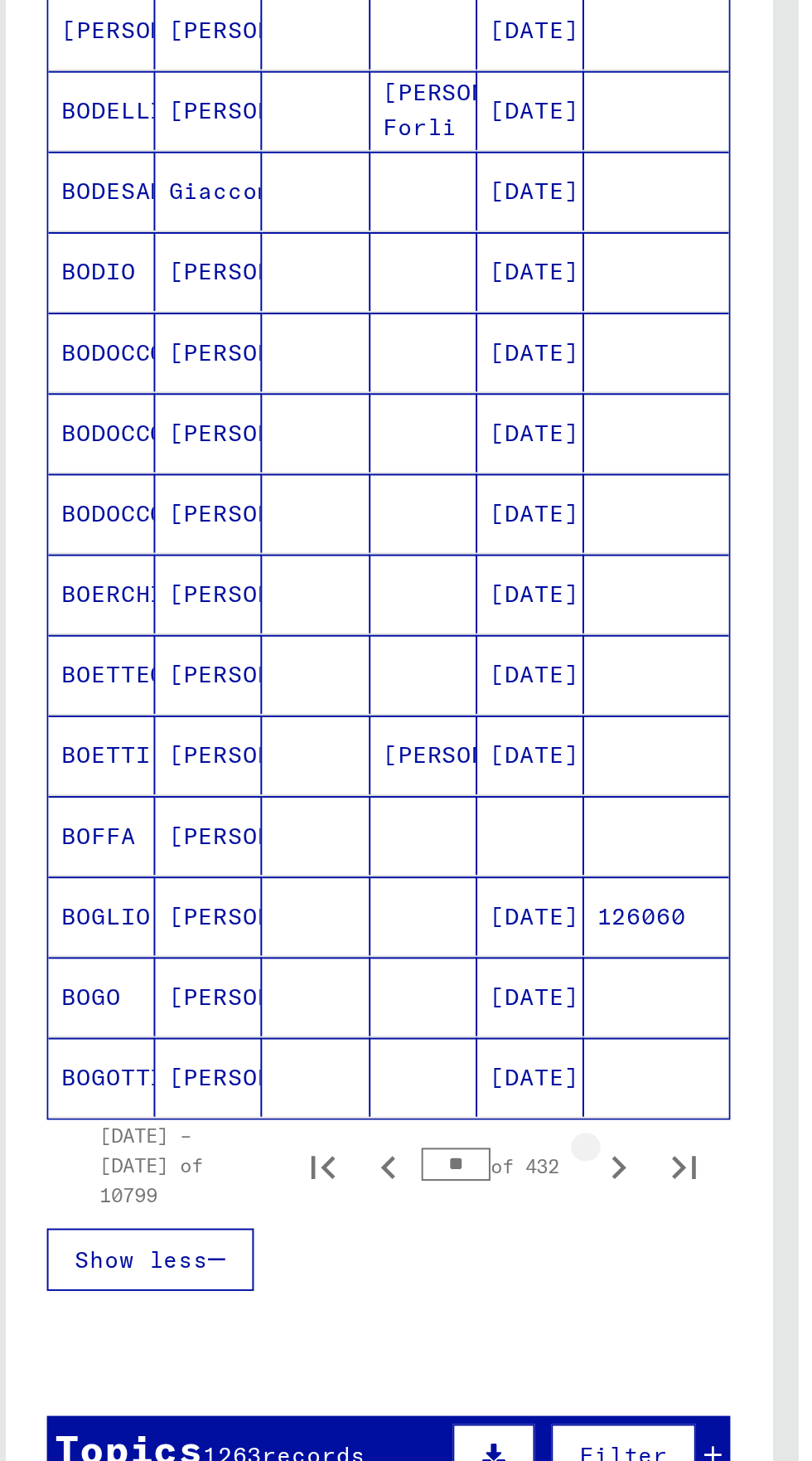
click at [323, 1005] on button "Next page" at bounding box center [321, 1021] width 33 height 33
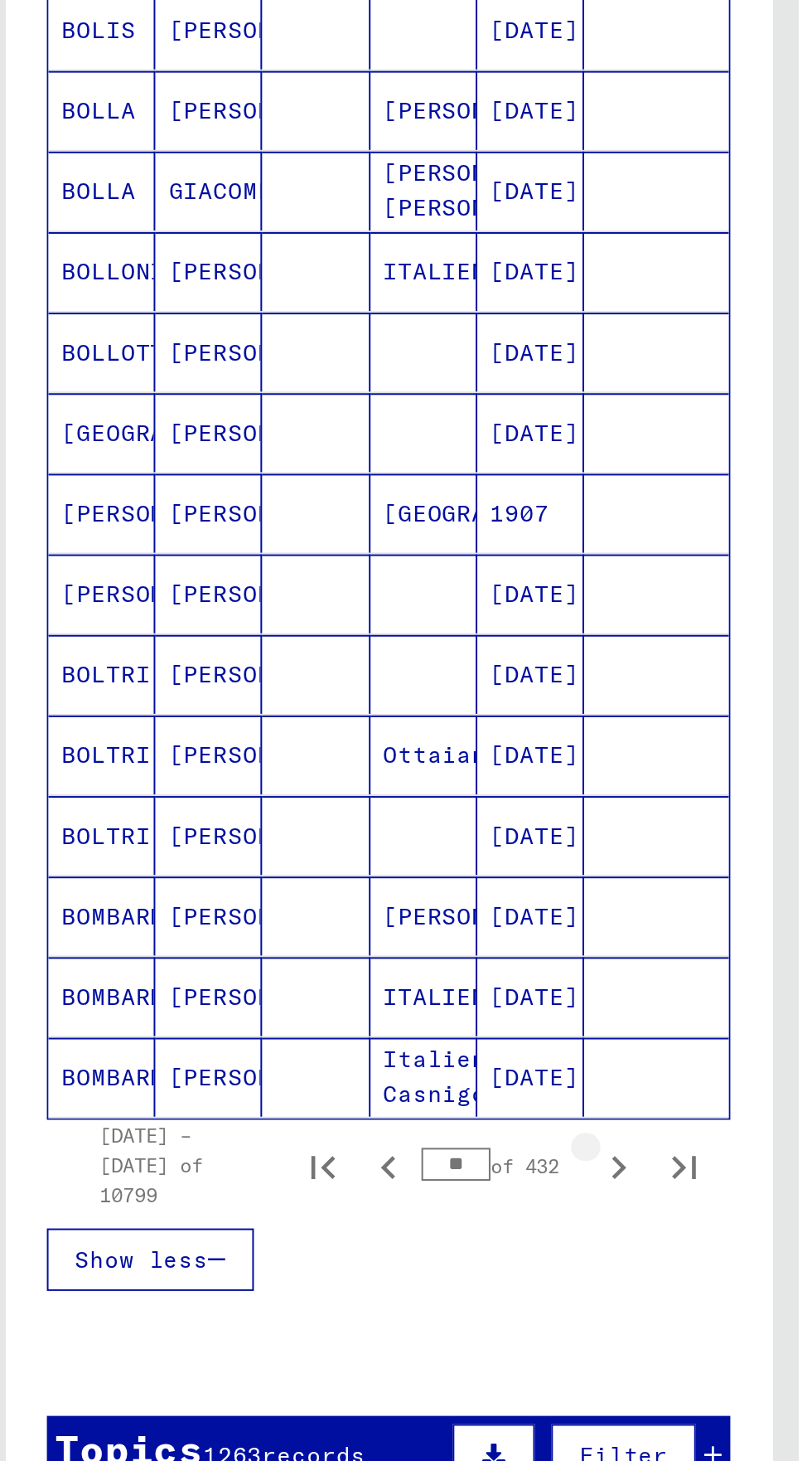
click at [322, 1005] on button "Next page" at bounding box center [321, 1021] width 33 height 33
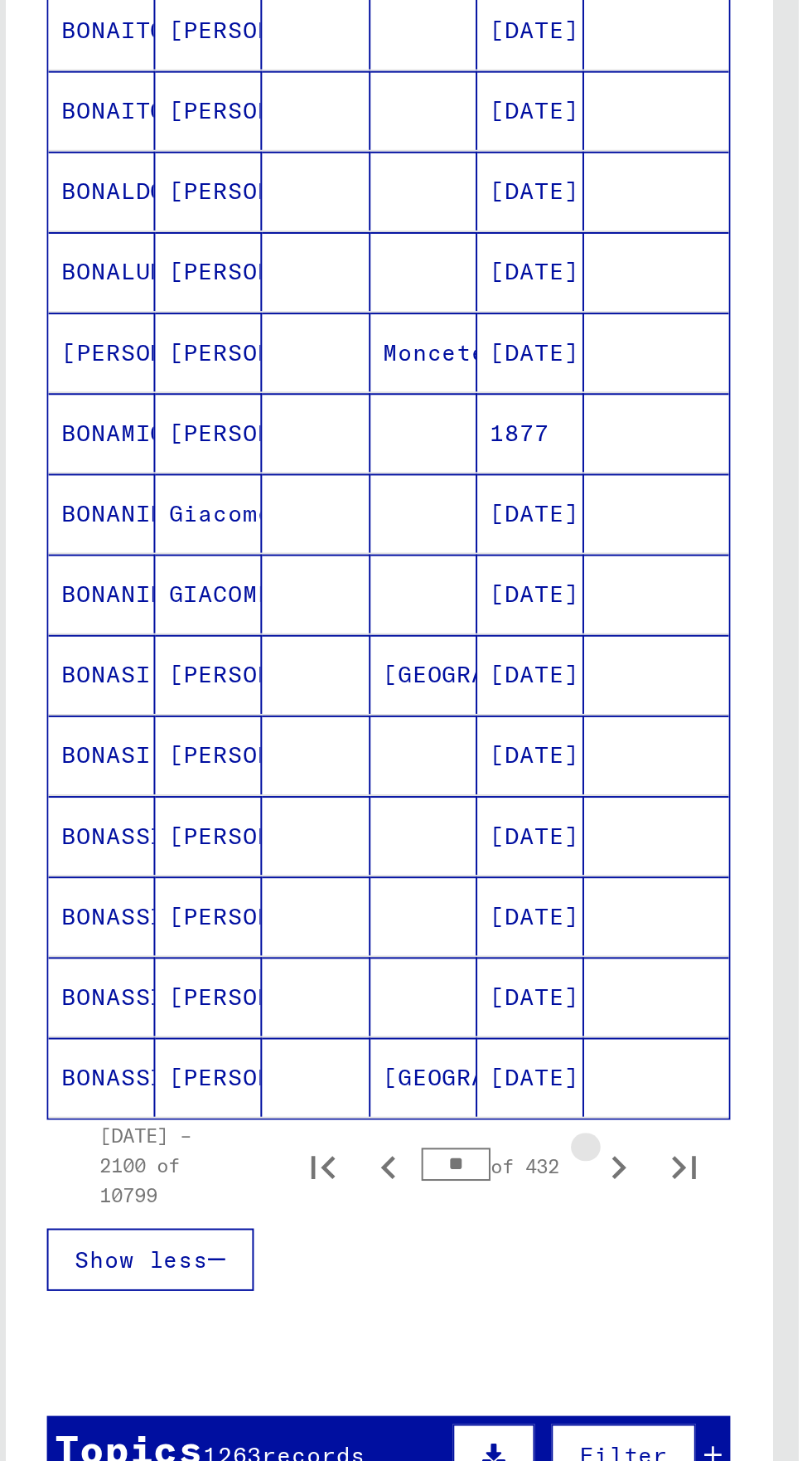
click at [322, 1005] on button "Next page" at bounding box center [321, 1021] width 33 height 33
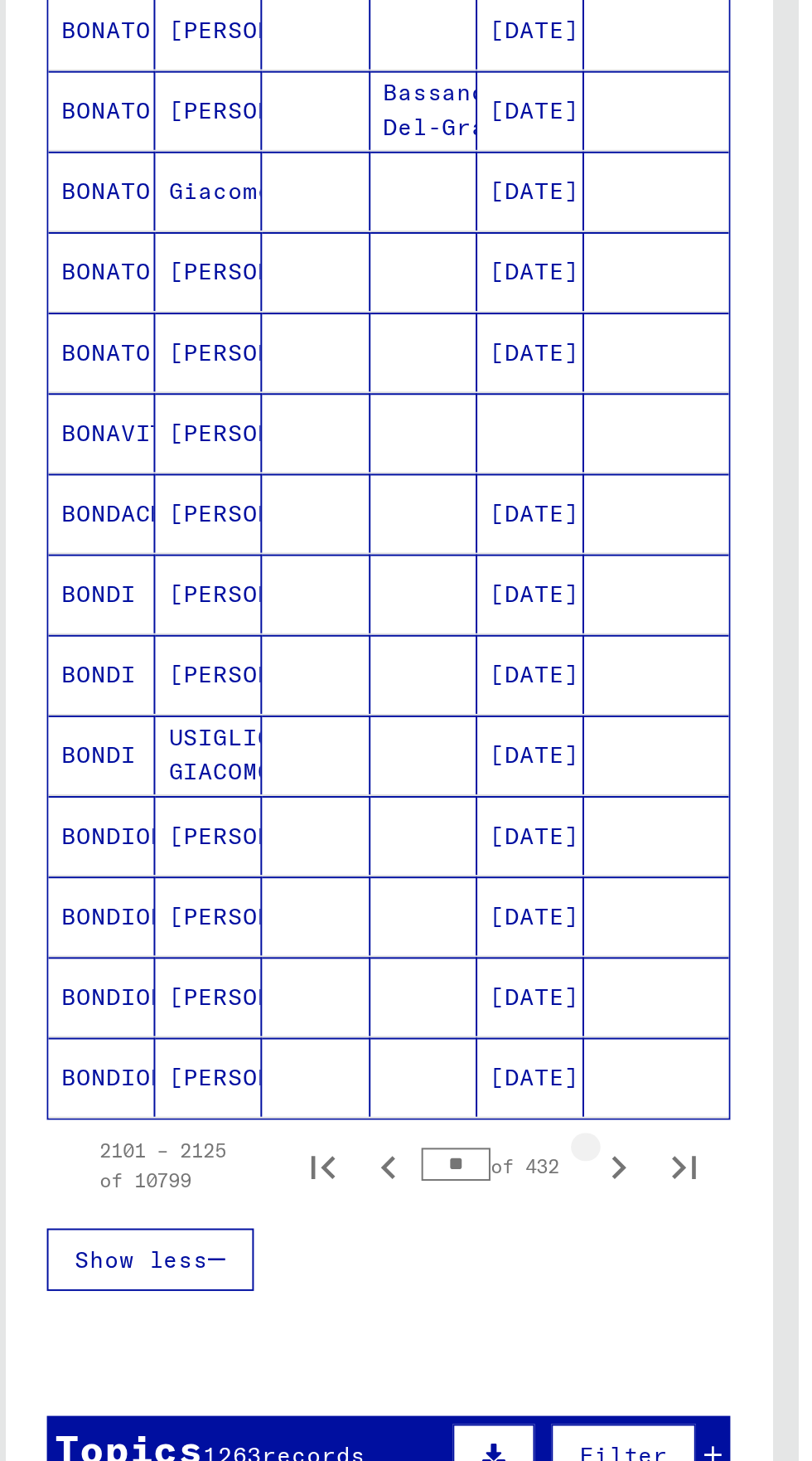
click at [323, 1005] on button "Next page" at bounding box center [321, 1021] width 33 height 33
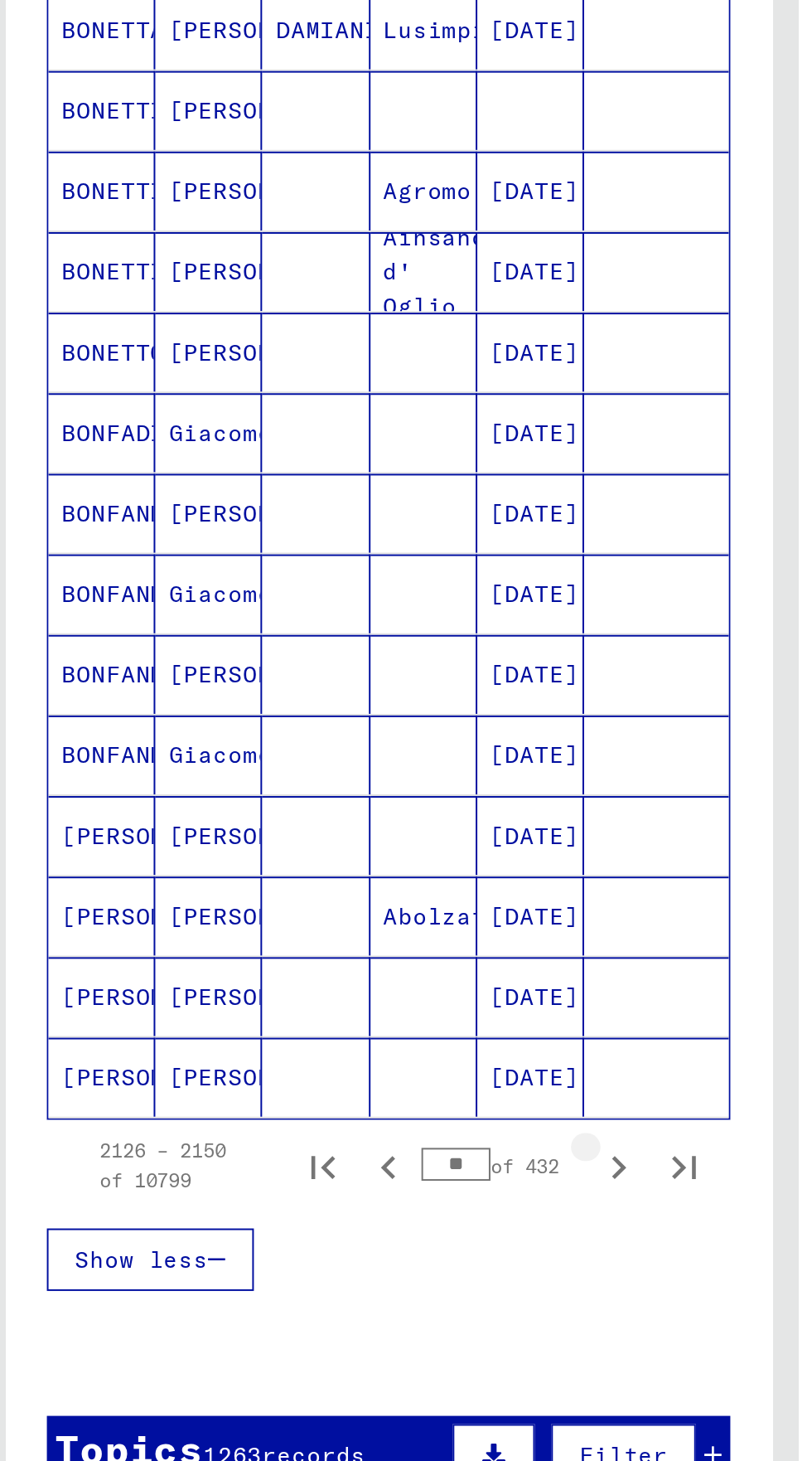
click at [323, 1005] on button "Next page" at bounding box center [321, 1021] width 33 height 33
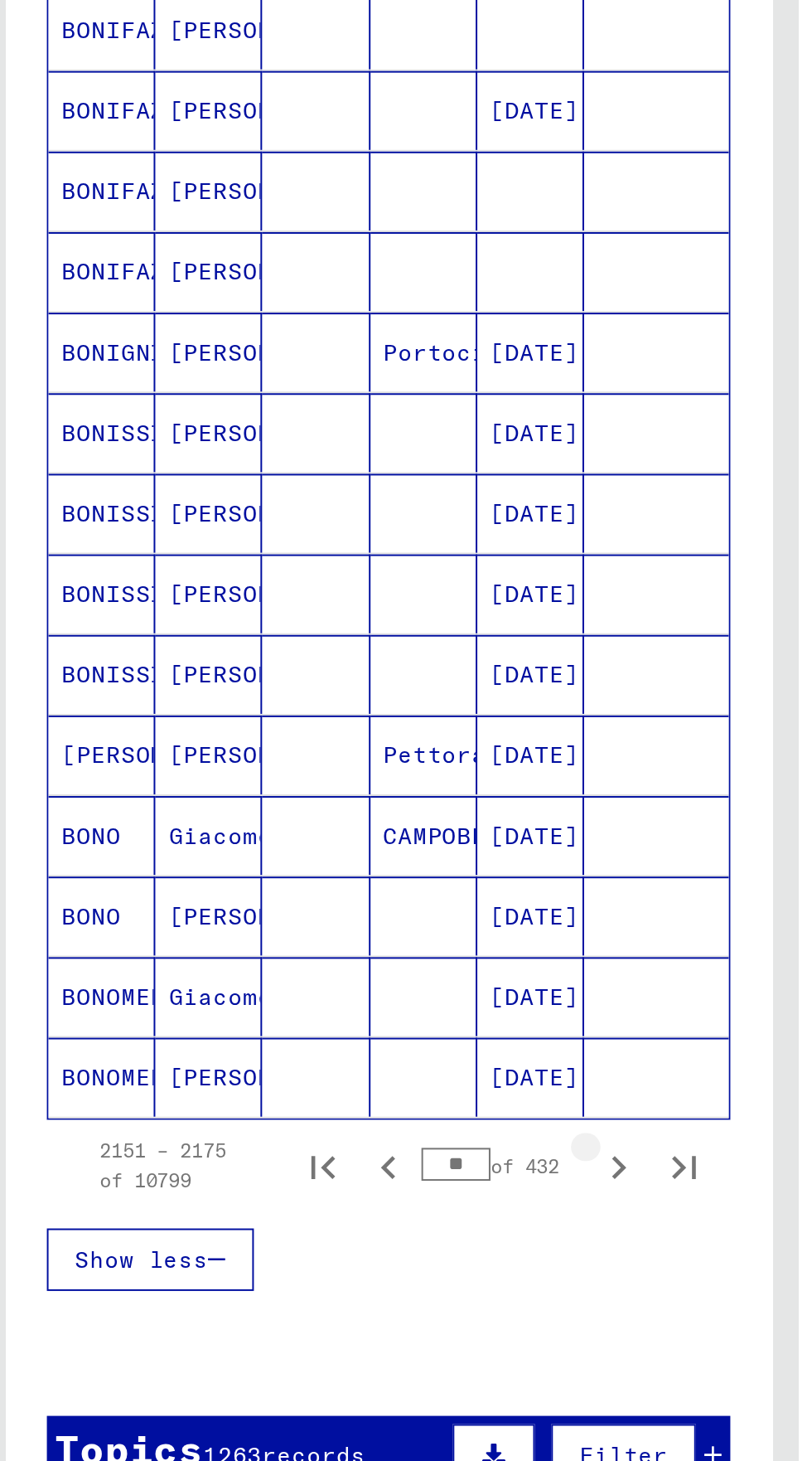
click at [323, 1005] on button "Next page" at bounding box center [321, 1021] width 33 height 33
click at [329, 1005] on button "Next page" at bounding box center [321, 1021] width 33 height 33
click at [324, 1005] on button "Next page" at bounding box center [321, 1021] width 33 height 33
click at [322, 1005] on button "Next page" at bounding box center [321, 1021] width 33 height 33
click at [325, 1005] on button "Next page" at bounding box center [321, 1021] width 33 height 33
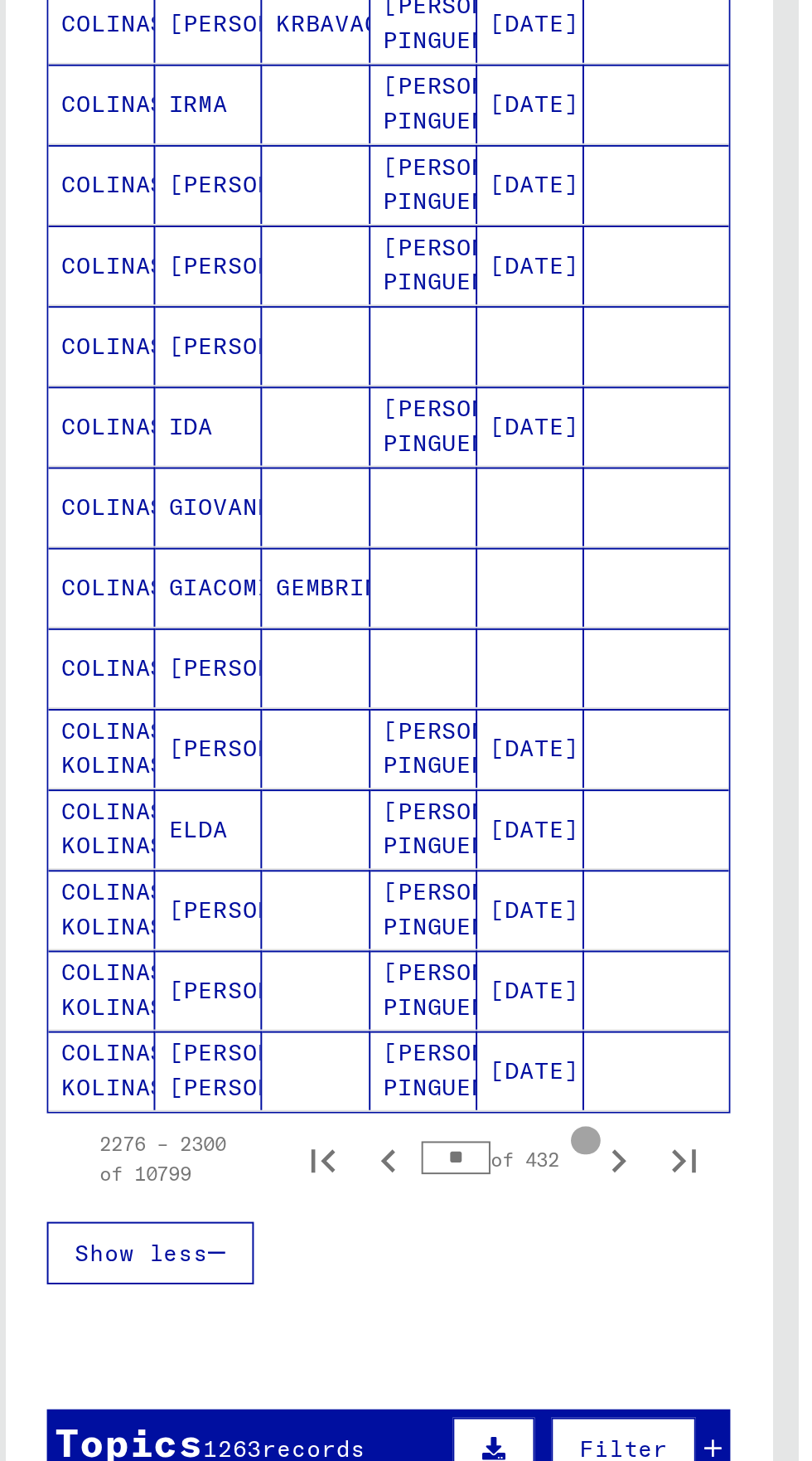
click at [325, 1002] on button "Next page" at bounding box center [321, 1018] width 33 height 33
click at [323, 1002] on button "Next page" at bounding box center [321, 1018] width 33 height 33
click at [324, 1002] on button "Next page" at bounding box center [321, 1018] width 33 height 33
click at [325, 1002] on button "Next page" at bounding box center [321, 1018] width 33 height 33
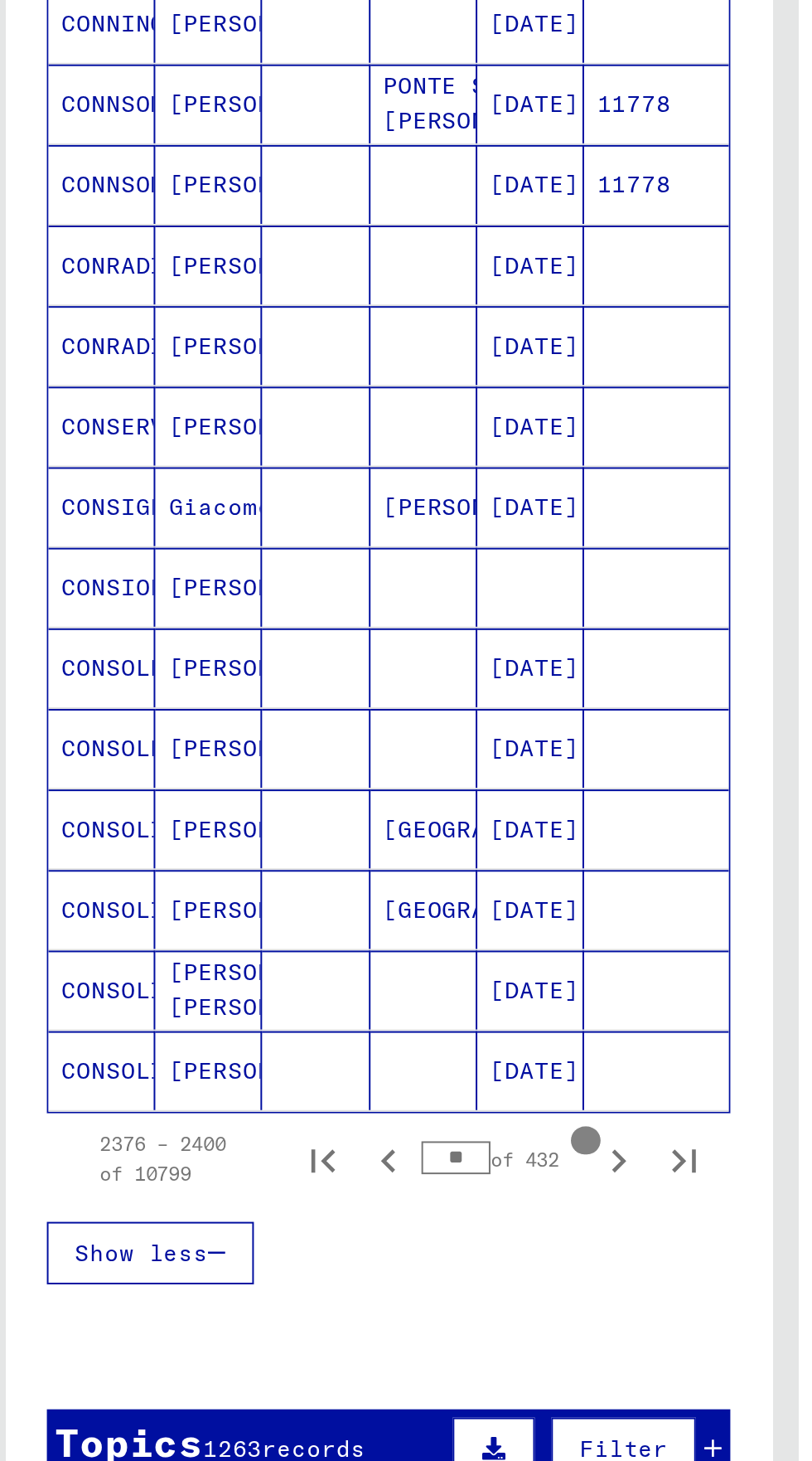
scroll to position [341, 0]
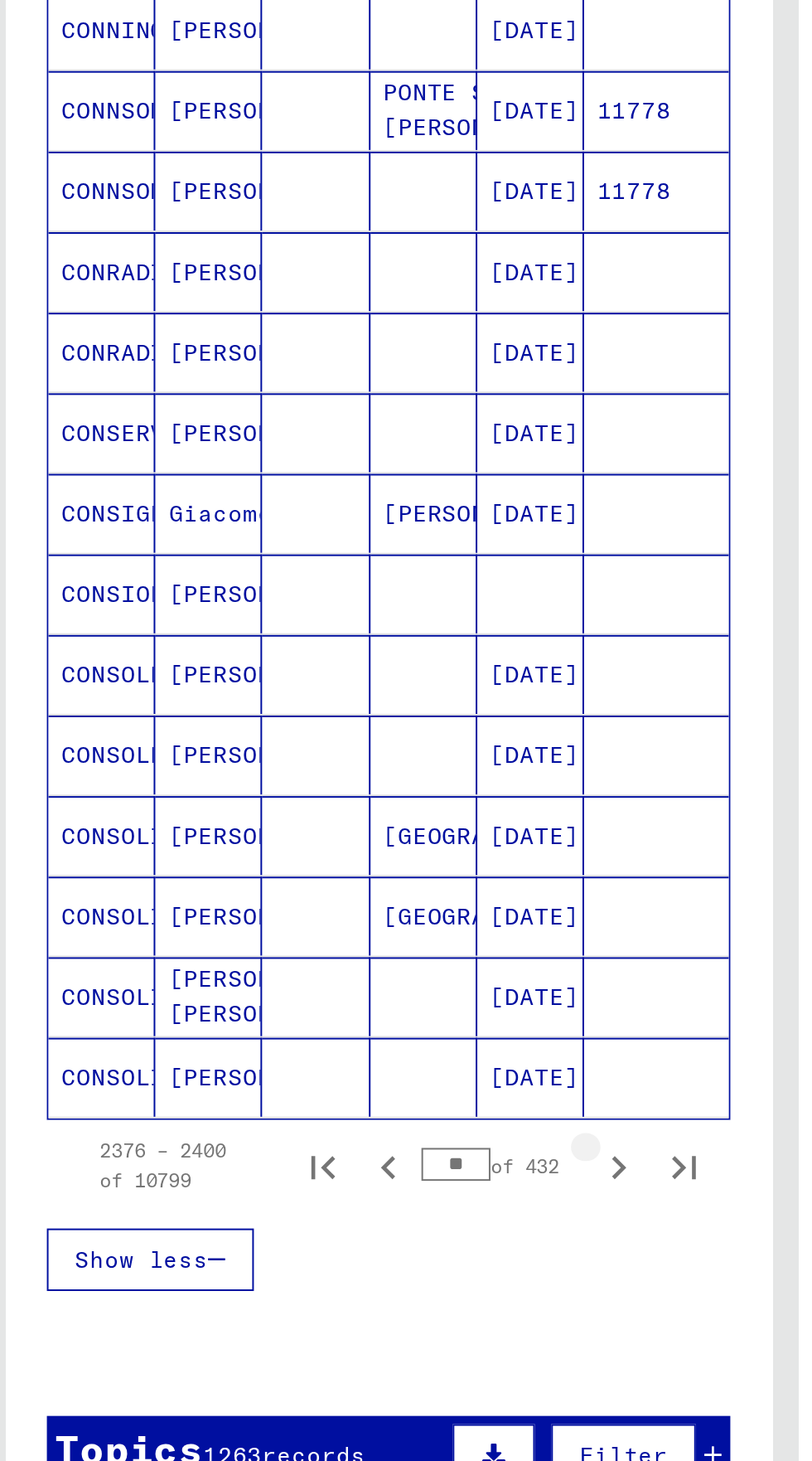
click at [298, 1151] on button "Filter" at bounding box center [324, 1166] width 73 height 31
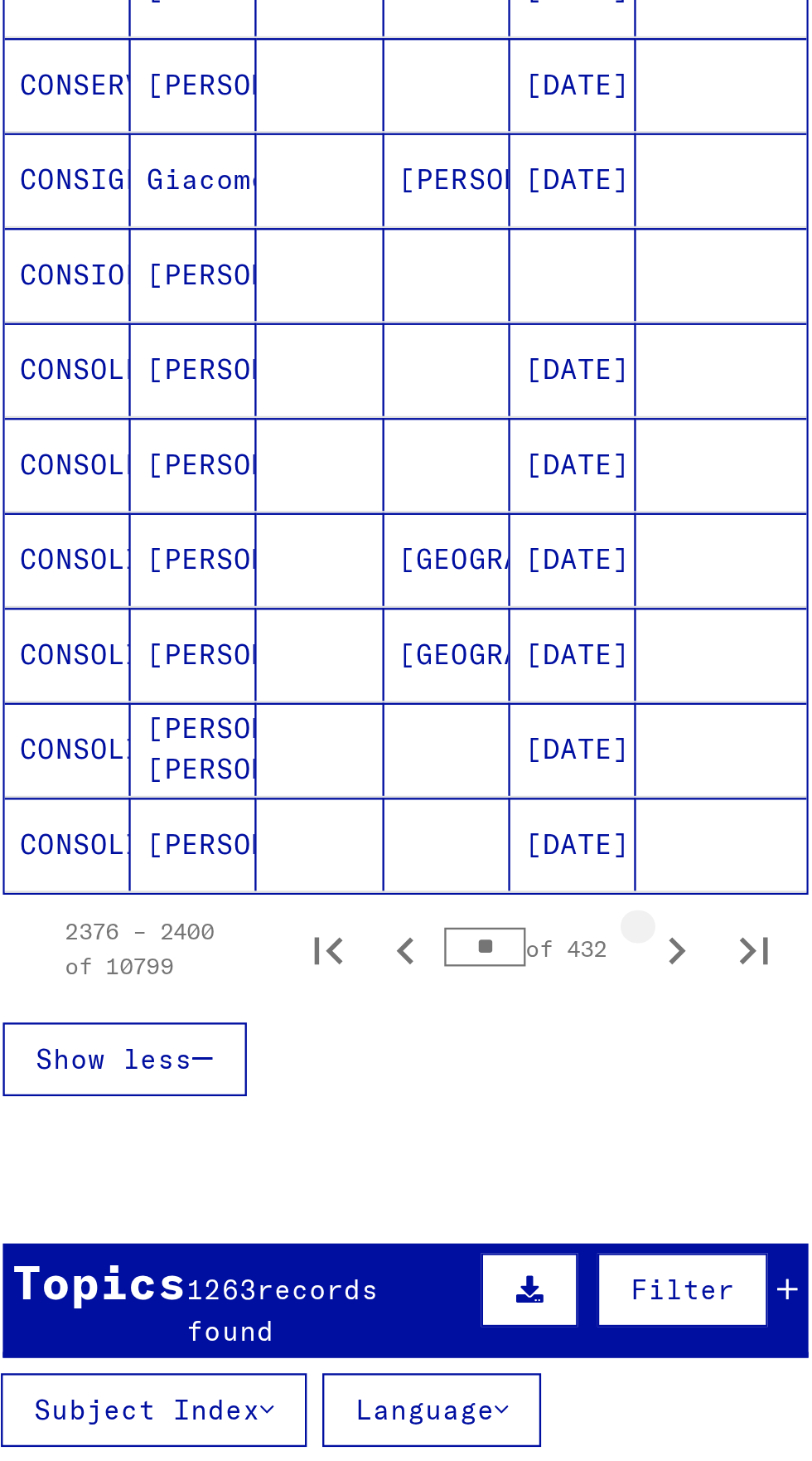
click at [324, 1005] on button "Next page" at bounding box center [321, 1021] width 33 height 33
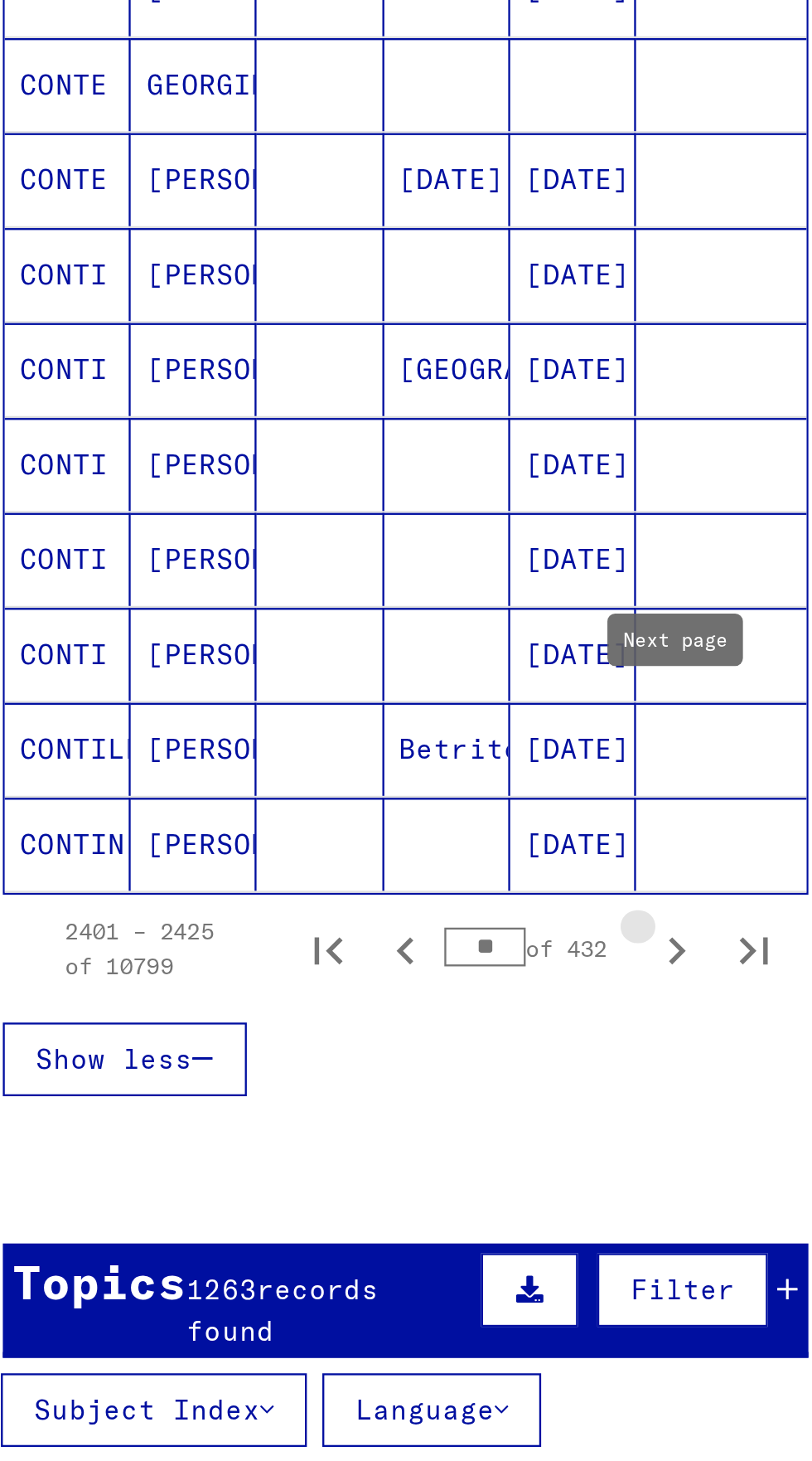
click at [325, 1011] on icon "Next page" at bounding box center [321, 1022] width 23 height 23
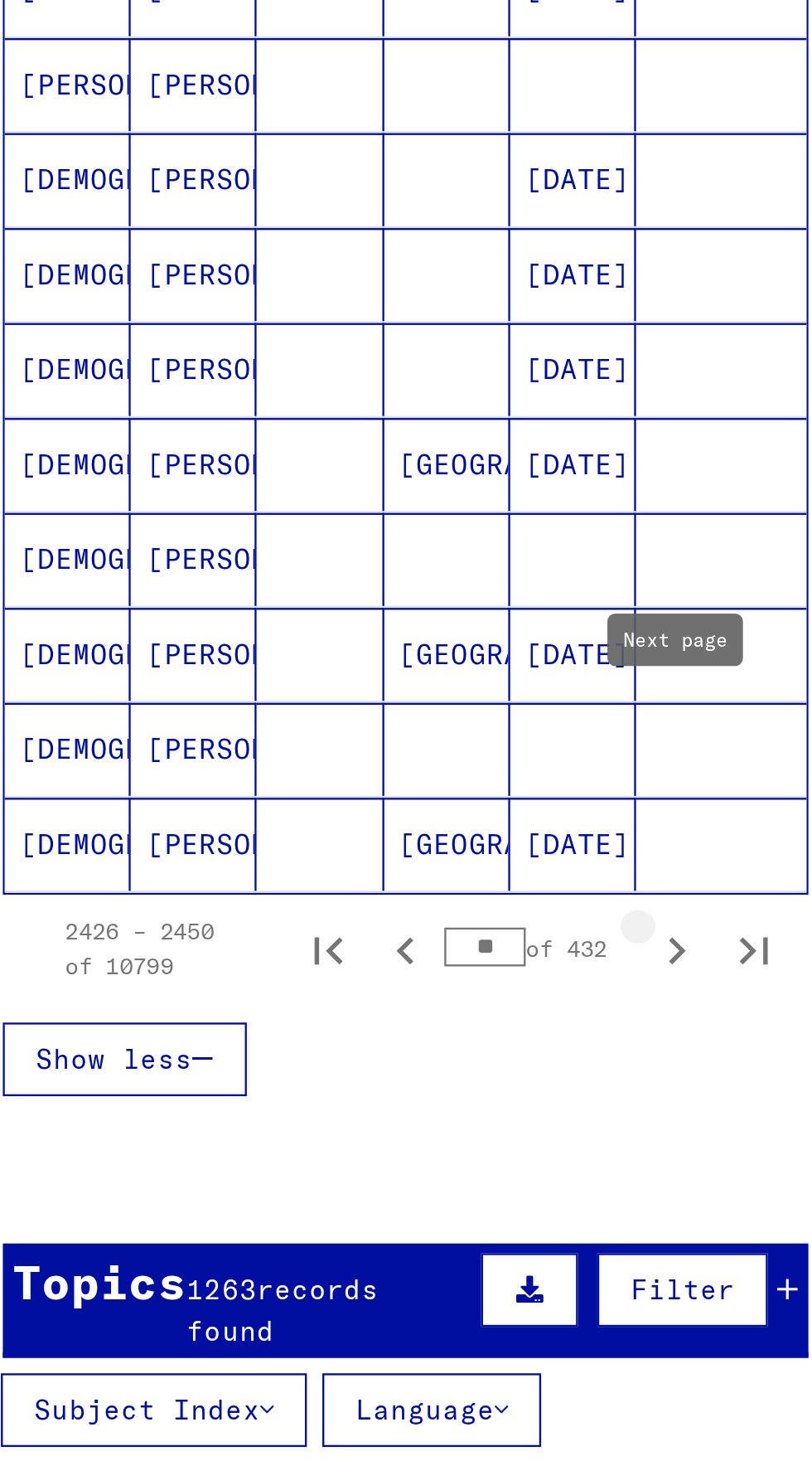
click at [327, 1011] on icon "Next page" at bounding box center [321, 1022] width 23 height 23
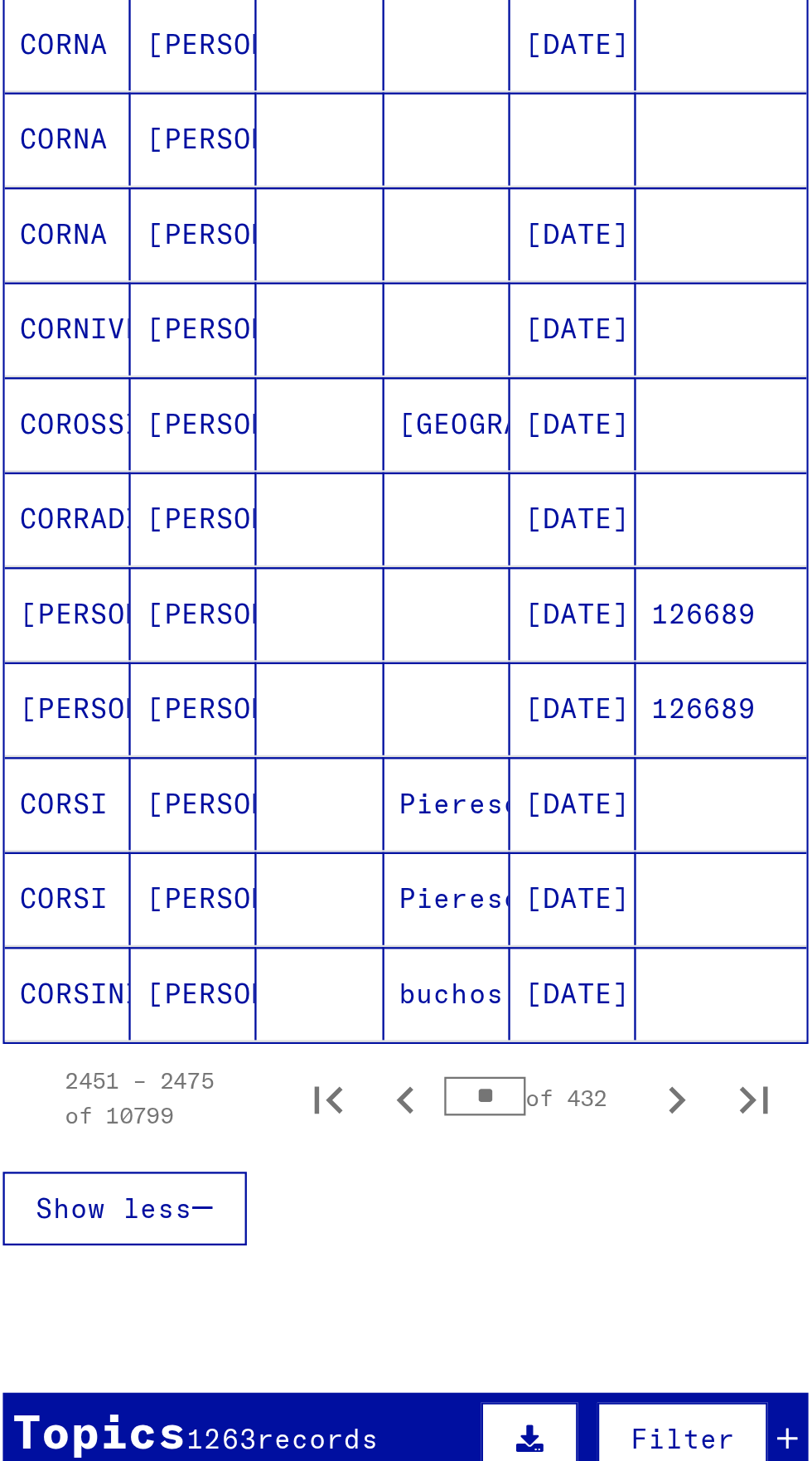
scroll to position [276, 0]
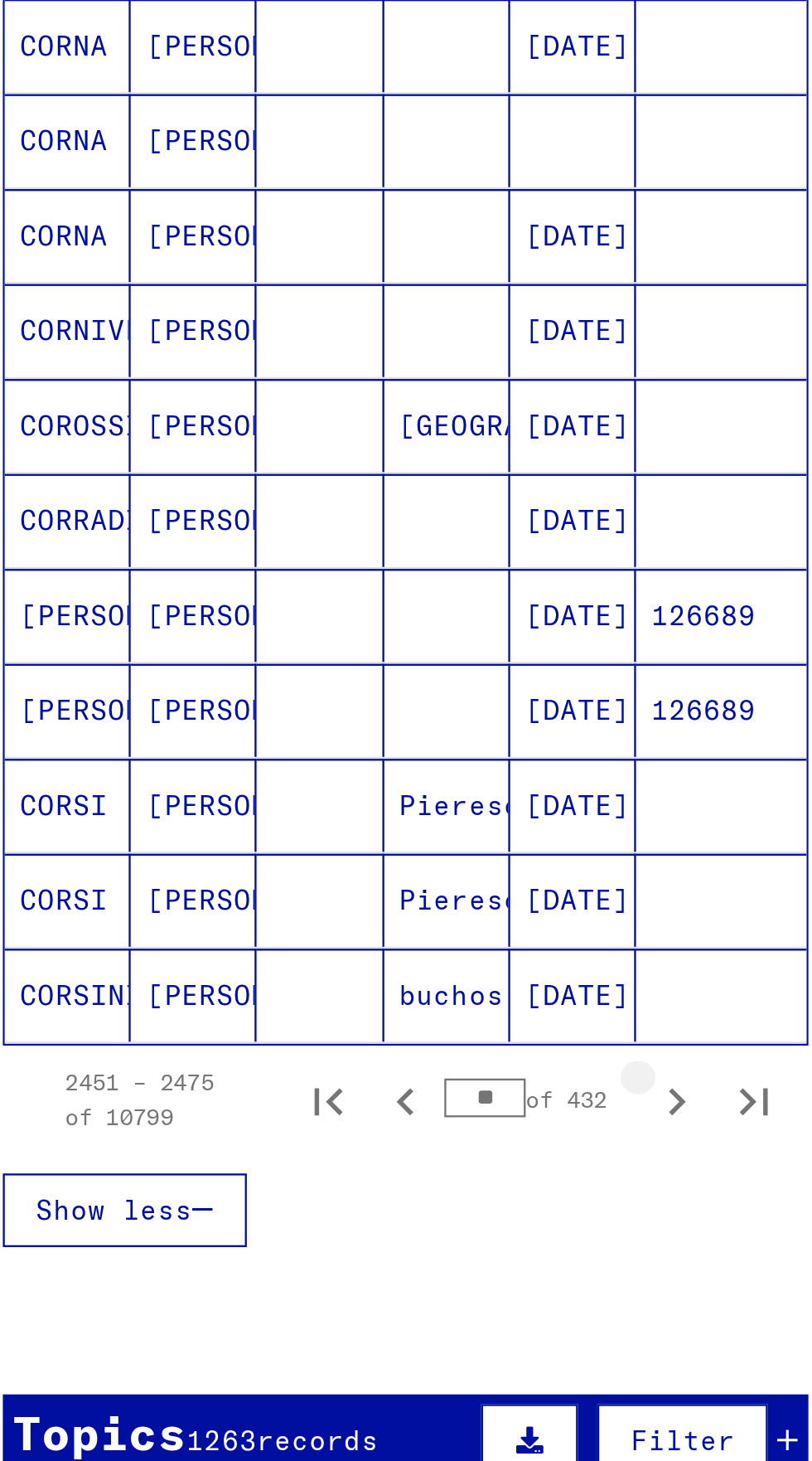
click at [321, 1075] on icon "Next page" at bounding box center [321, 1087] width 23 height 23
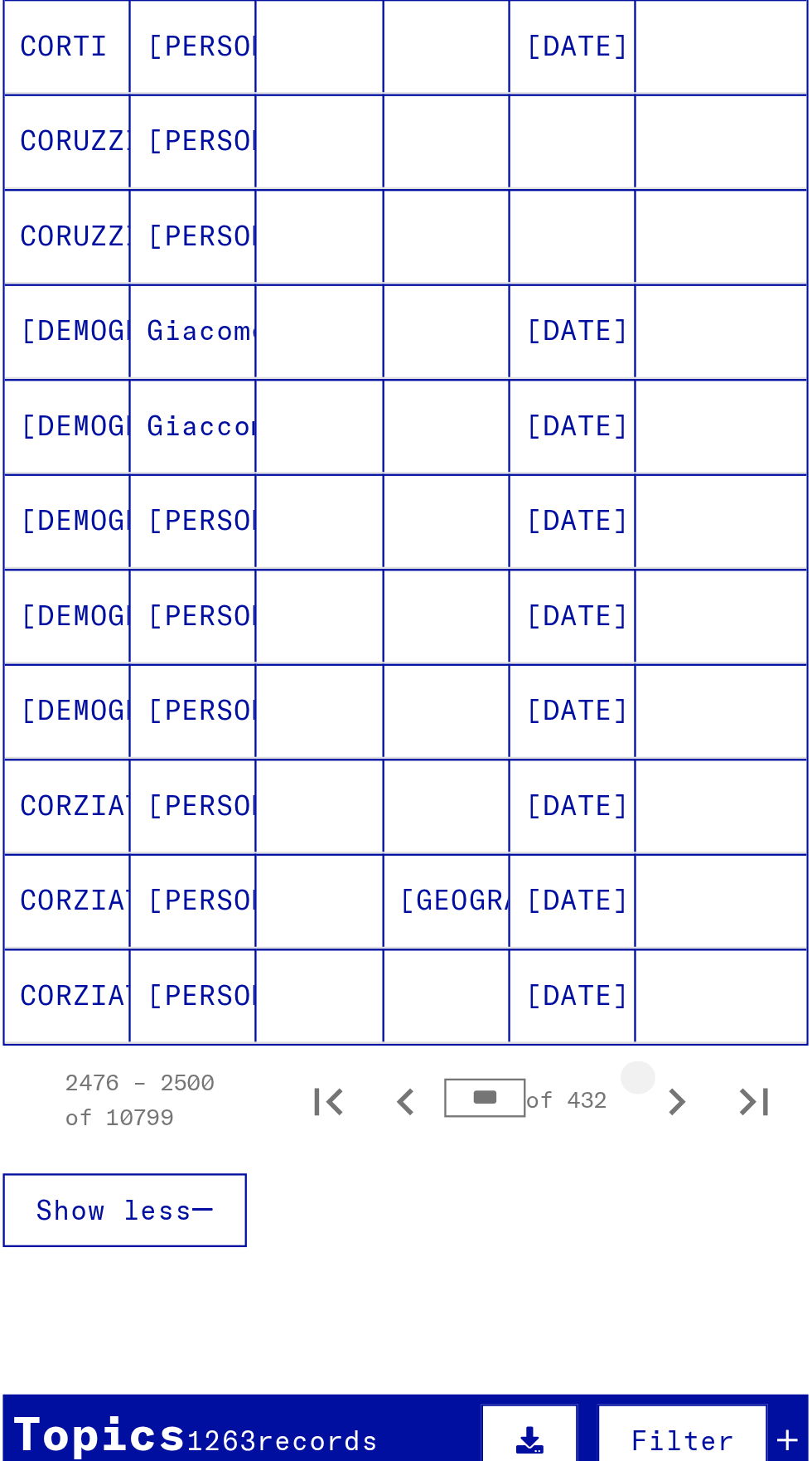
click at [319, 1075] on icon "Next page" at bounding box center [321, 1087] width 23 height 23
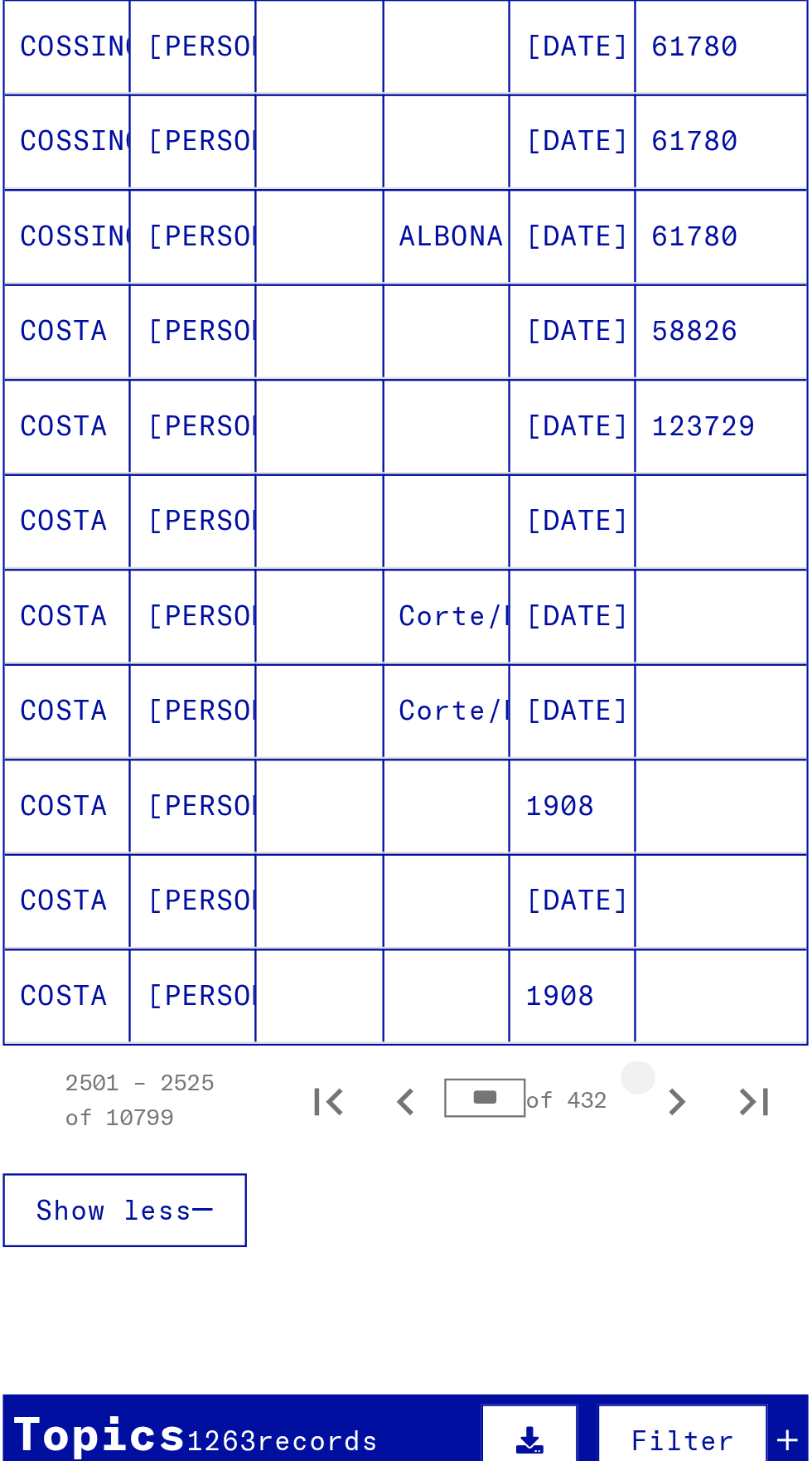
click at [320, 1081] on icon "Next page" at bounding box center [322, 1086] width 7 height 12
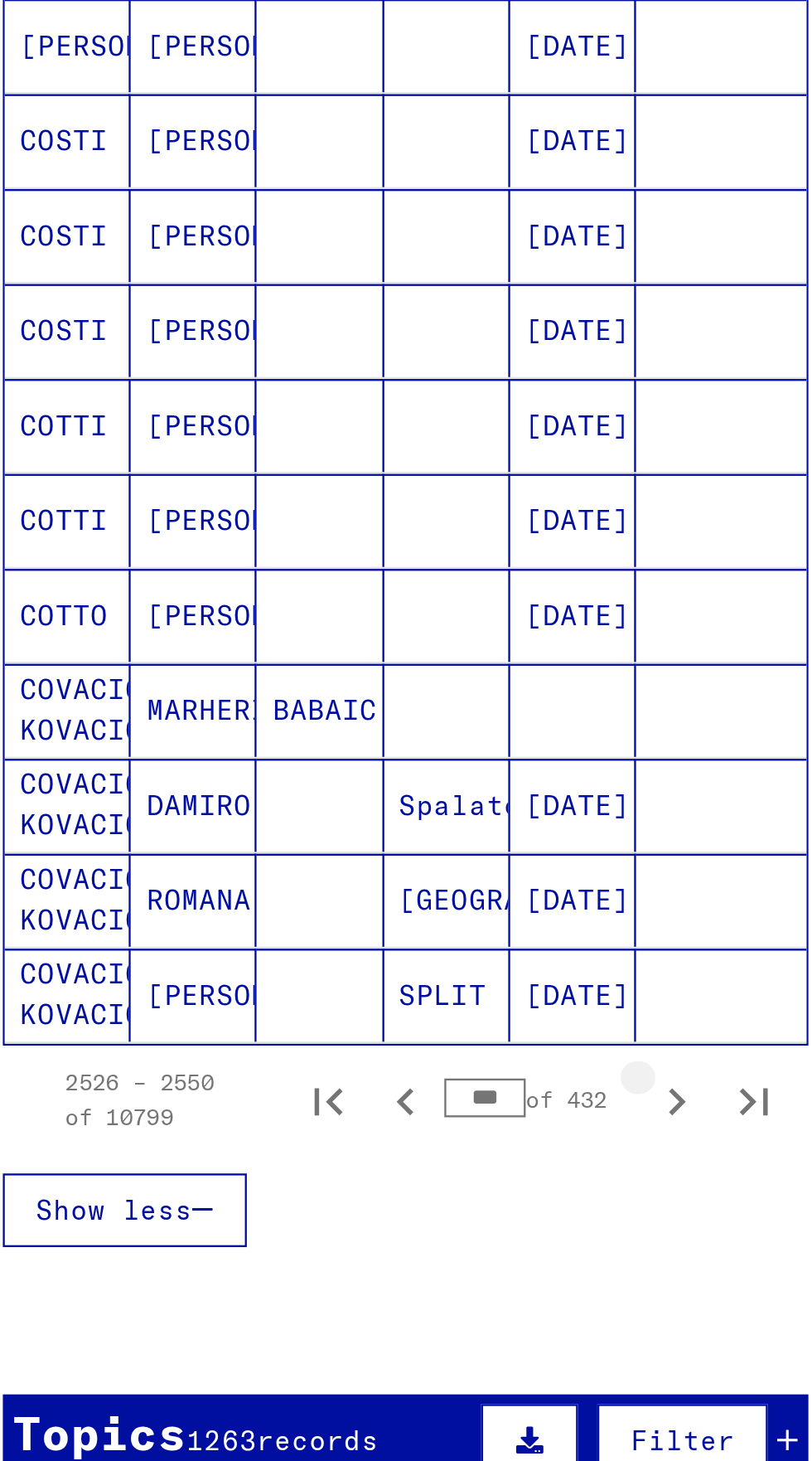
click at [322, 1075] on icon "Next page" at bounding box center [321, 1087] width 23 height 23
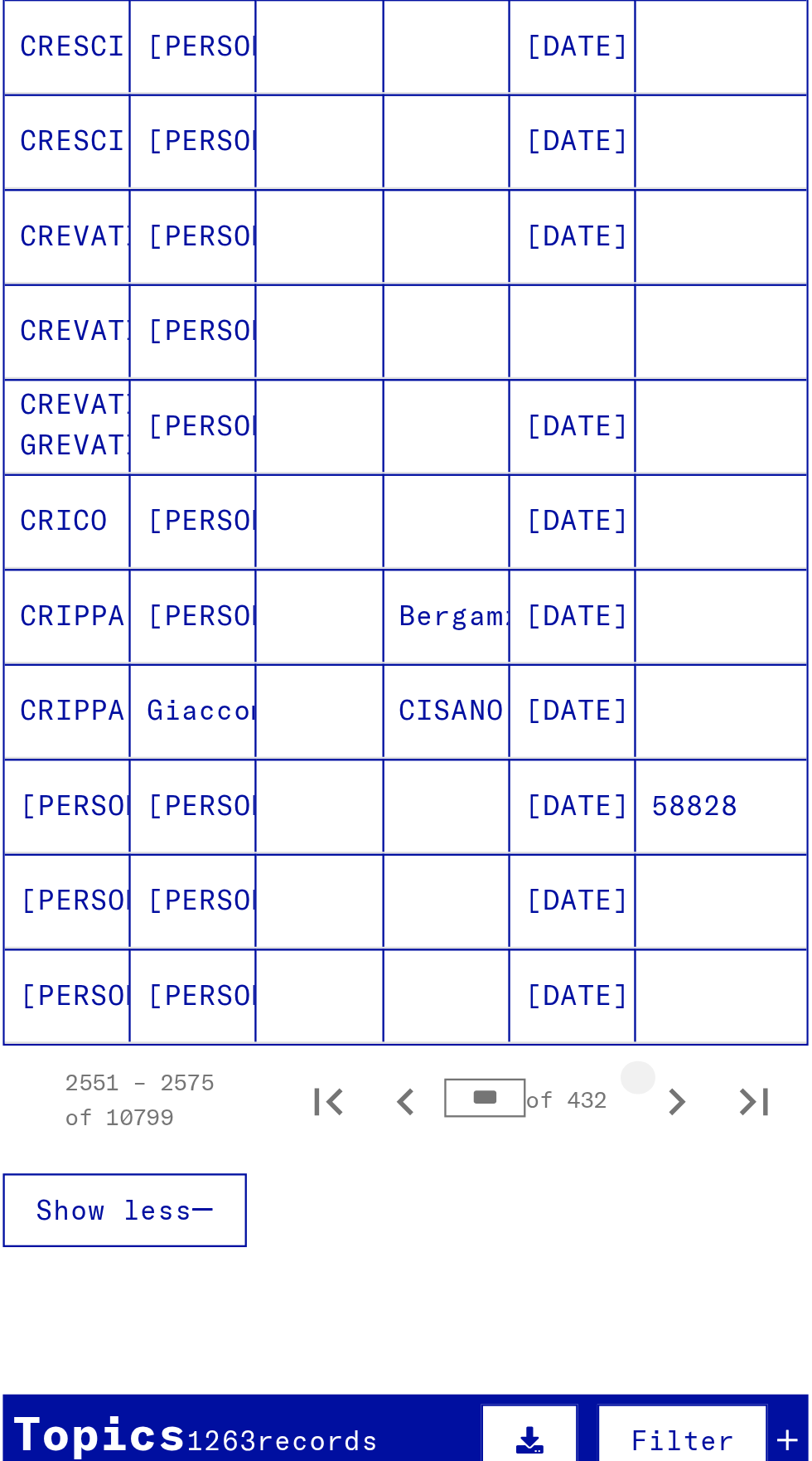
click at [321, 1081] on icon "Next page" at bounding box center [322, 1086] width 7 height 12
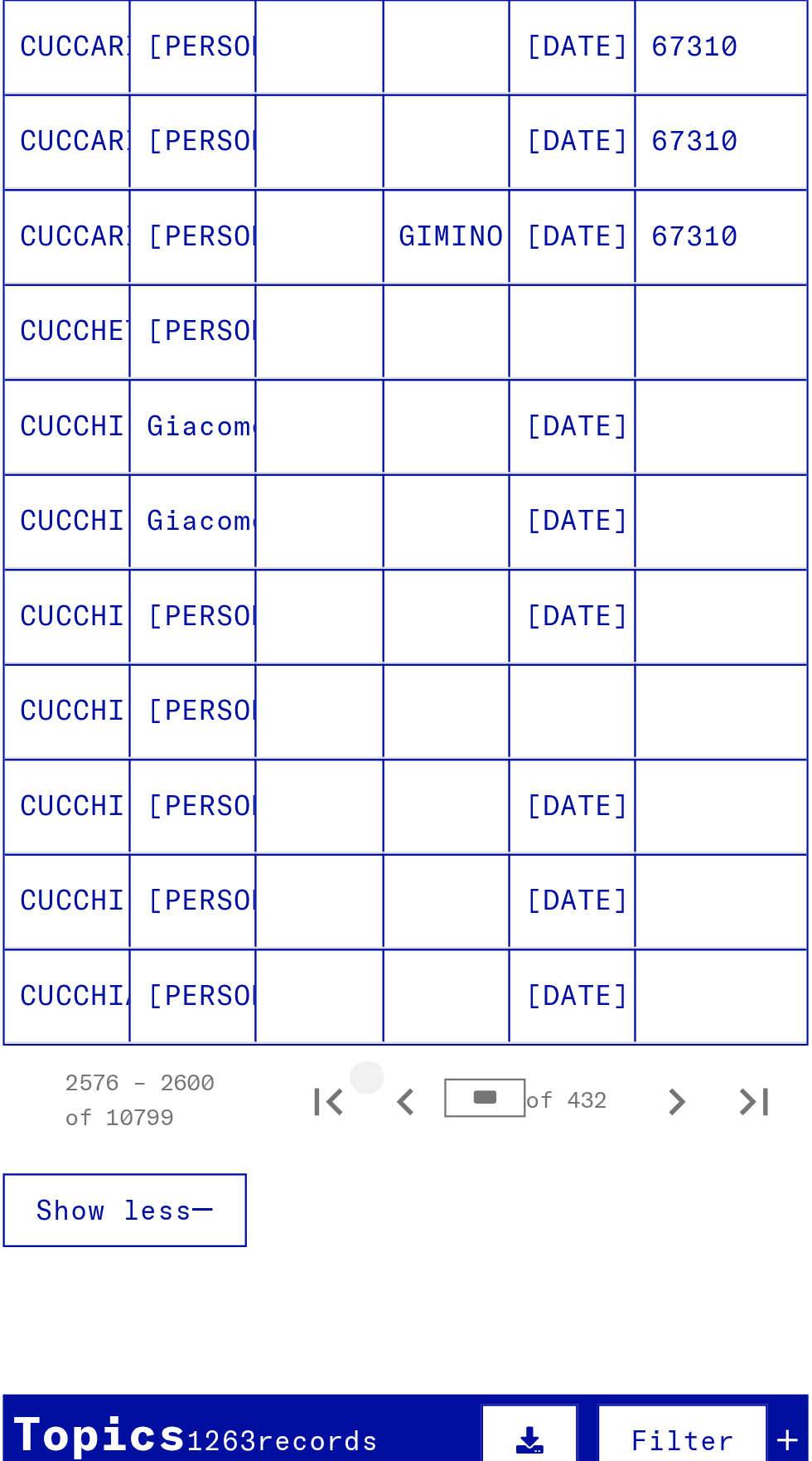
click at [205, 1075] on icon "Previous page" at bounding box center [206, 1087] width 23 height 23
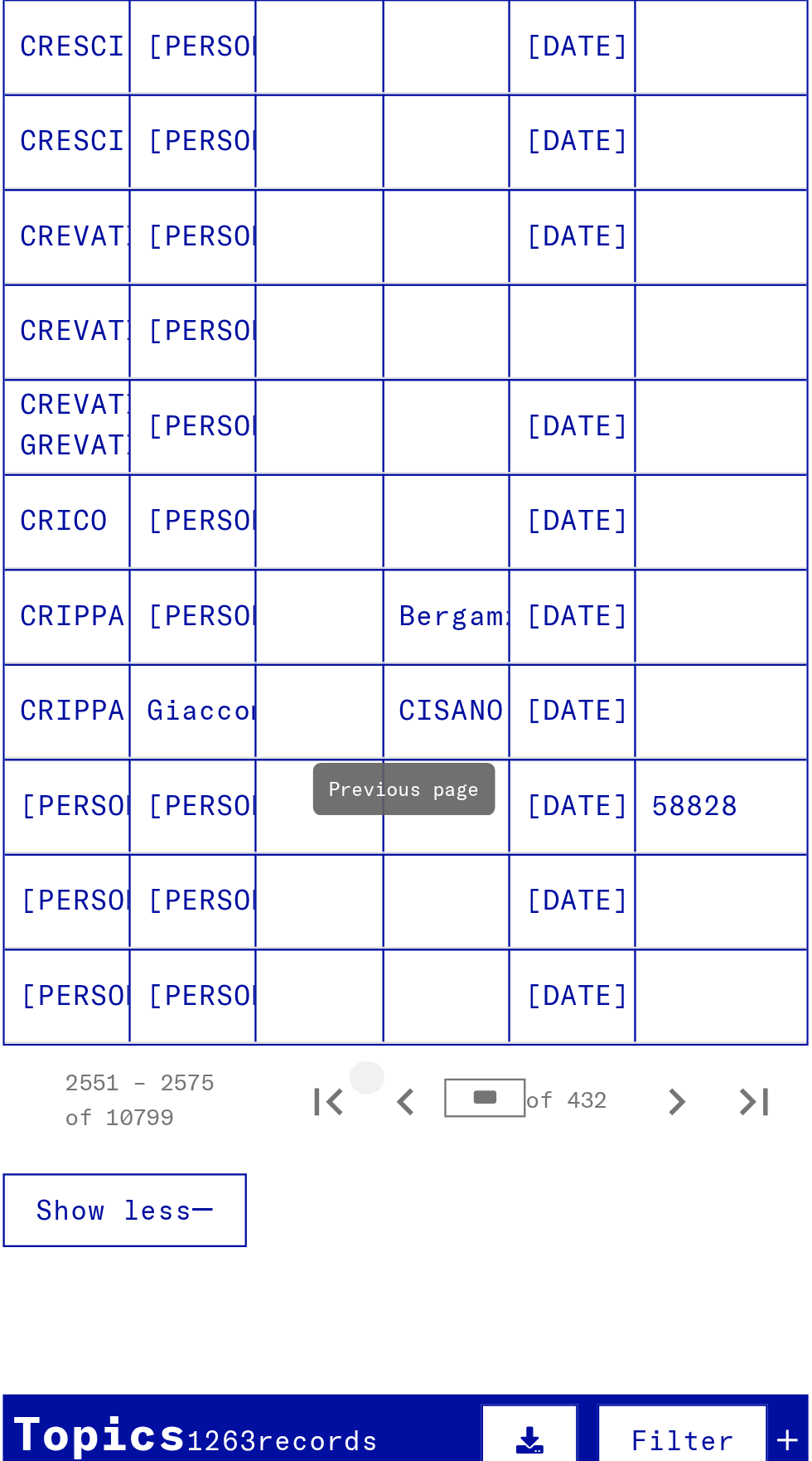
click at [210, 1075] on icon "Previous page" at bounding box center [206, 1087] width 23 height 23
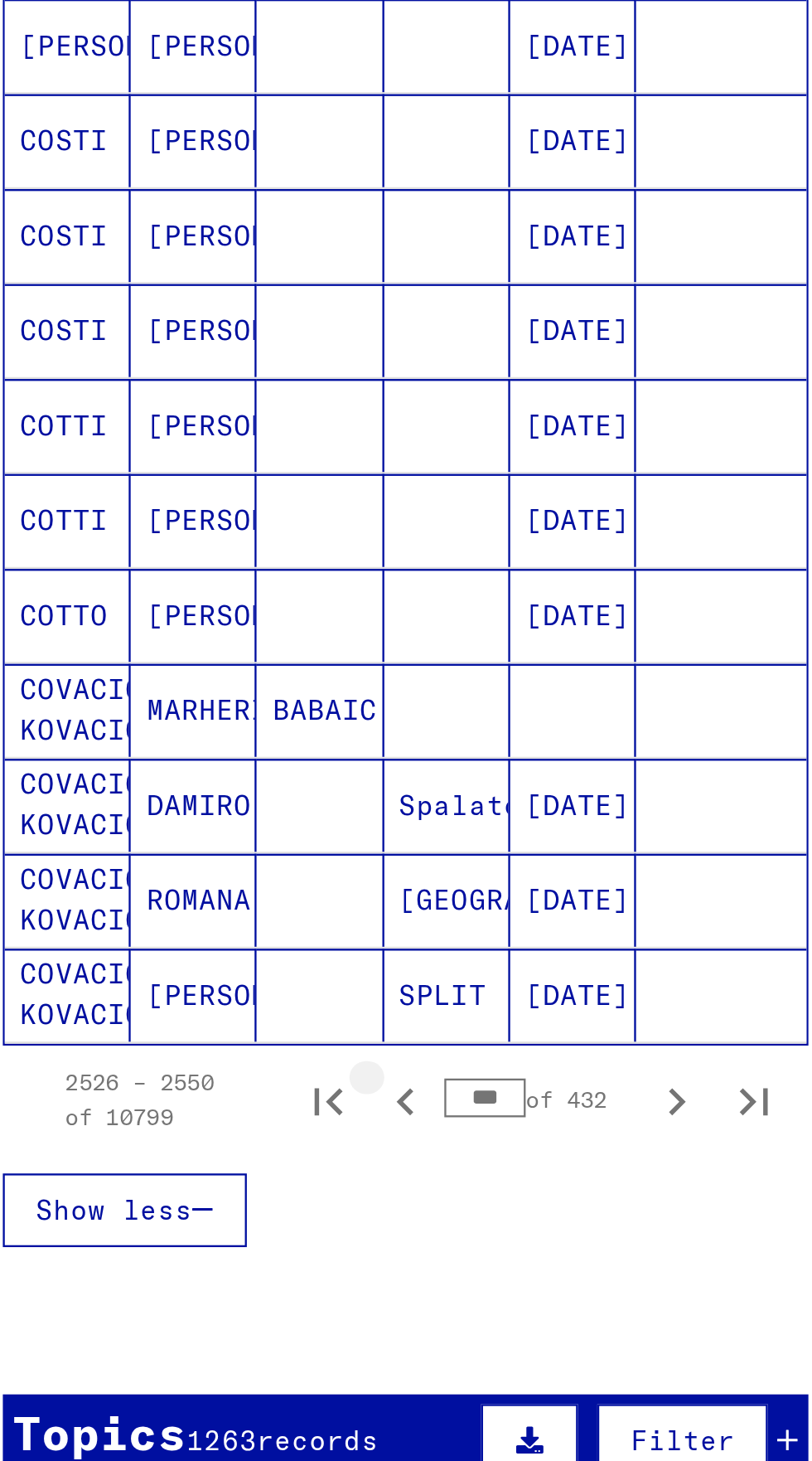
click at [209, 1075] on icon "Previous page" at bounding box center [206, 1087] width 23 height 23
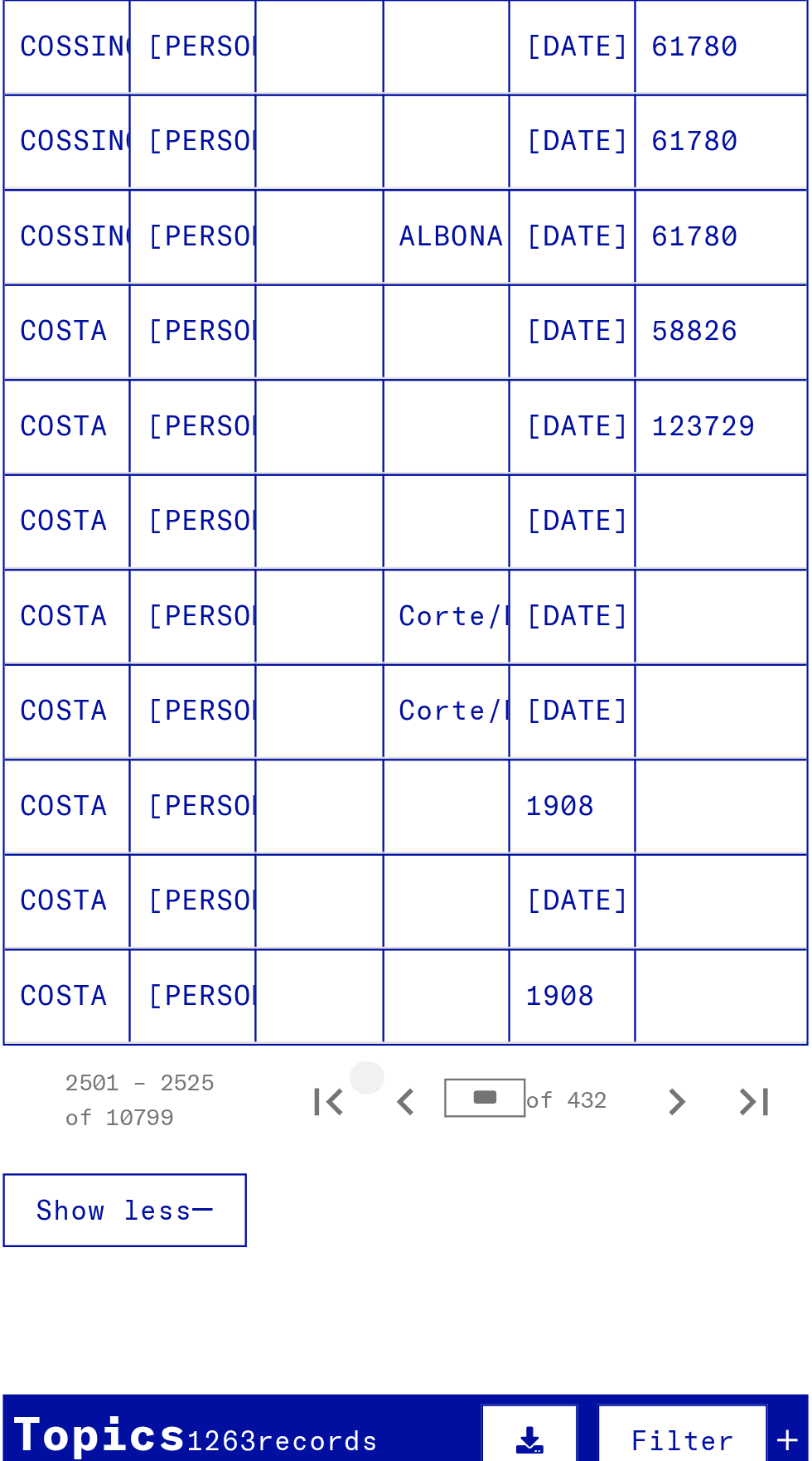
click at [211, 1069] on button "Previous page" at bounding box center [205, 1085] width 33 height 33
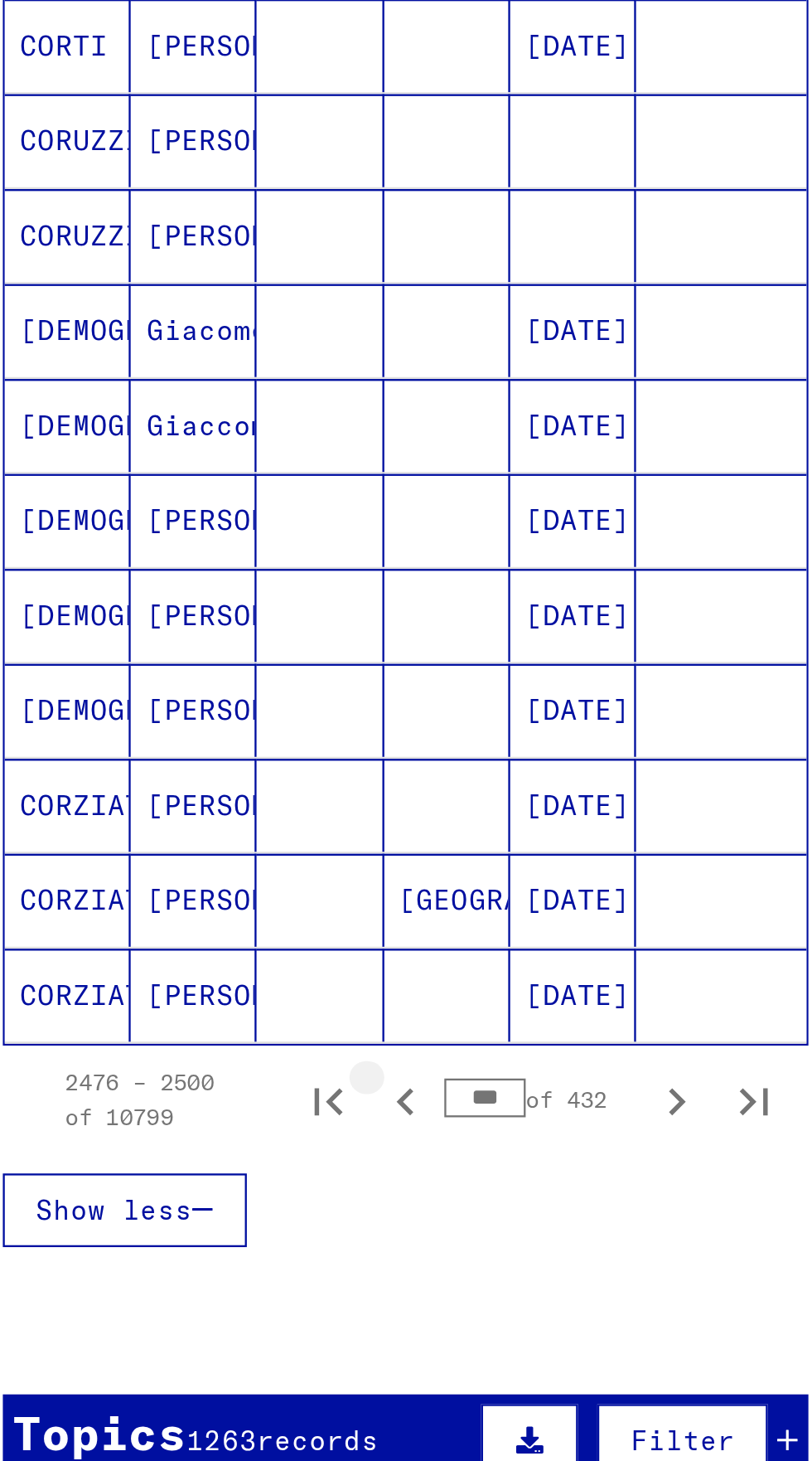
click at [211, 1075] on icon "Previous page" at bounding box center [206, 1087] width 23 height 23
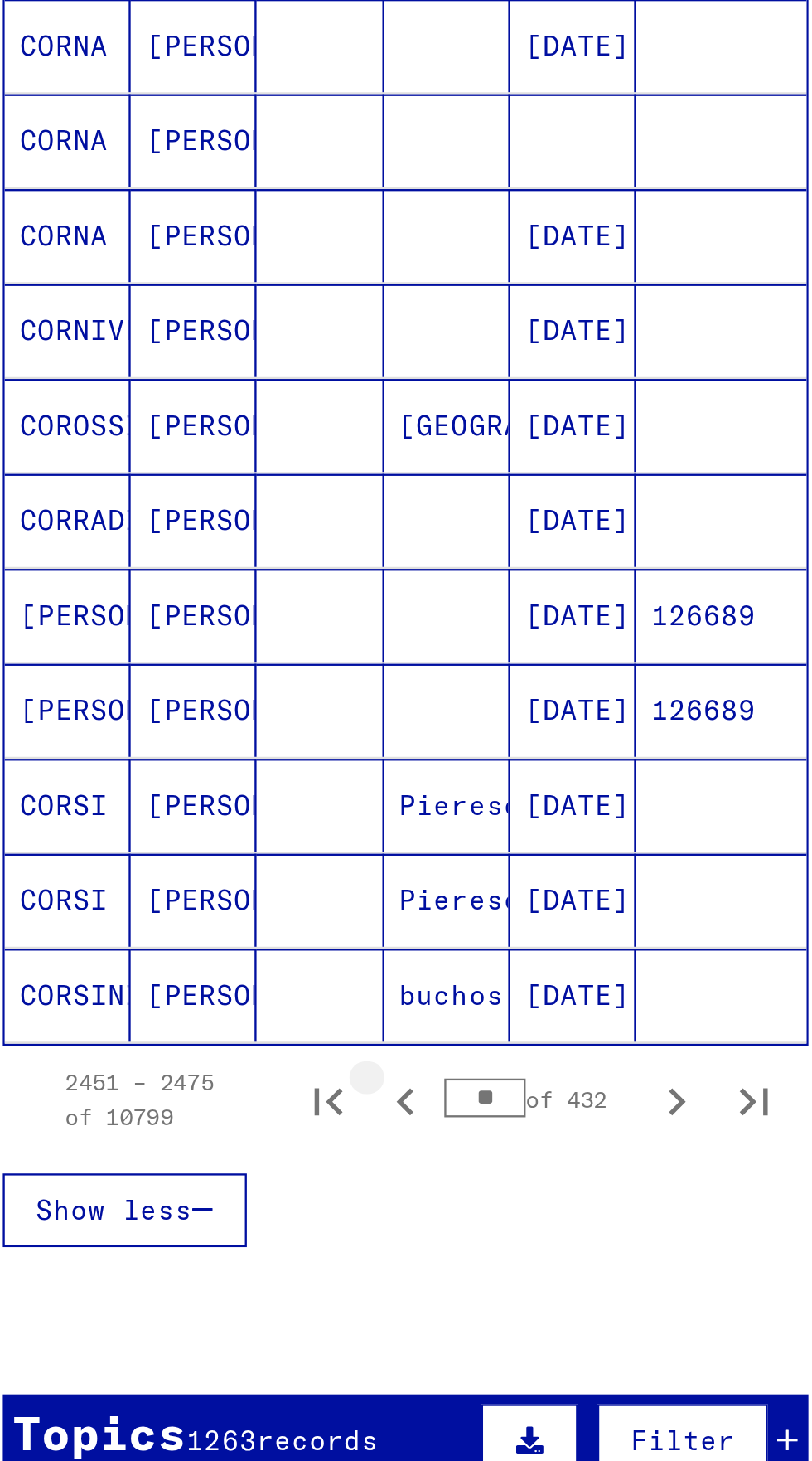
click at [209, 1069] on button "Previous page" at bounding box center [205, 1085] width 33 height 33
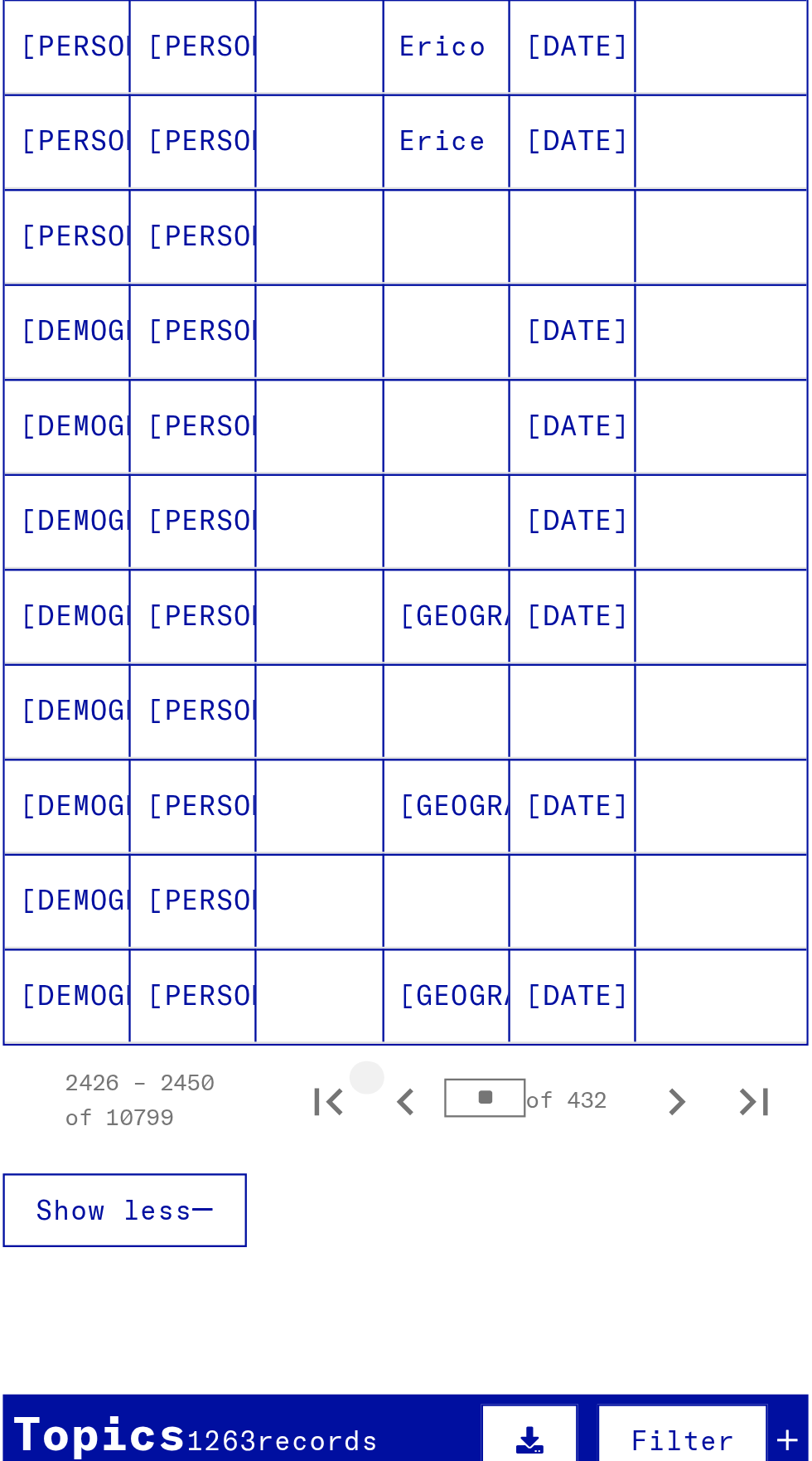
click at [207, 1069] on button "Previous page" at bounding box center [205, 1085] width 33 height 33
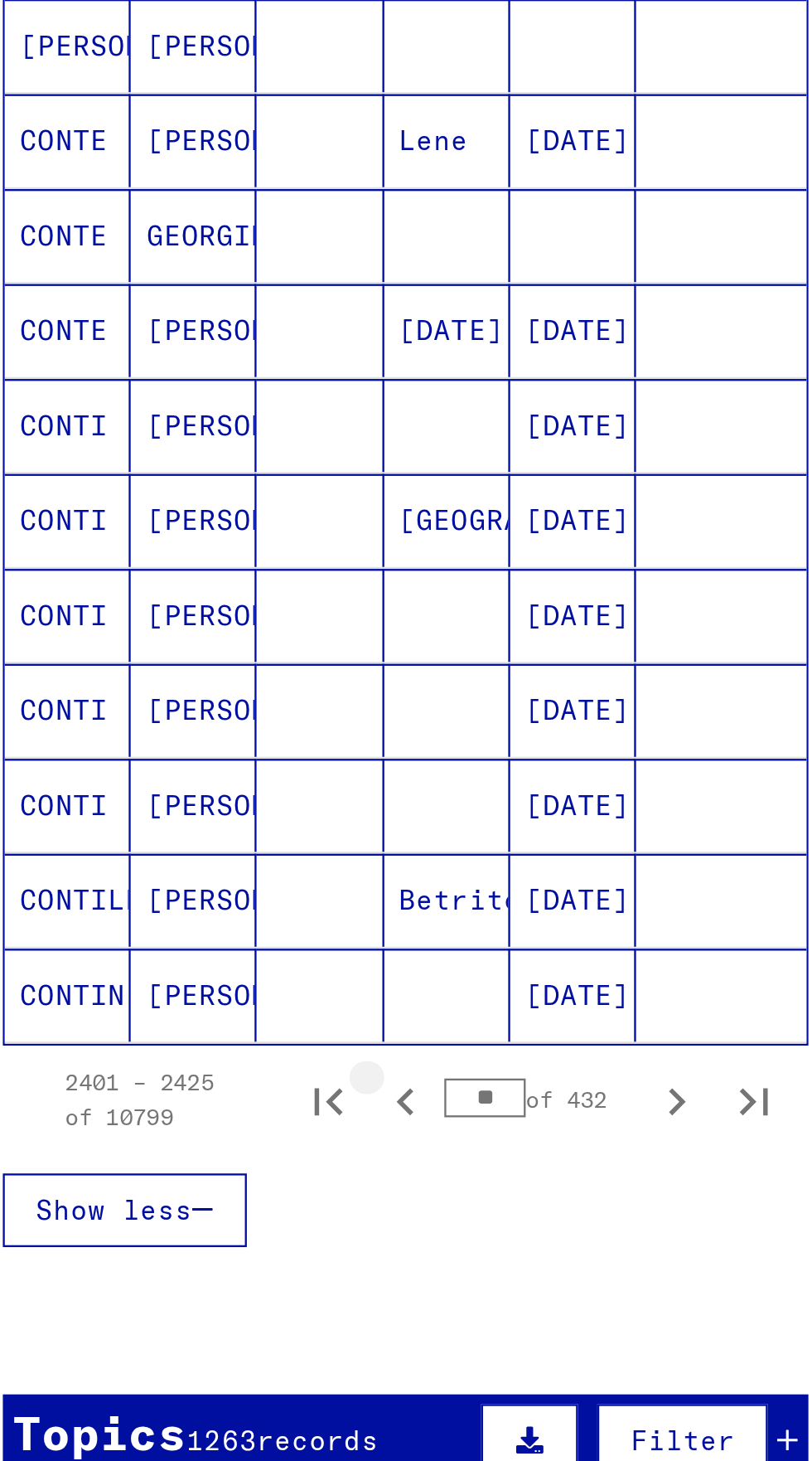
click at [210, 1069] on button "Previous page" at bounding box center [205, 1085] width 33 height 33
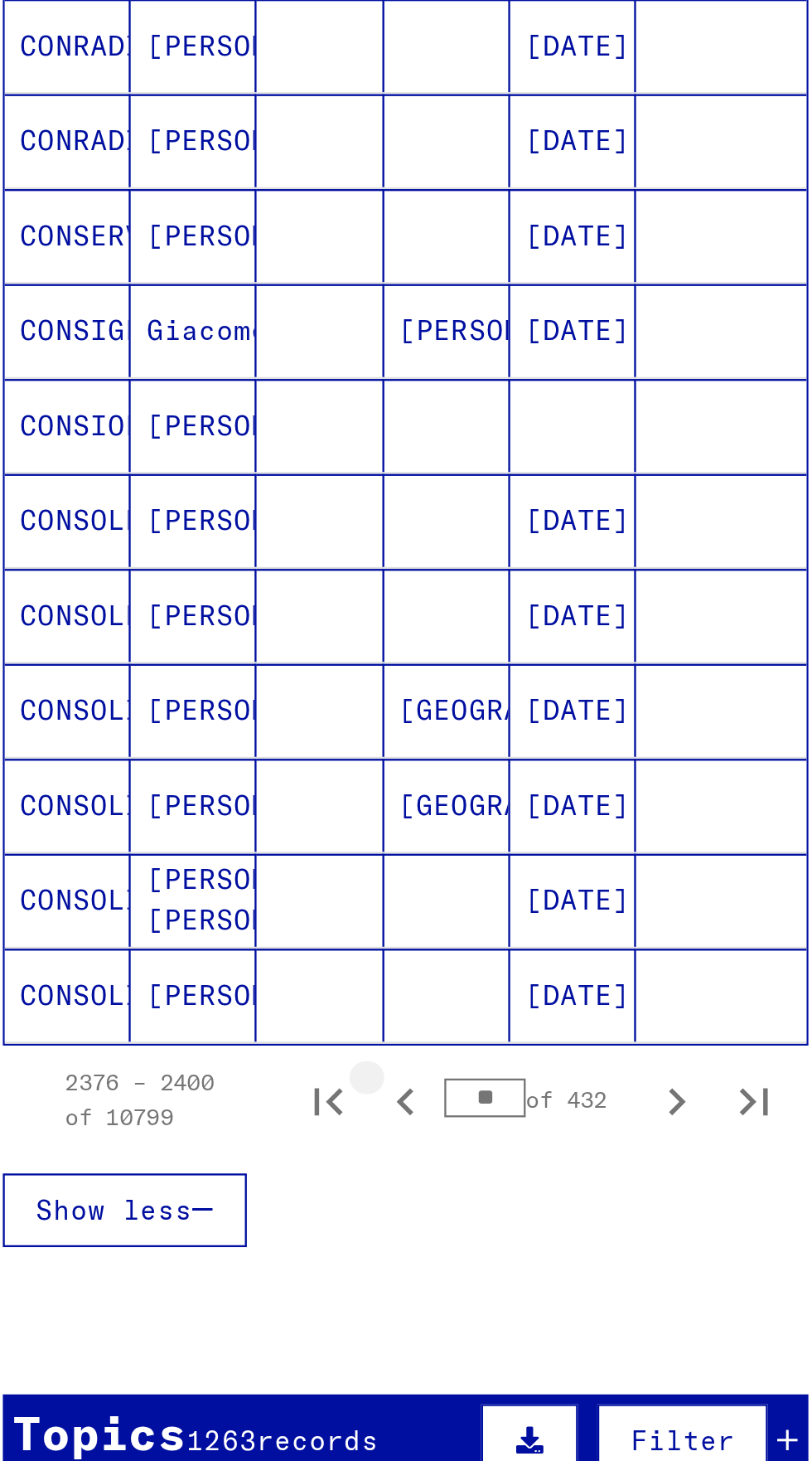
click at [211, 1069] on button "Previous page" at bounding box center [205, 1085] width 33 height 33
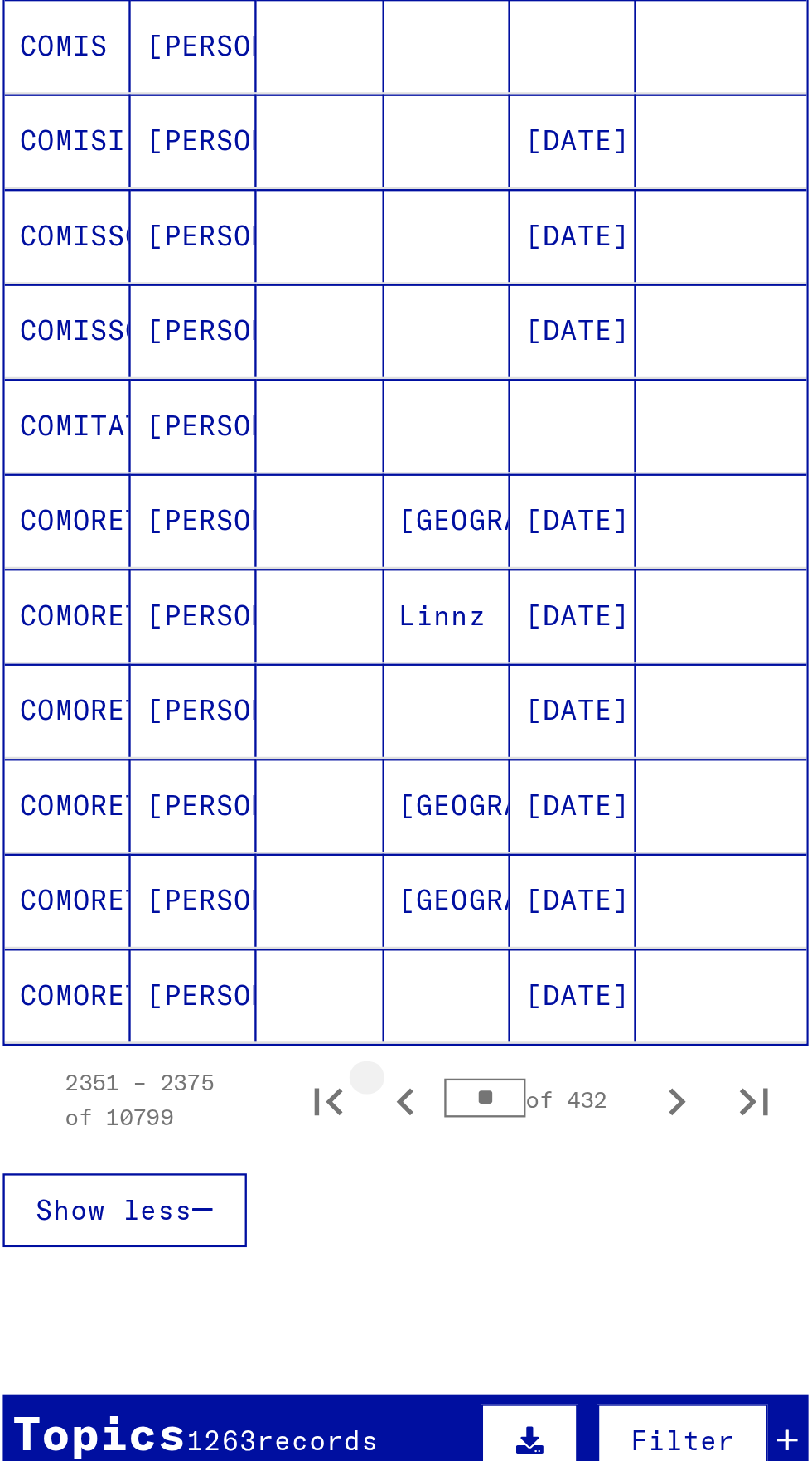
click at [209, 1069] on button "Previous page" at bounding box center [205, 1085] width 33 height 33
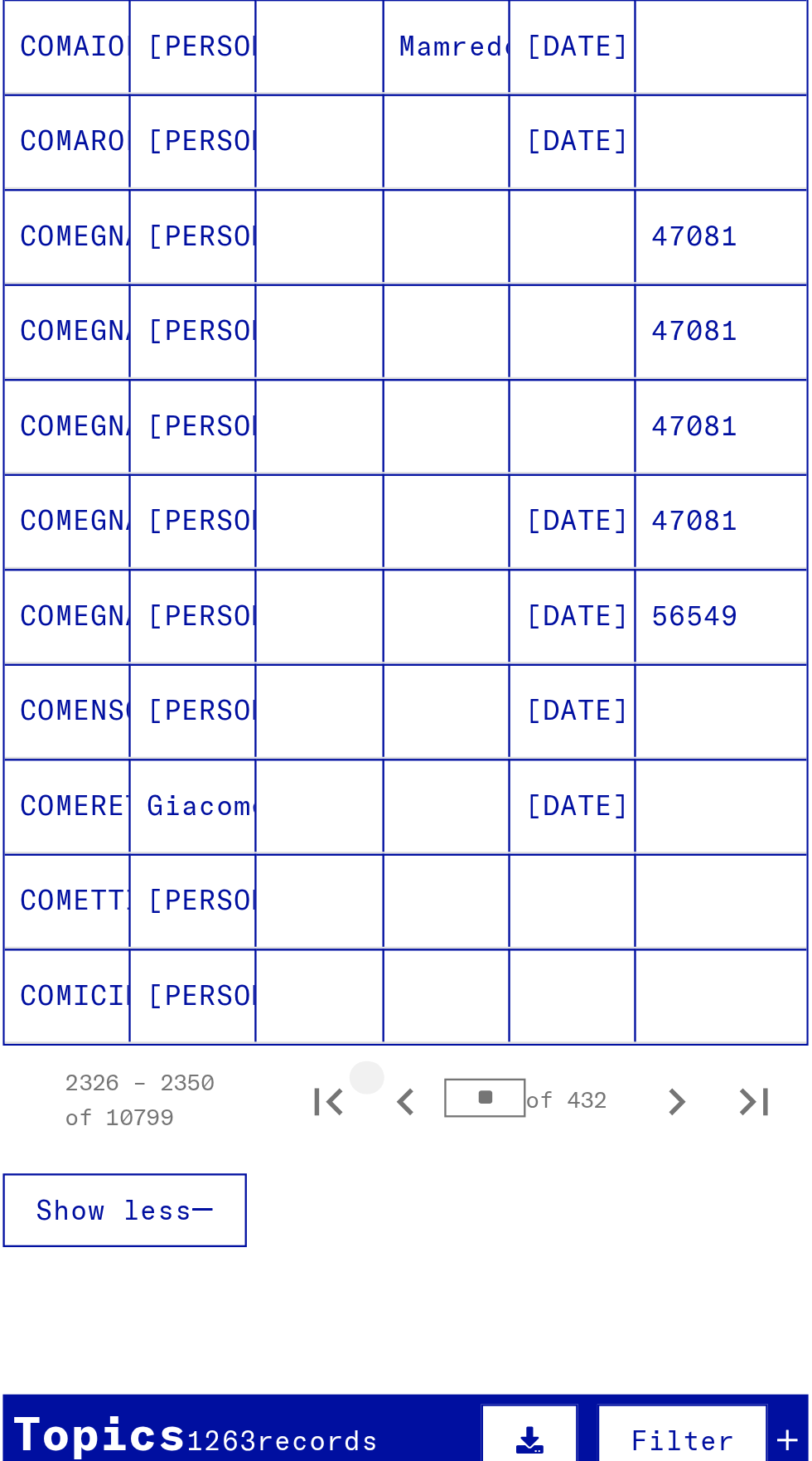
click at [210, 1075] on icon "Previous page" at bounding box center [206, 1087] width 23 height 23
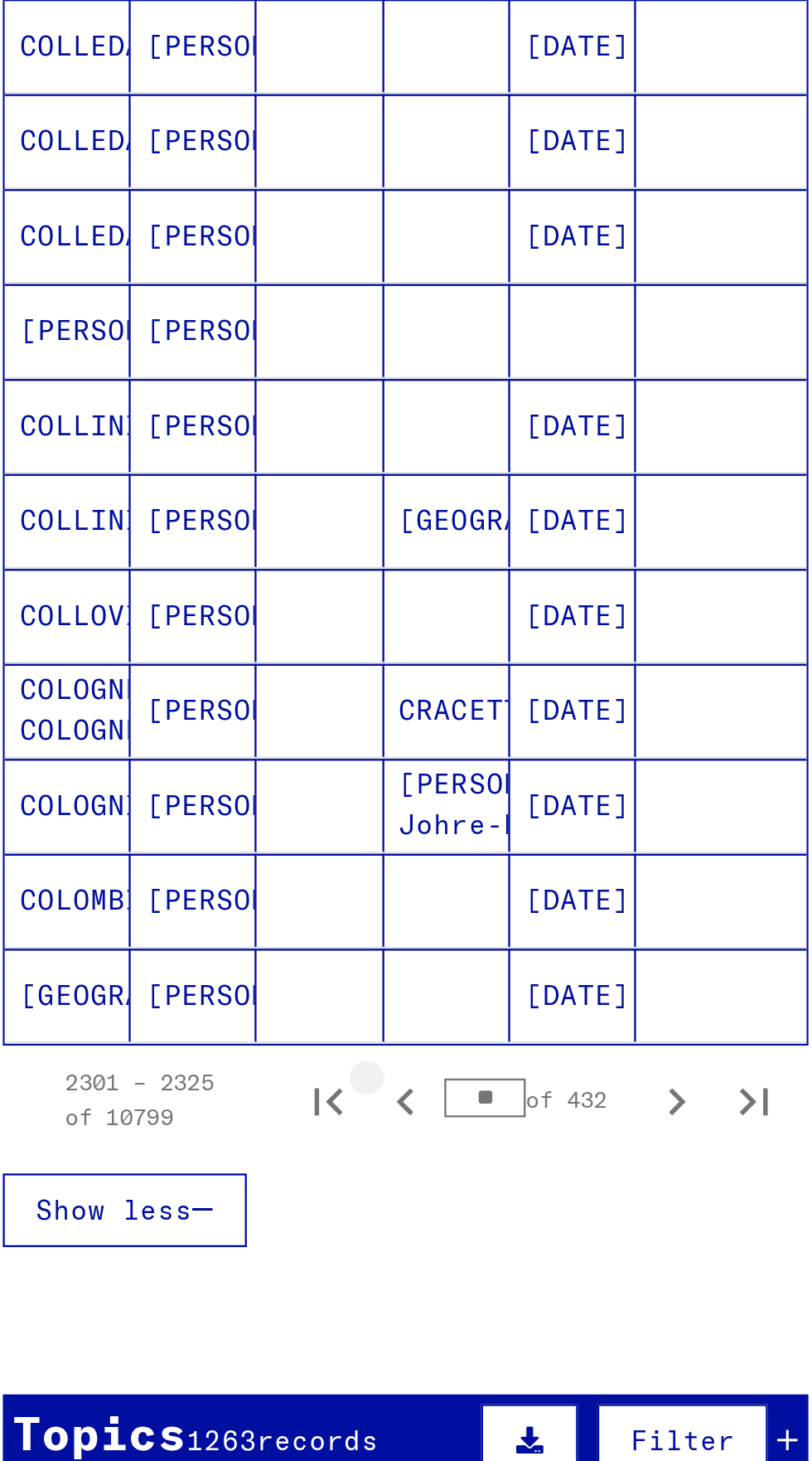
click at [209, 1075] on icon "Previous page" at bounding box center [206, 1087] width 23 height 23
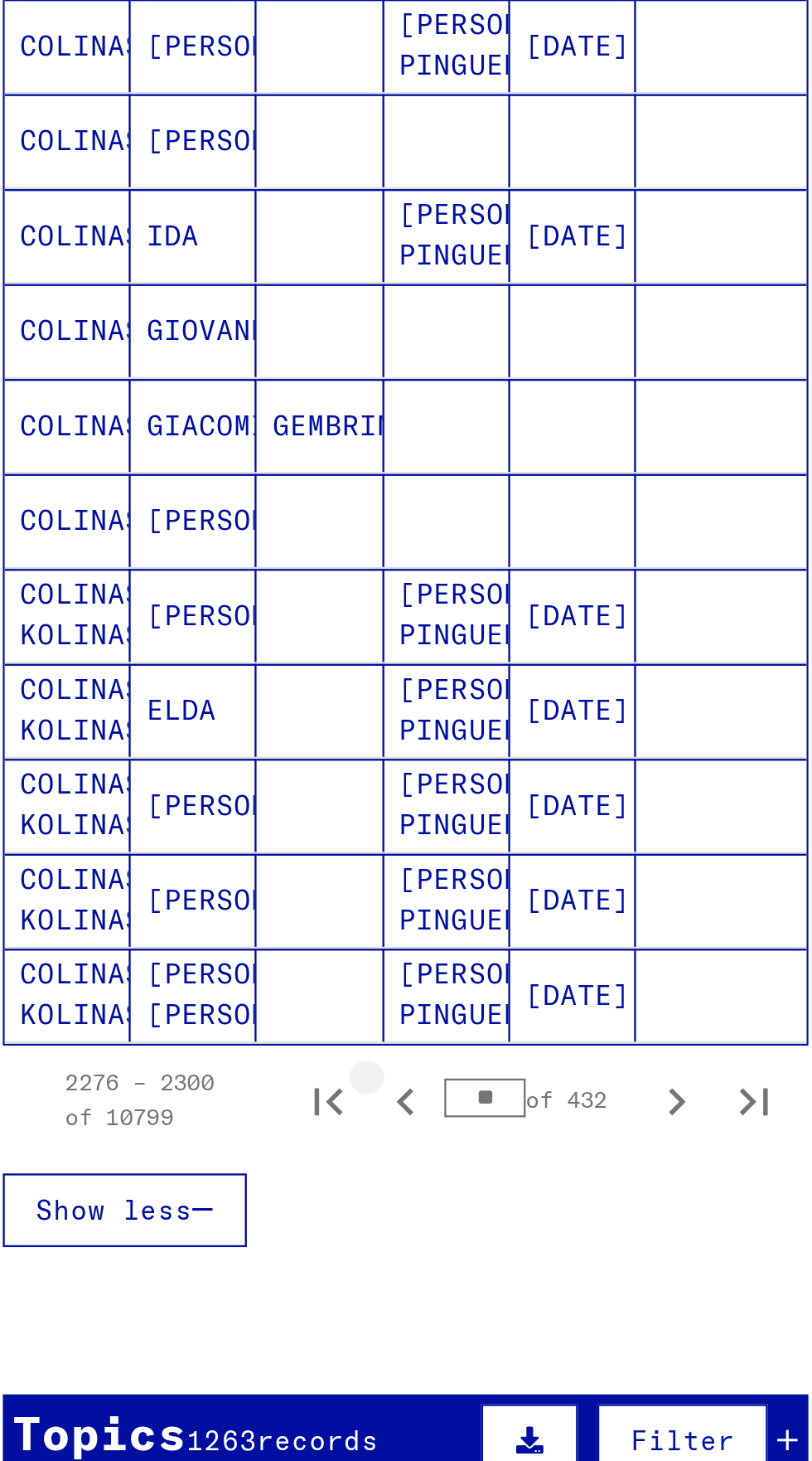
click at [208, 1075] on icon "Previous page" at bounding box center [206, 1087] width 23 height 23
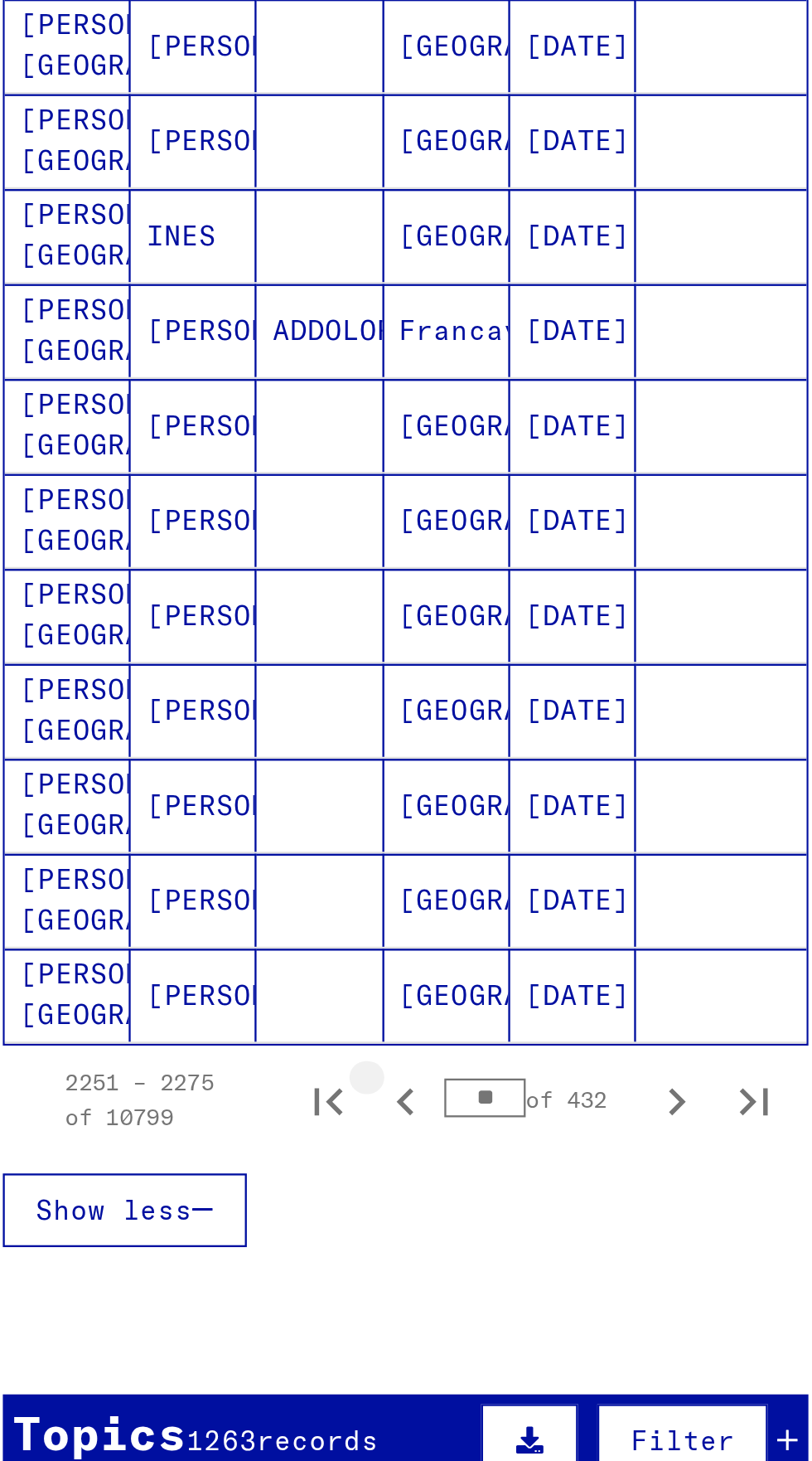
click at [208, 1081] on icon "Previous page" at bounding box center [205, 1086] width 7 height 12
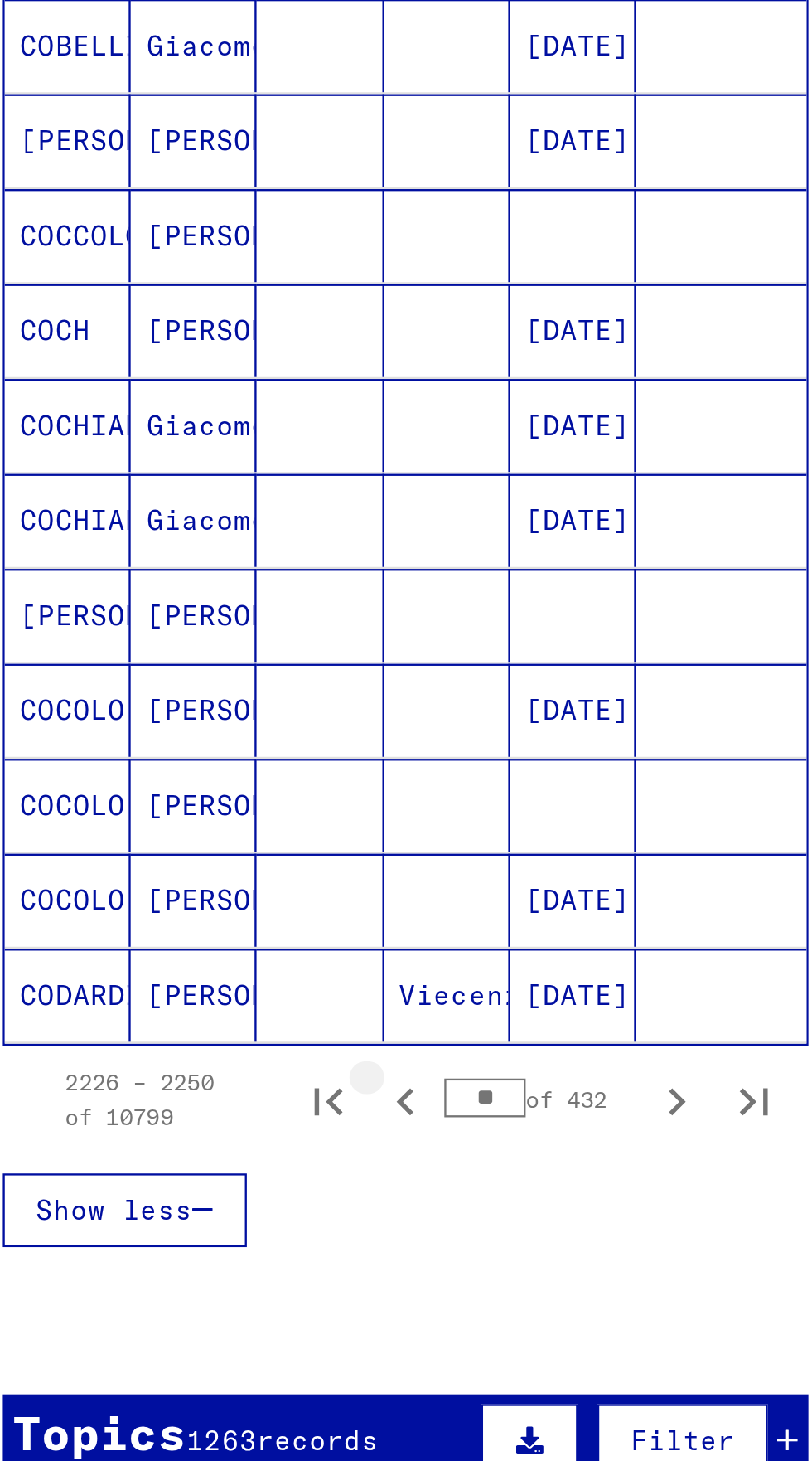
click at [209, 1075] on icon "Previous page" at bounding box center [206, 1087] width 23 height 23
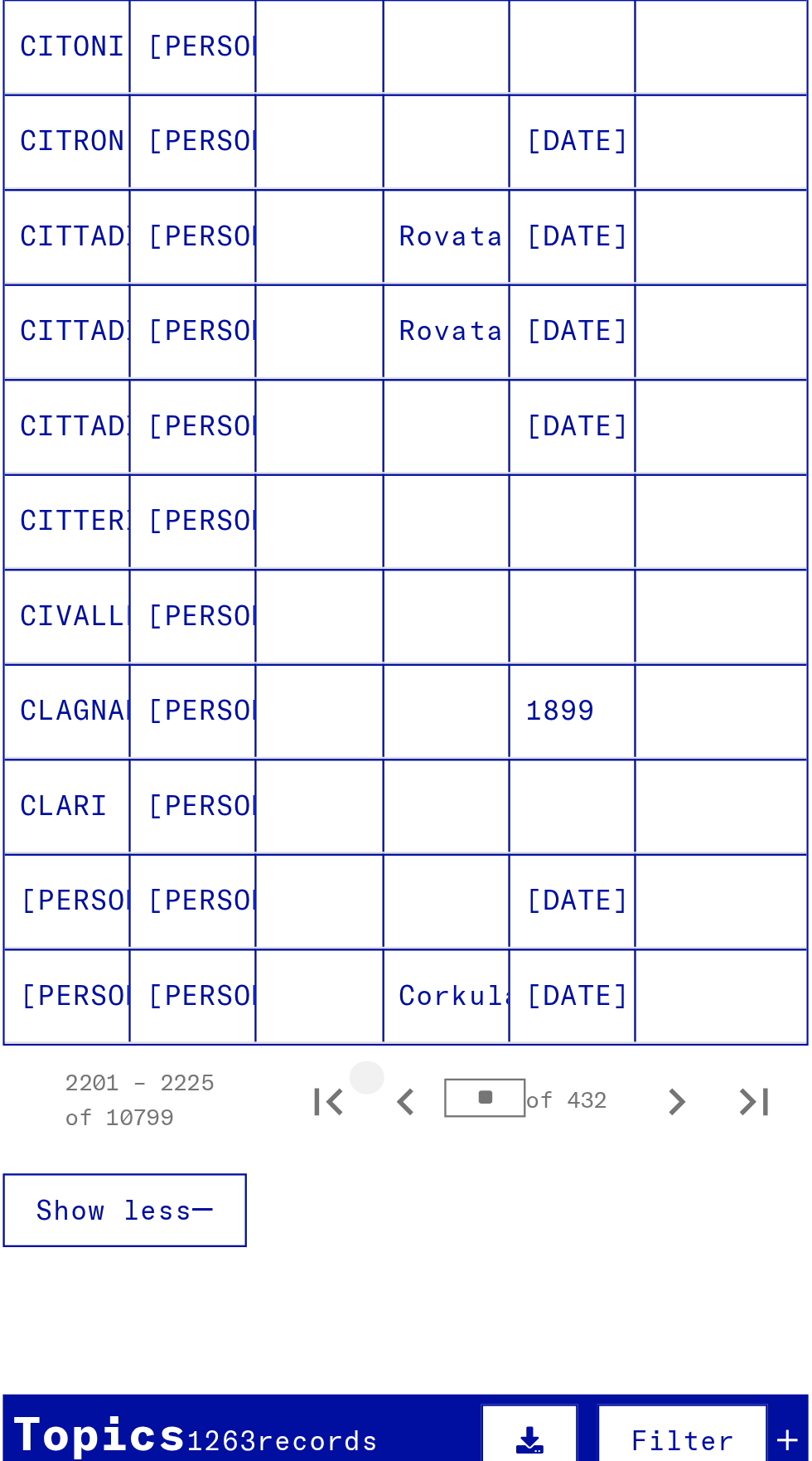
click at [208, 1075] on icon "Previous page" at bounding box center [206, 1087] width 23 height 23
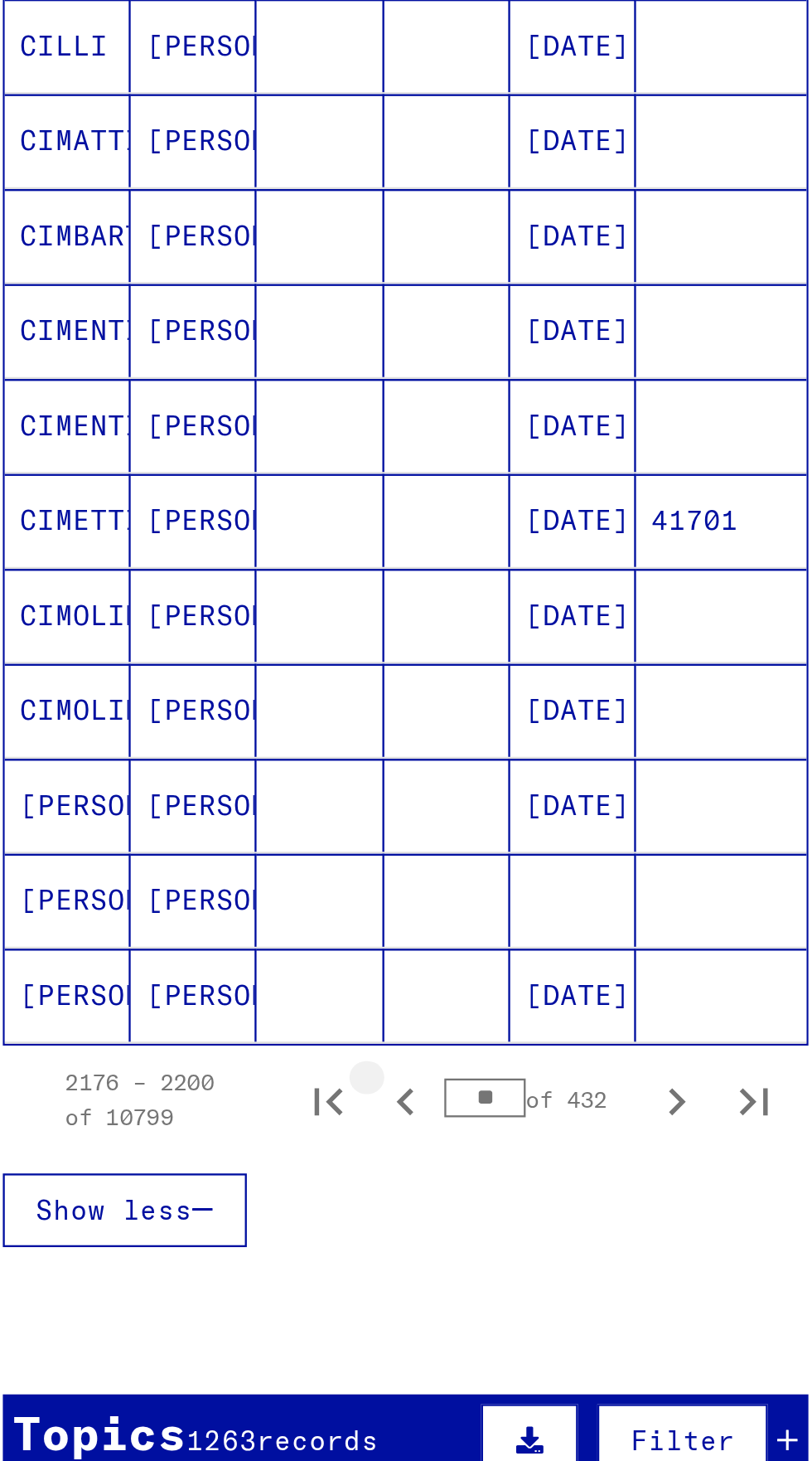
click at [206, 1075] on icon "Previous page" at bounding box center [206, 1087] width 23 height 23
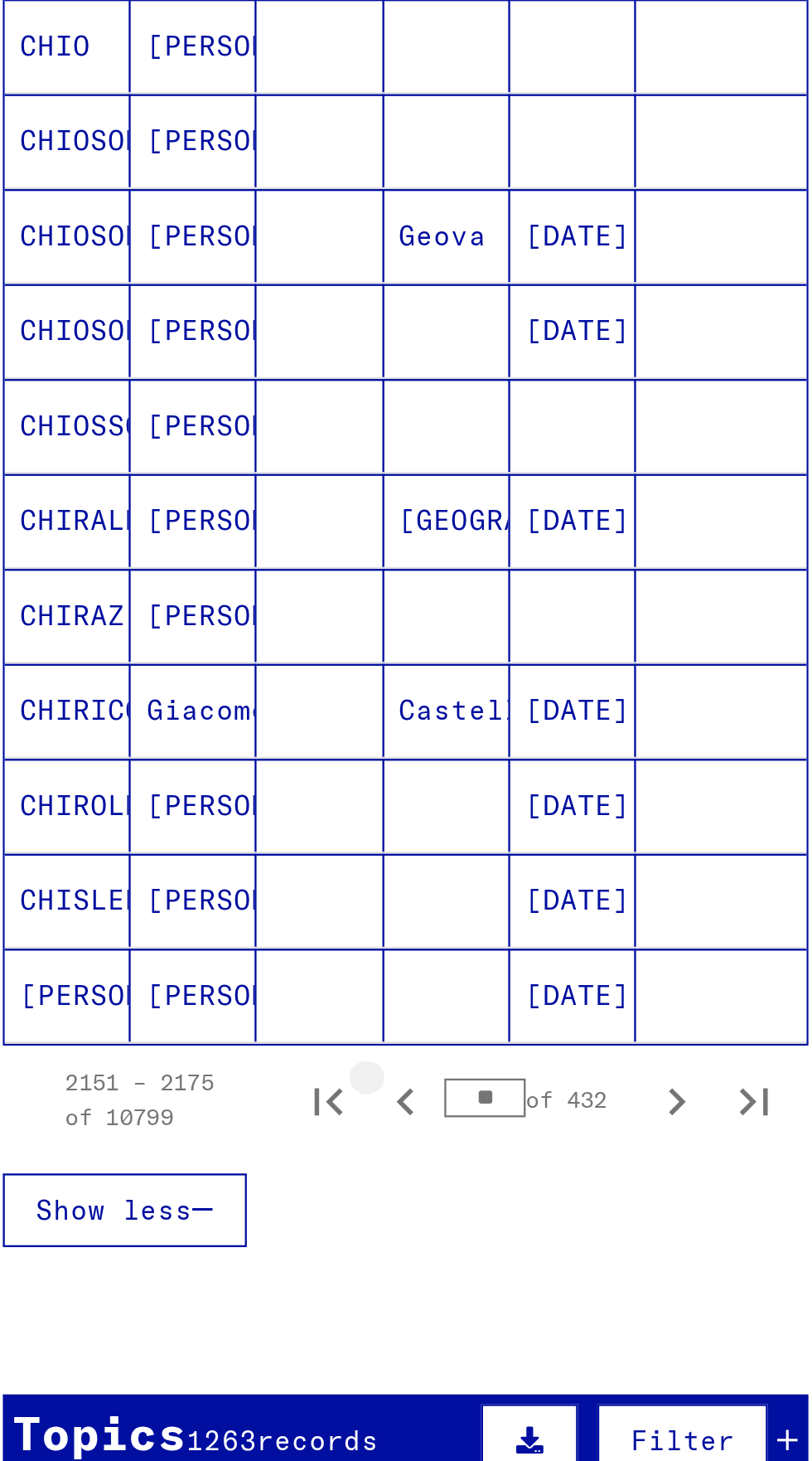
click at [205, 1075] on icon "Previous page" at bounding box center [206, 1087] width 23 height 23
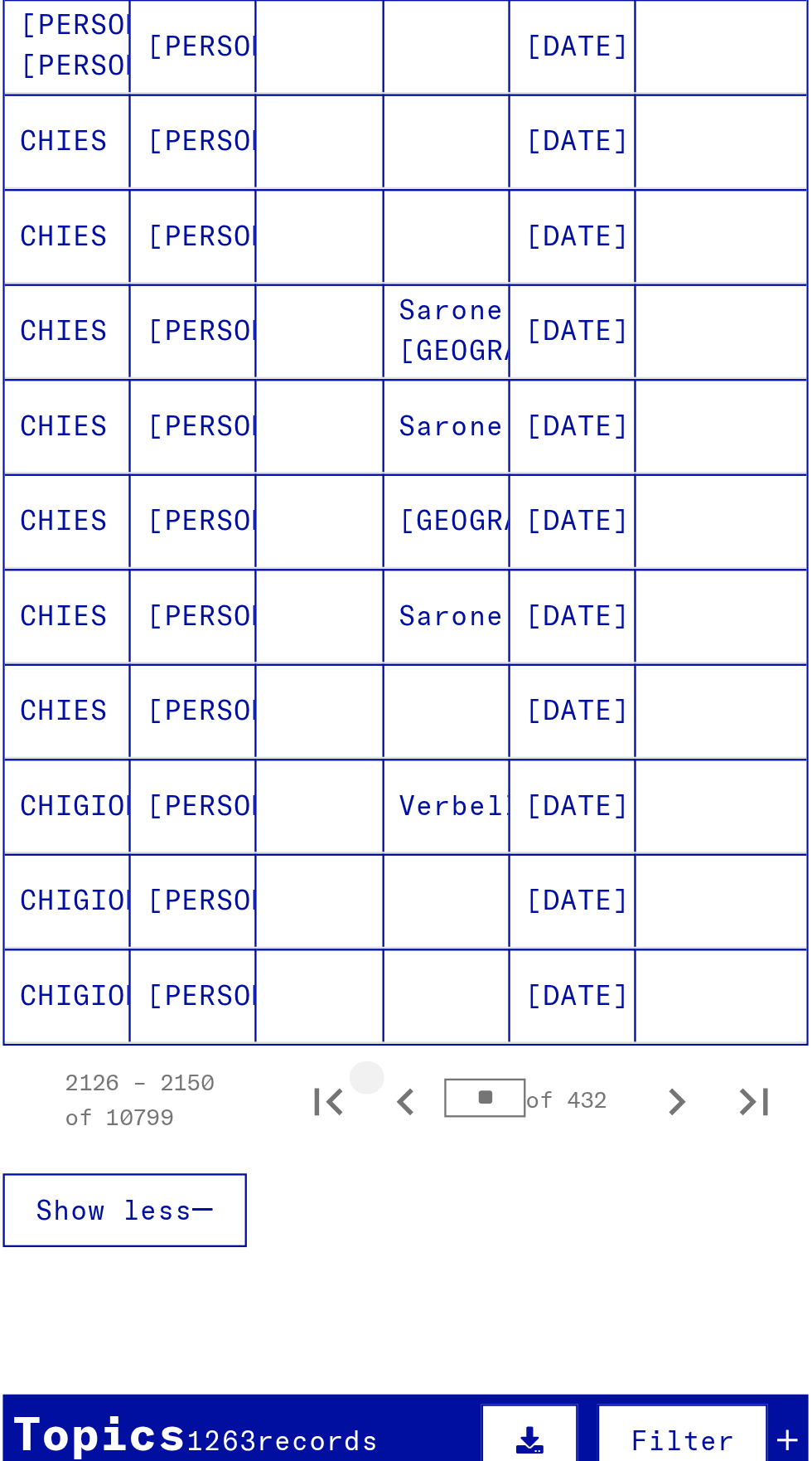
click at [201, 1075] on icon "Previous page" at bounding box center [206, 1087] width 23 height 23
type input "**"
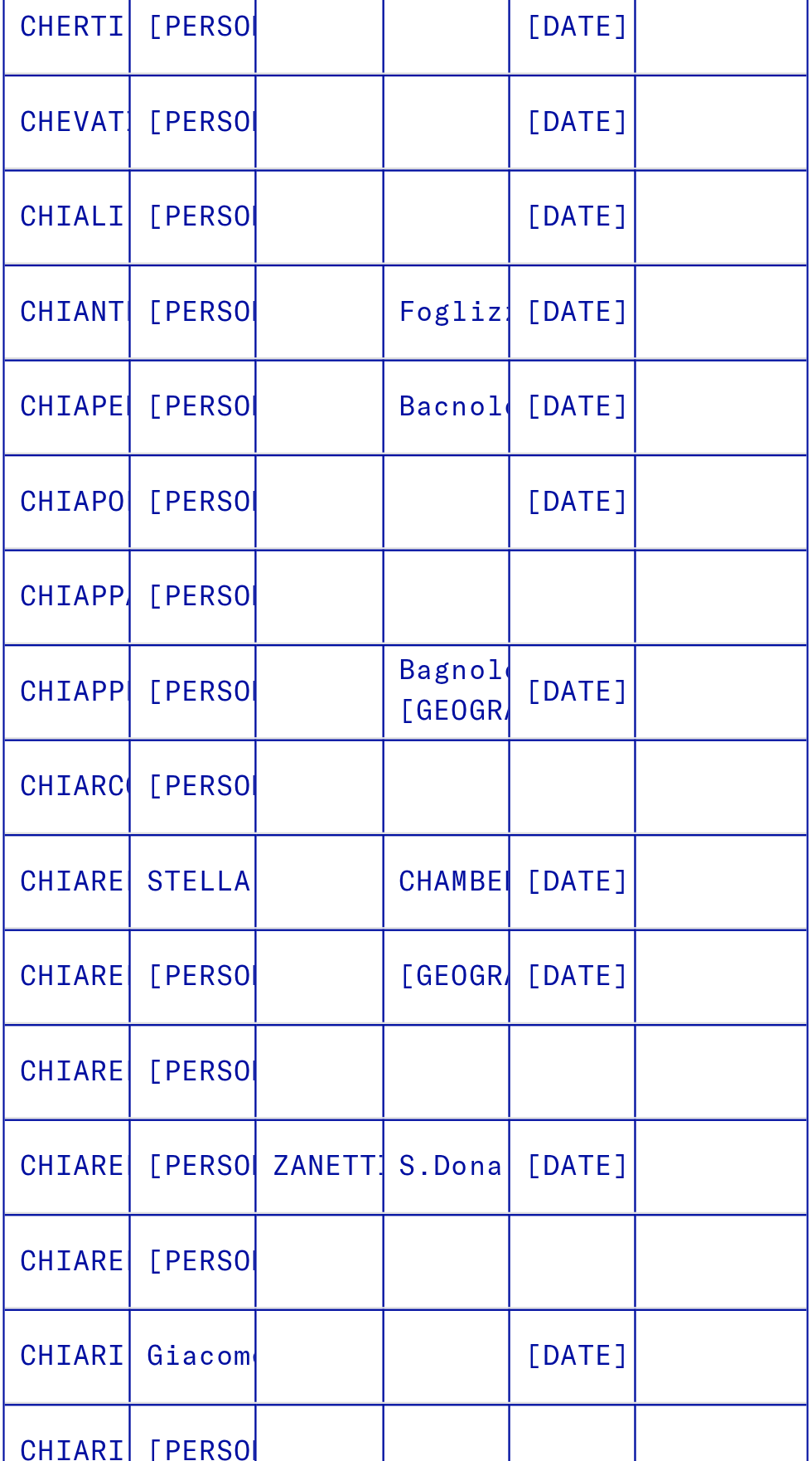
scroll to position [41, 0]
click at [74, 891] on mat-cell "CHIAPPERO" at bounding box center [61, 911] width 54 height 40
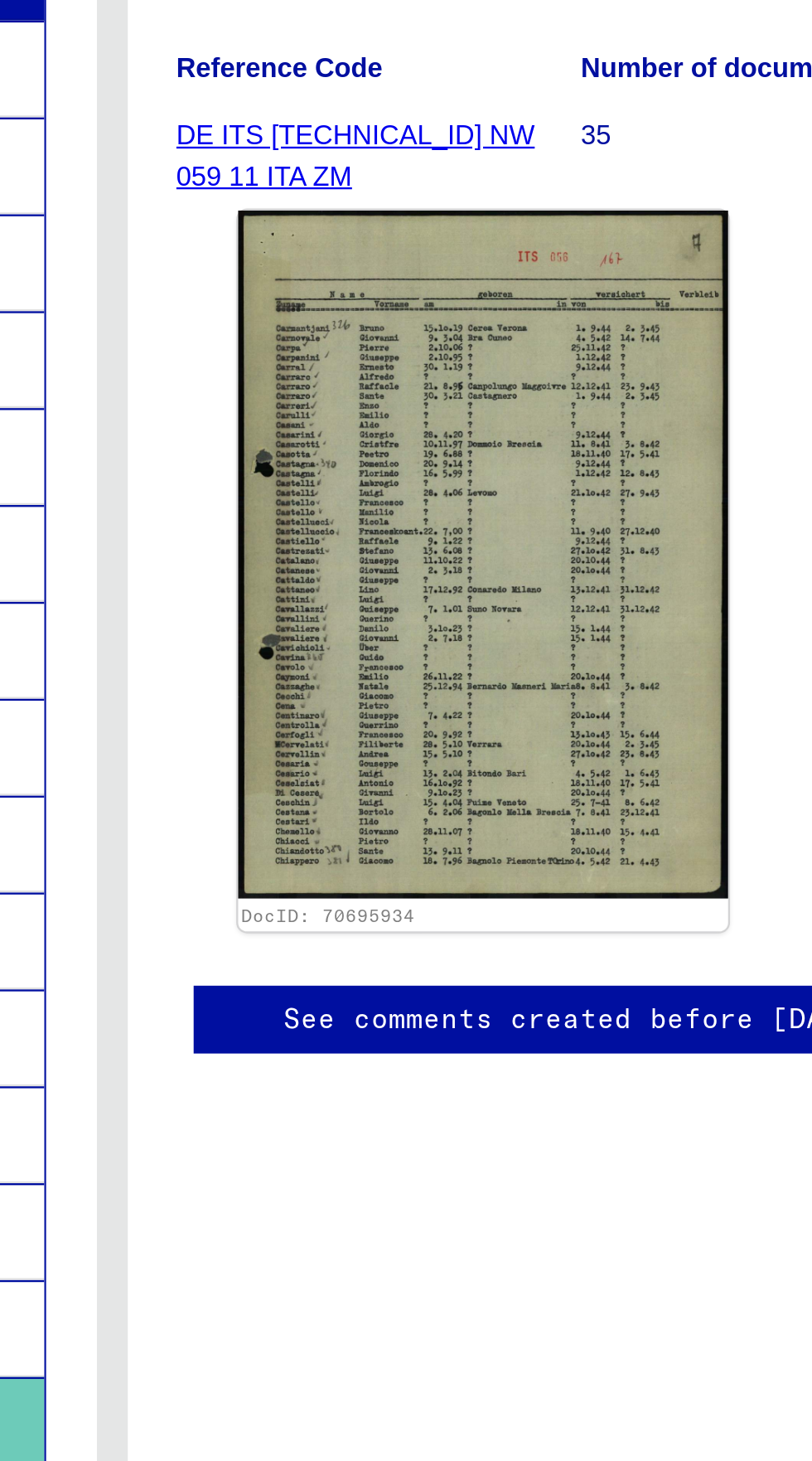
click at [520, 595] on img at bounding box center [565, 550] width 210 height 295
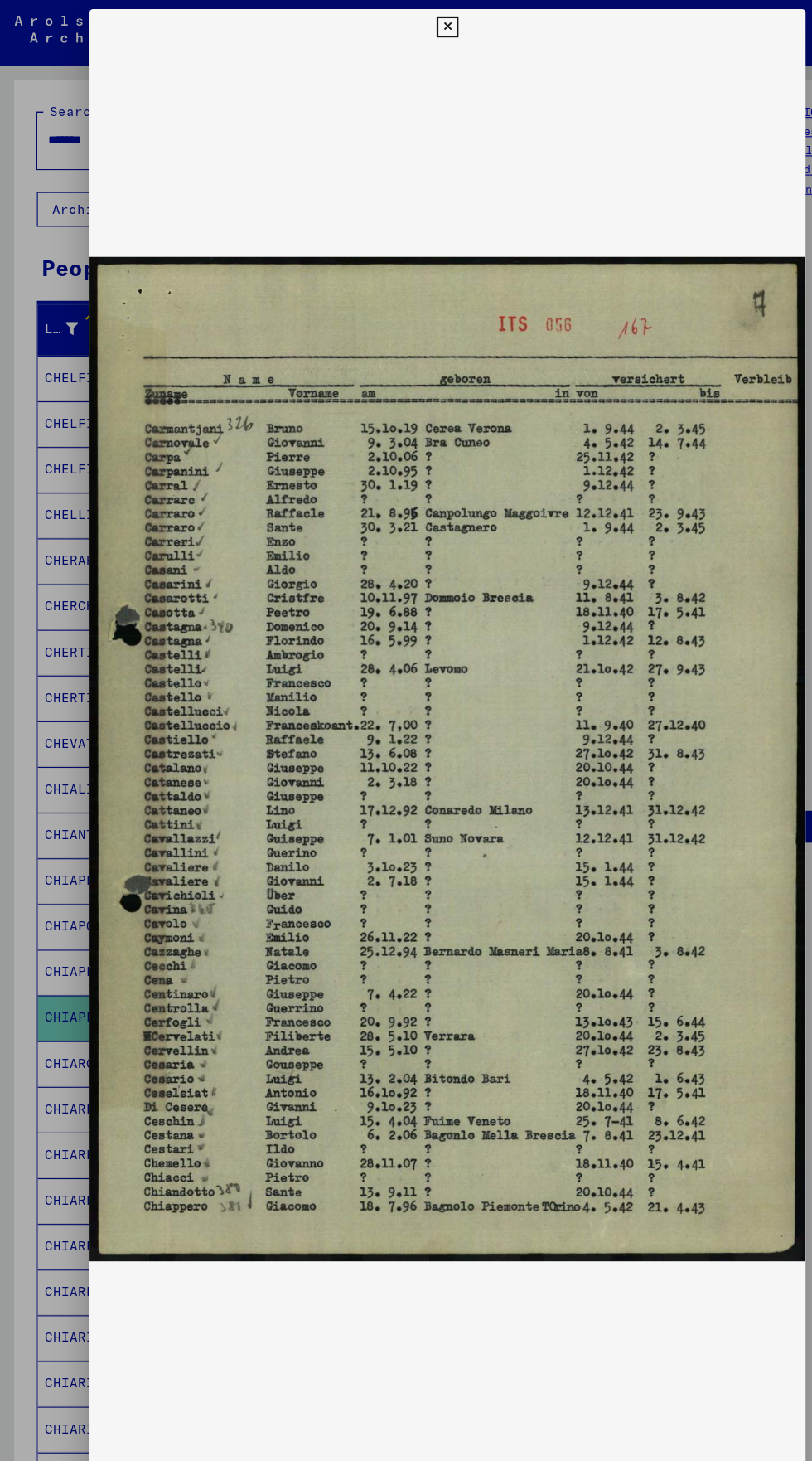
click at [389, 28] on div "DocID: 70695934 DeepLink: [URL][DOMAIN_NAME]" at bounding box center [406, 726] width 650 height 1438
click at [406, 24] on icon at bounding box center [405, 25] width 19 height 20
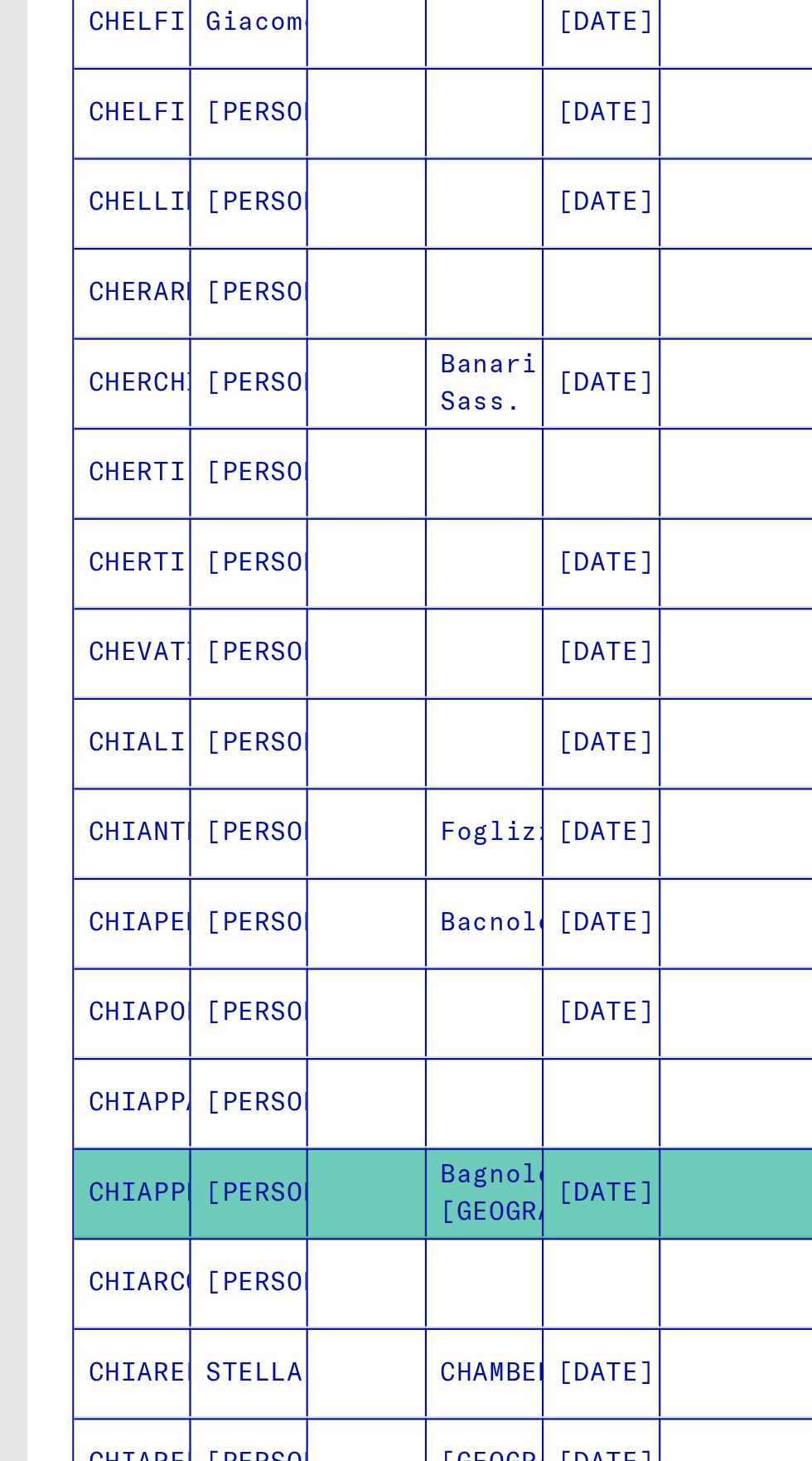
scroll to position [179, 0]
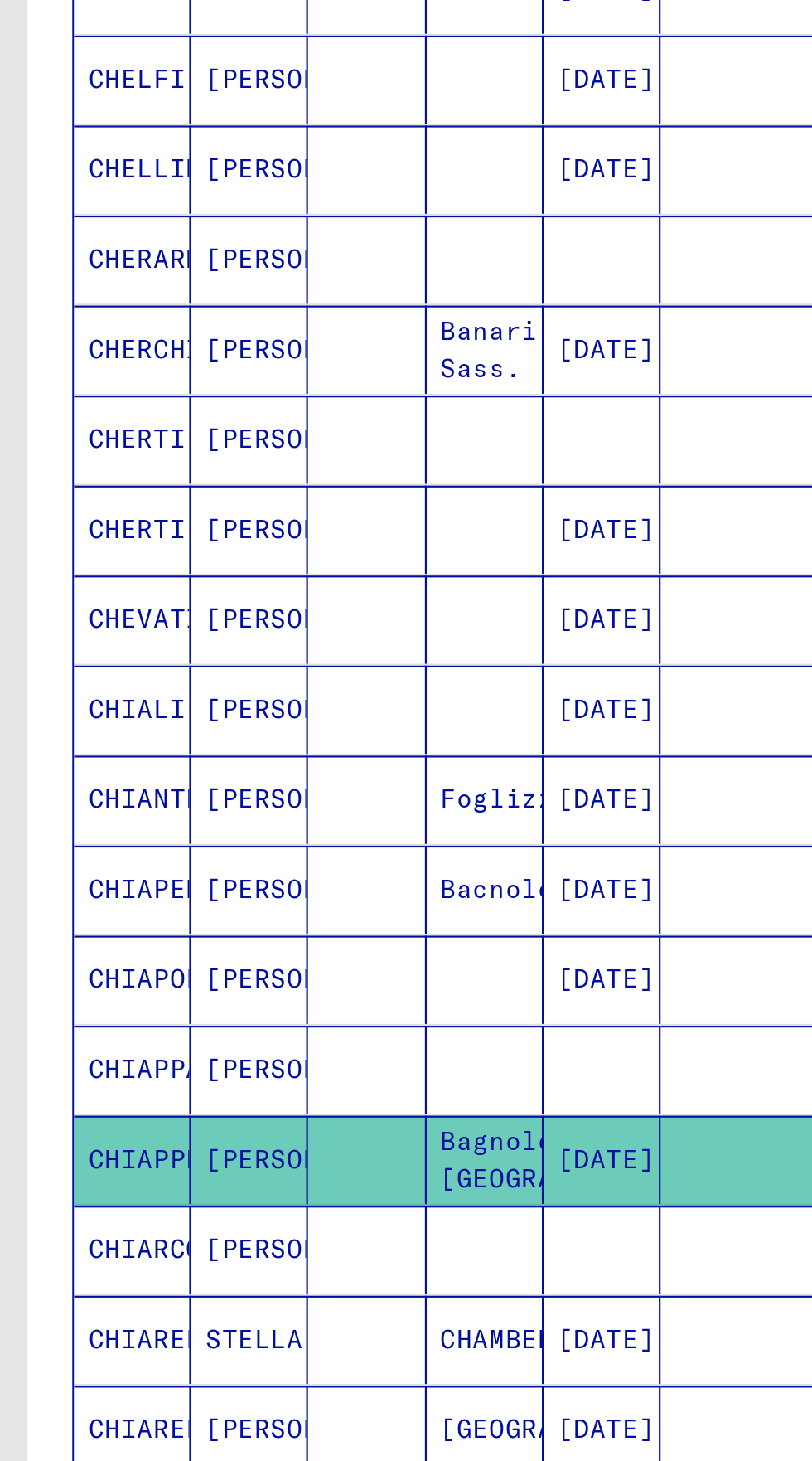
click at [57, 616] on mat-cell "CHIAPERRO" at bounding box center [61, 620] width 54 height 41
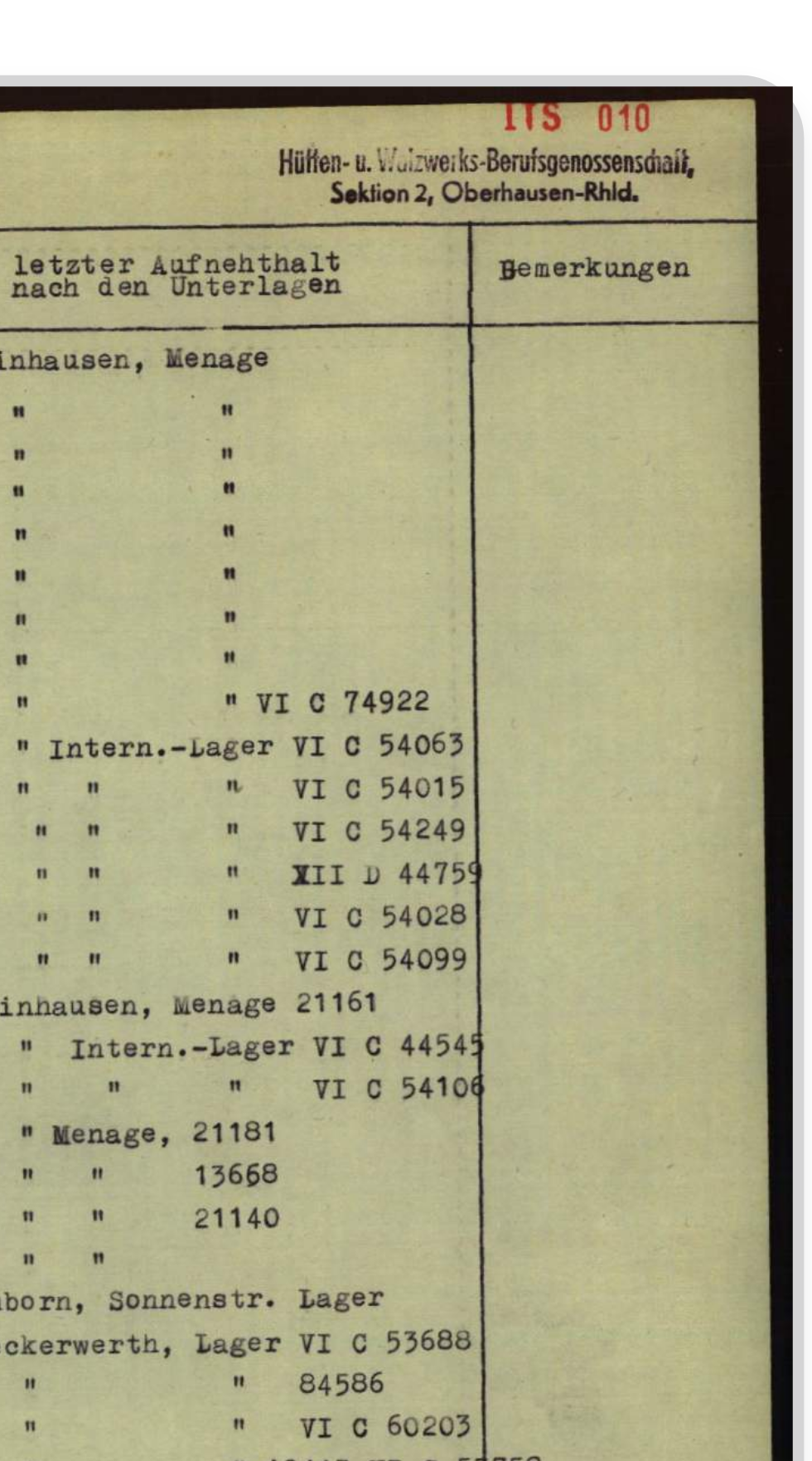
scroll to position [8, 0]
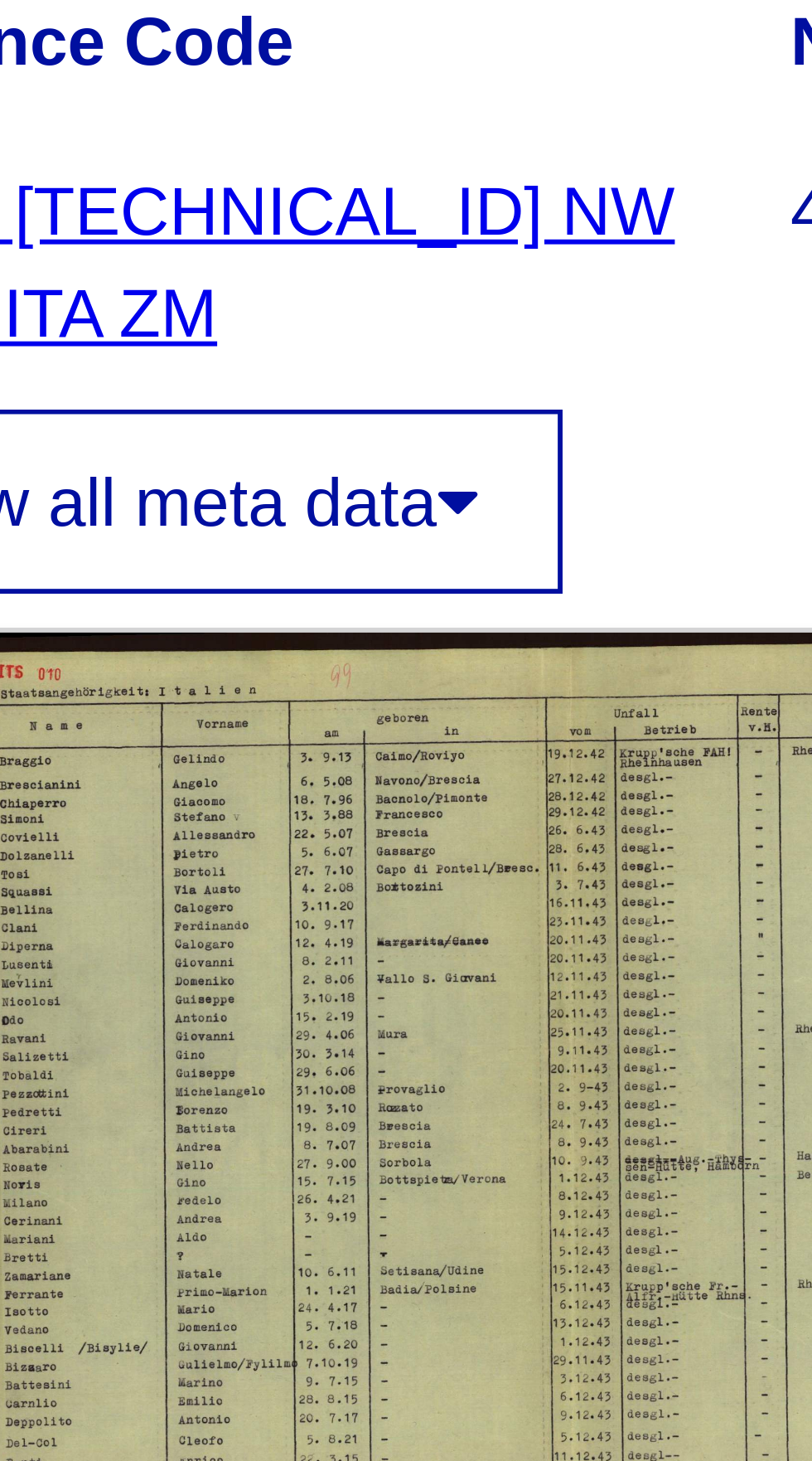
click at [513, 365] on link "DE ITS [TECHNICAL_ID] NW 067 11 ITA ZM" at bounding box center [510, 380] width 153 height 30
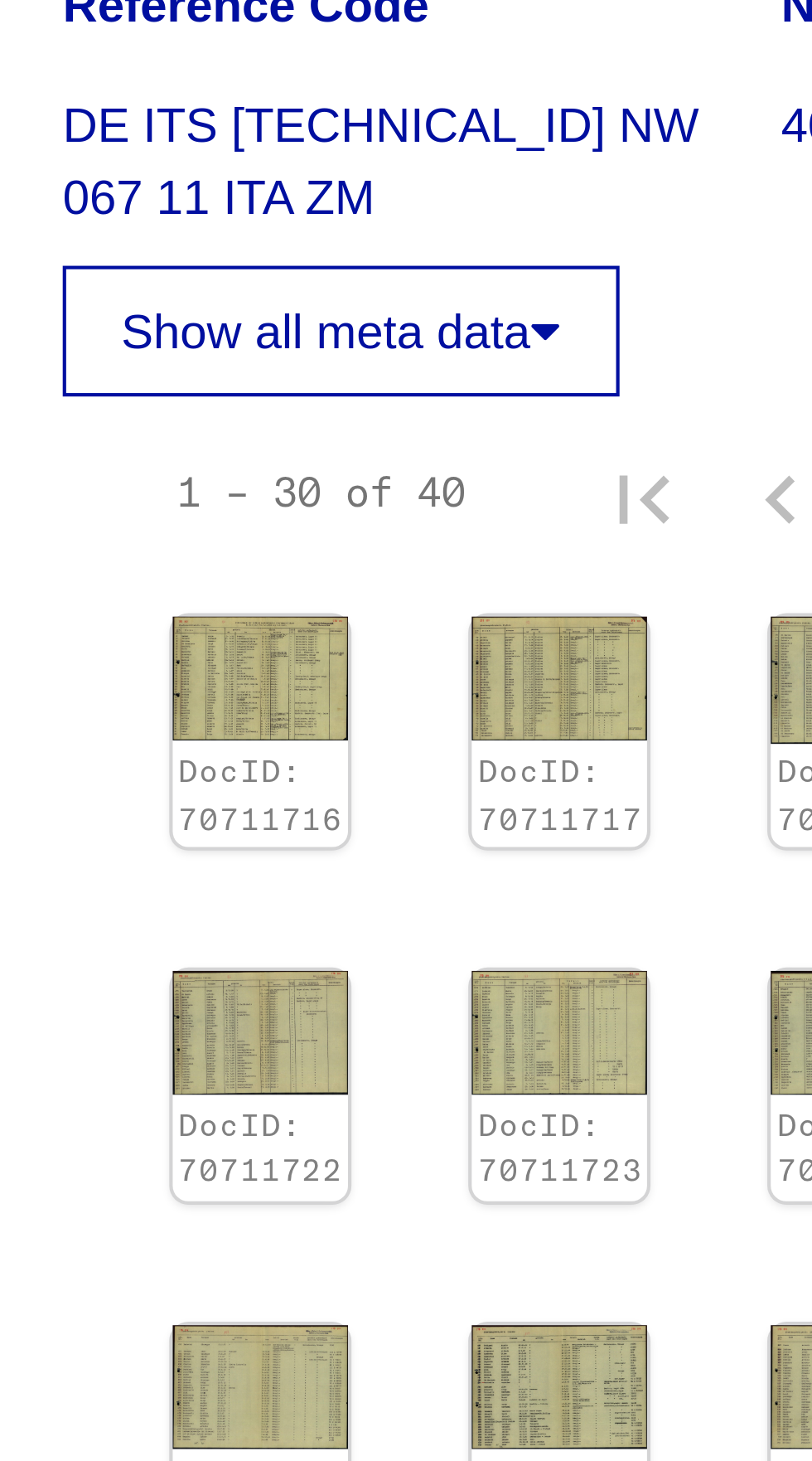
click at [466, 499] on img at bounding box center [481, 505] width 42 height 30
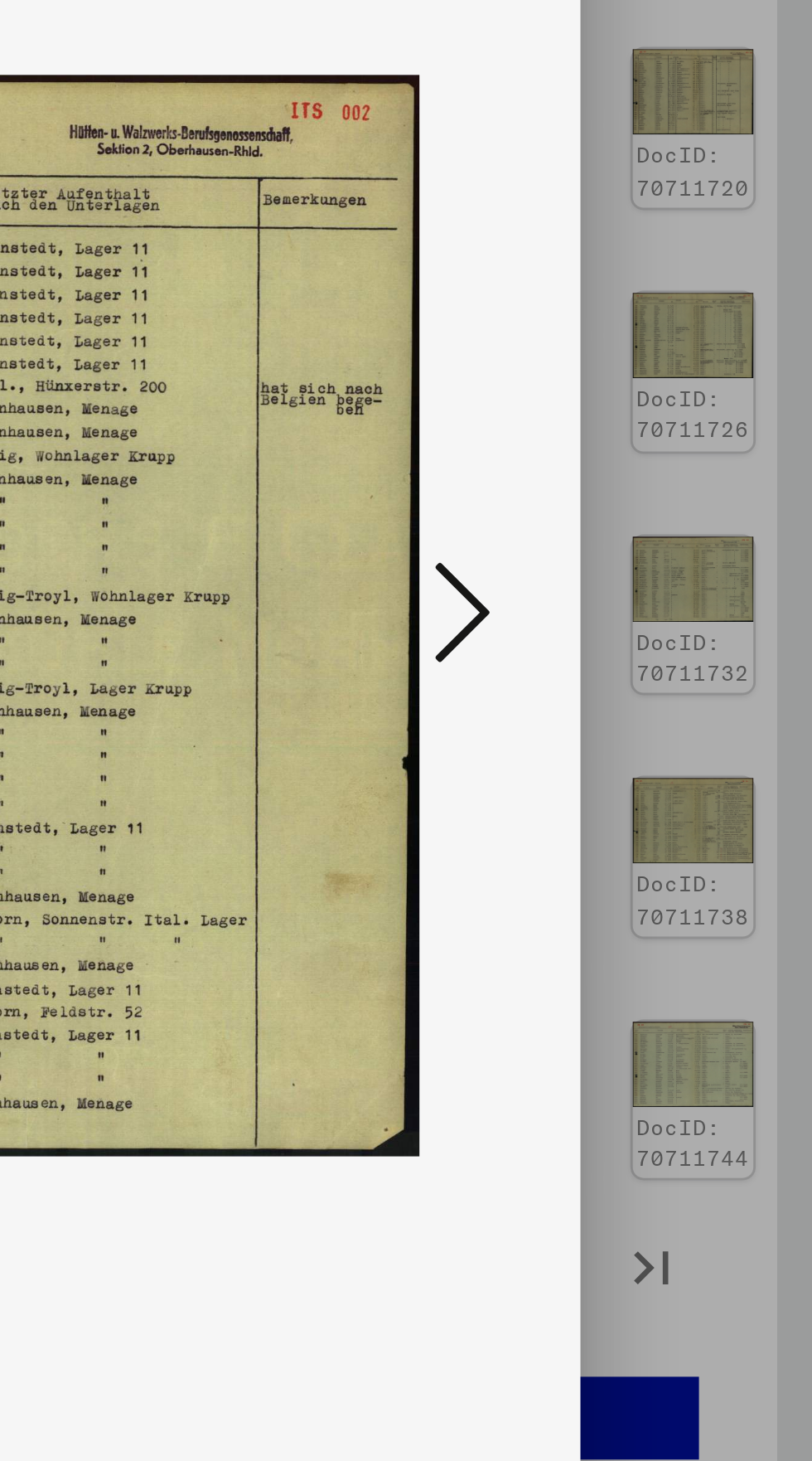
click at [683, 681] on icon at bounding box center [690, 687] width 20 height 40
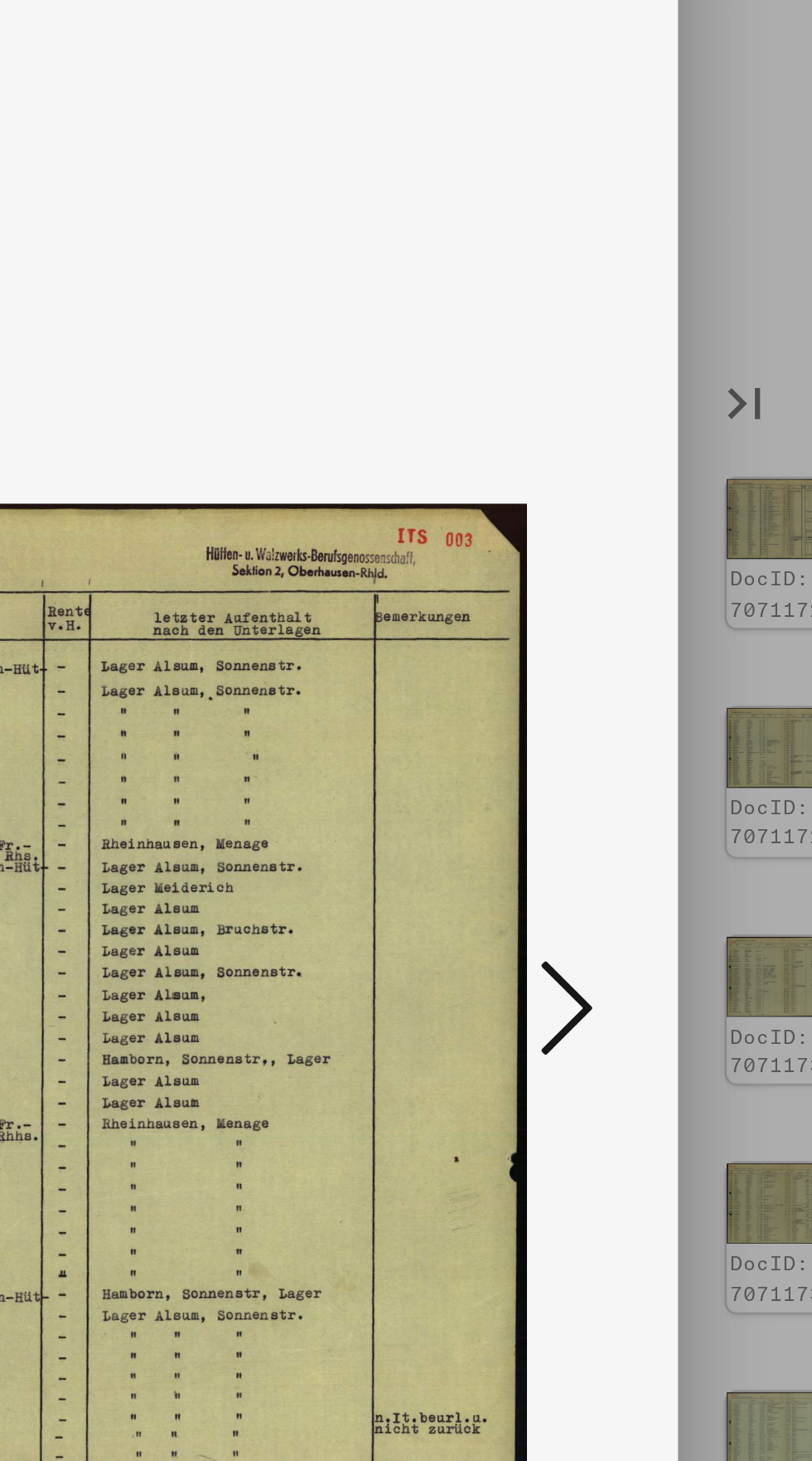
click at [685, 686] on icon at bounding box center [690, 687] width 20 height 40
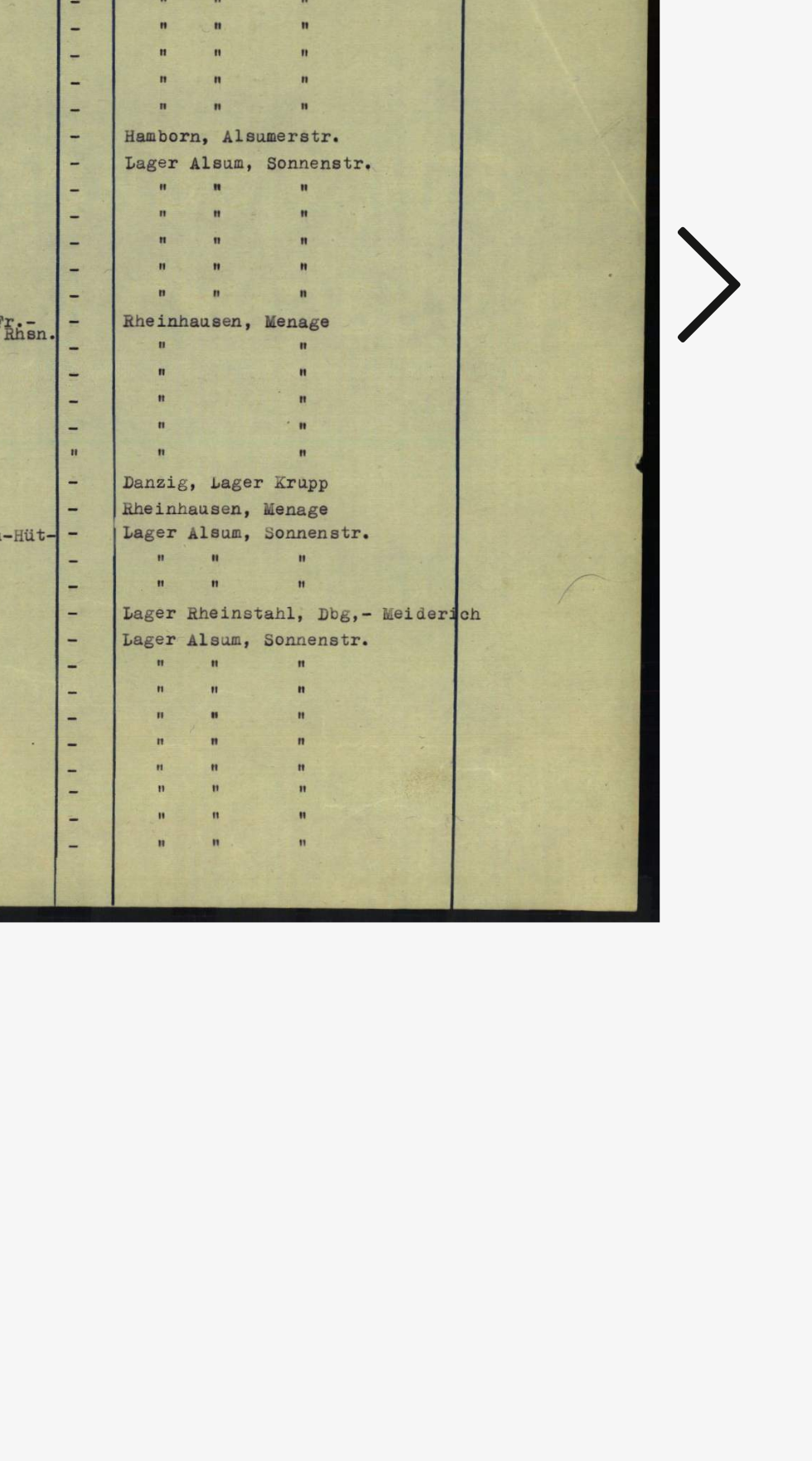
click at [689, 707] on icon at bounding box center [690, 687] width 20 height 40
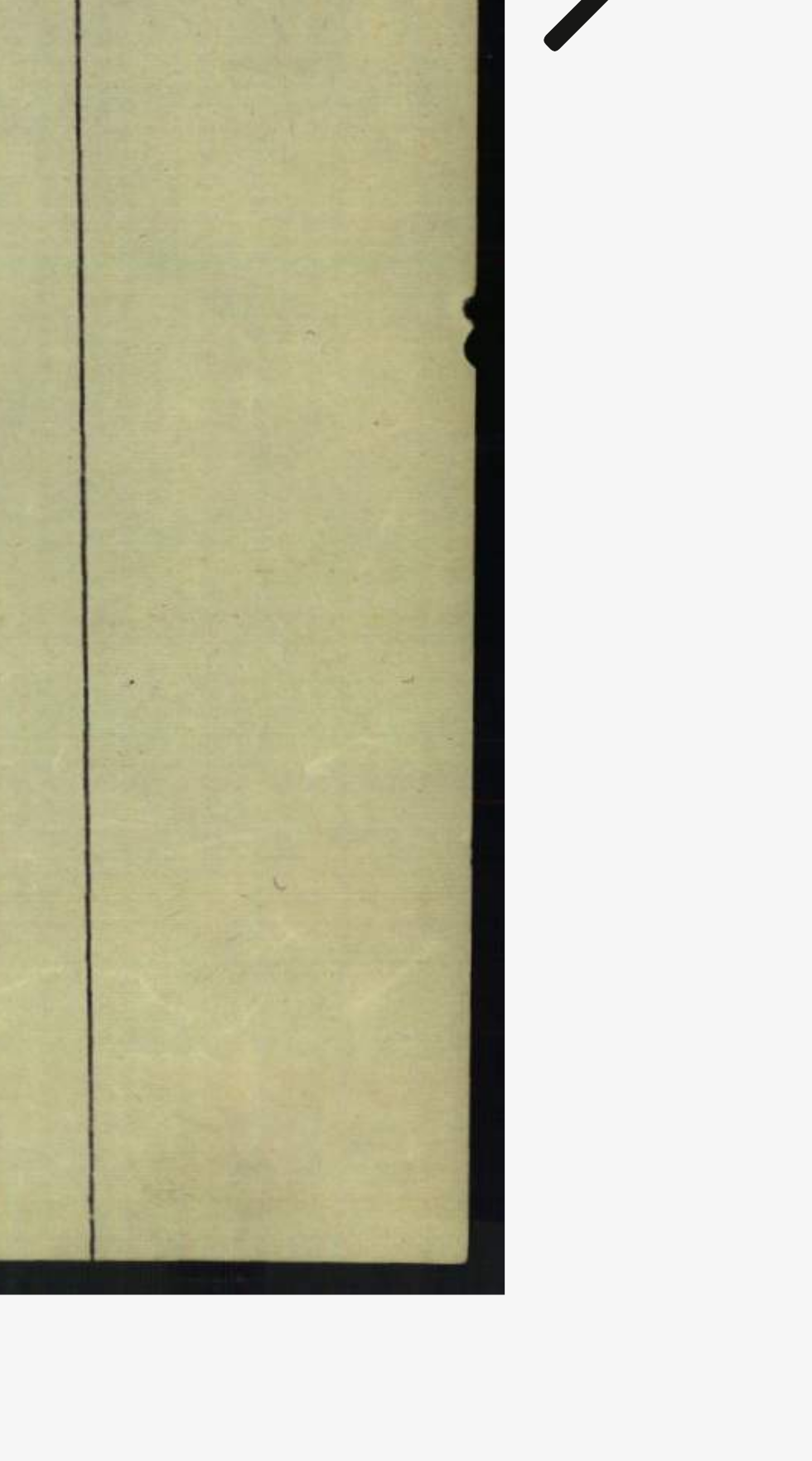
click at [690, 707] on icon at bounding box center [690, 687] width 20 height 40
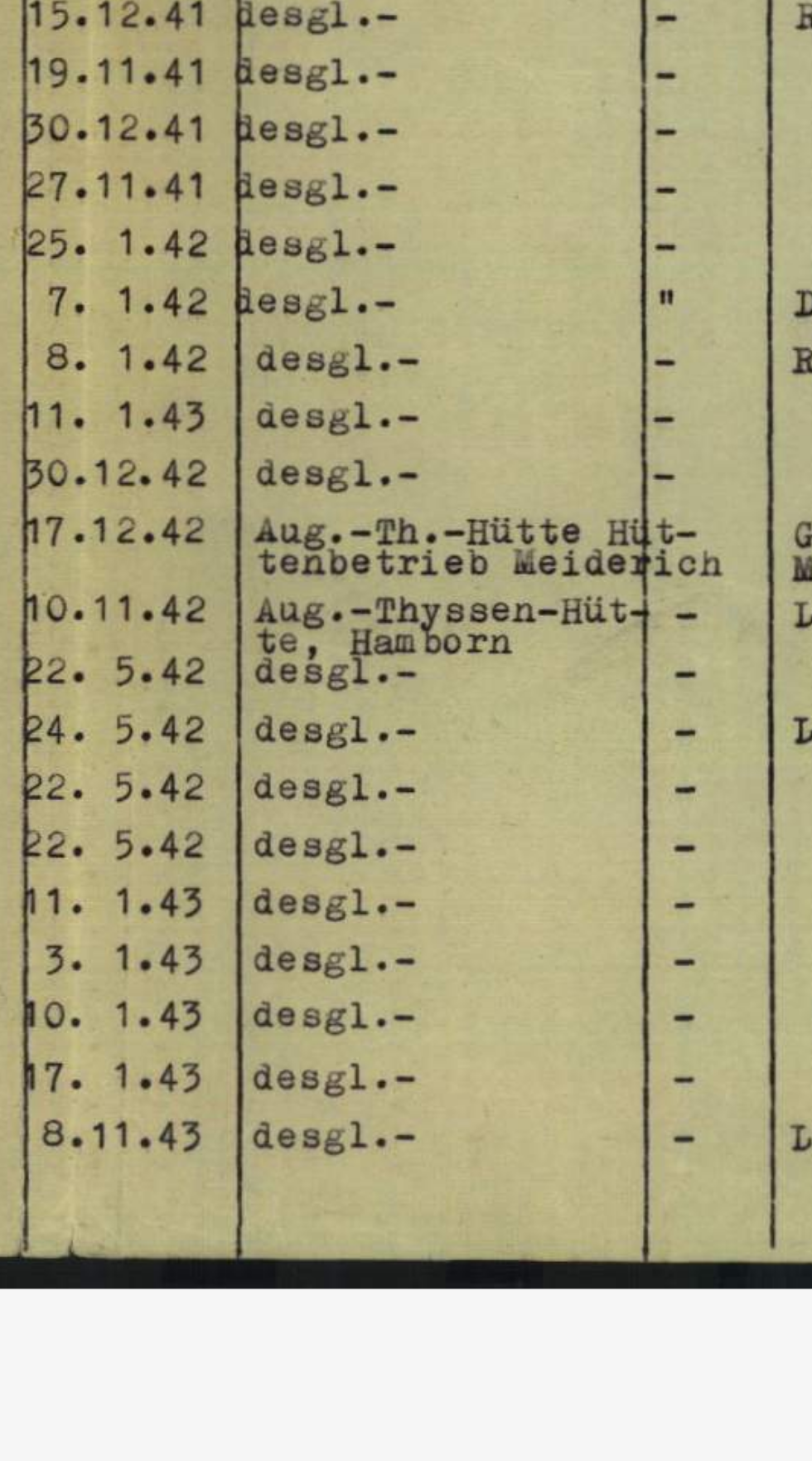
click at [420, 832] on img at bounding box center [406, 689] width 537 height 1295
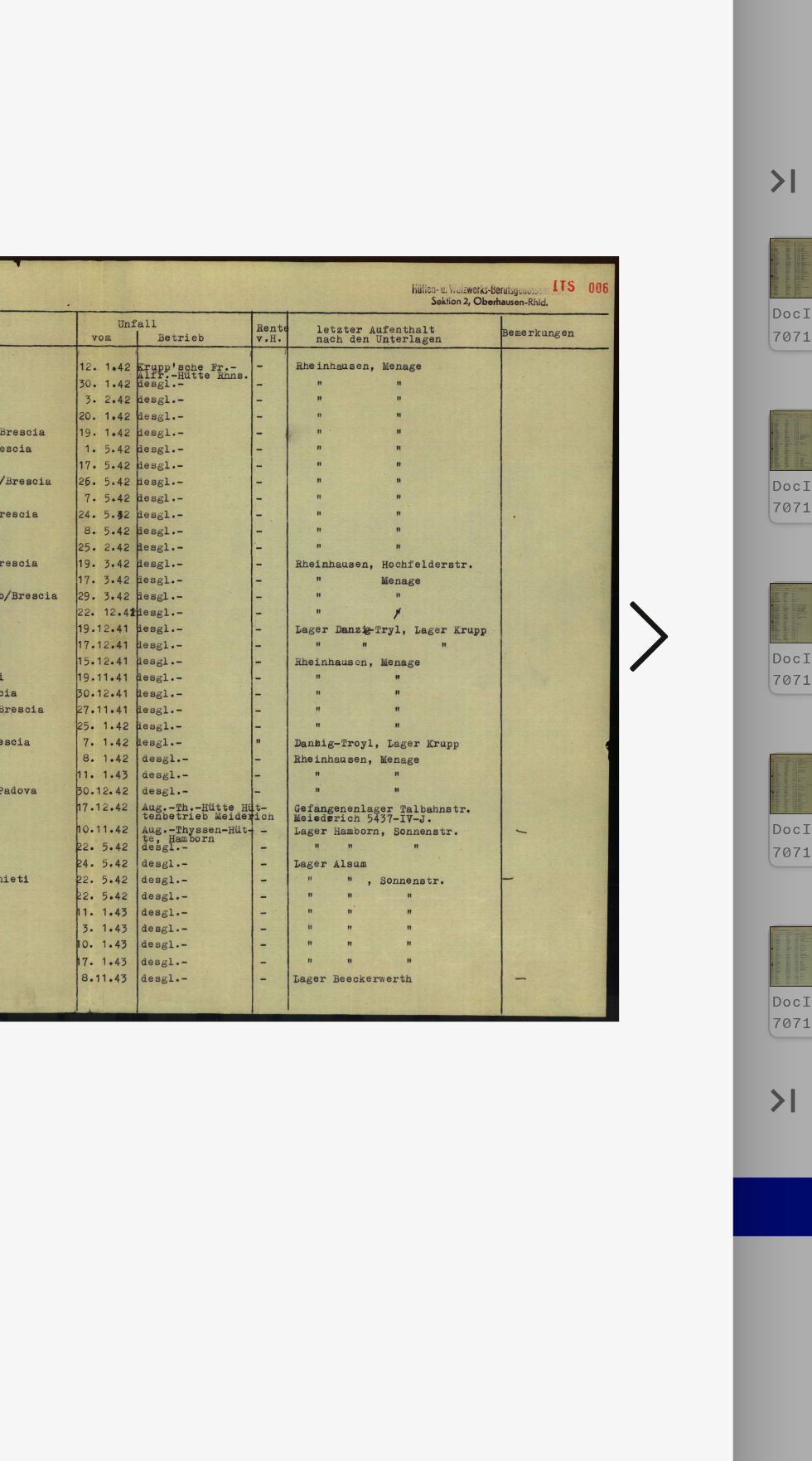
click at [684, 707] on icon at bounding box center [690, 687] width 20 height 40
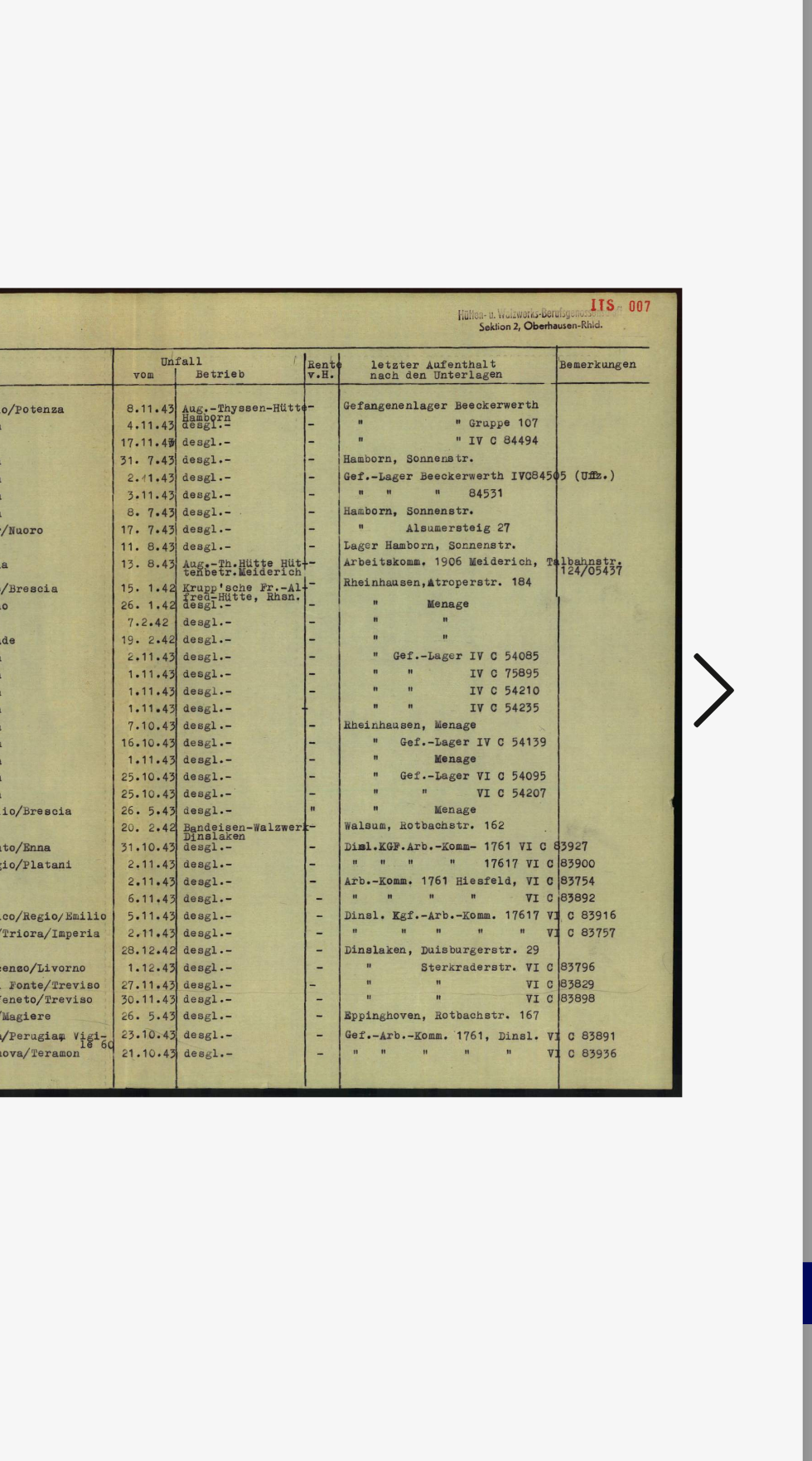
click at [684, 686] on icon at bounding box center [690, 687] width 20 height 40
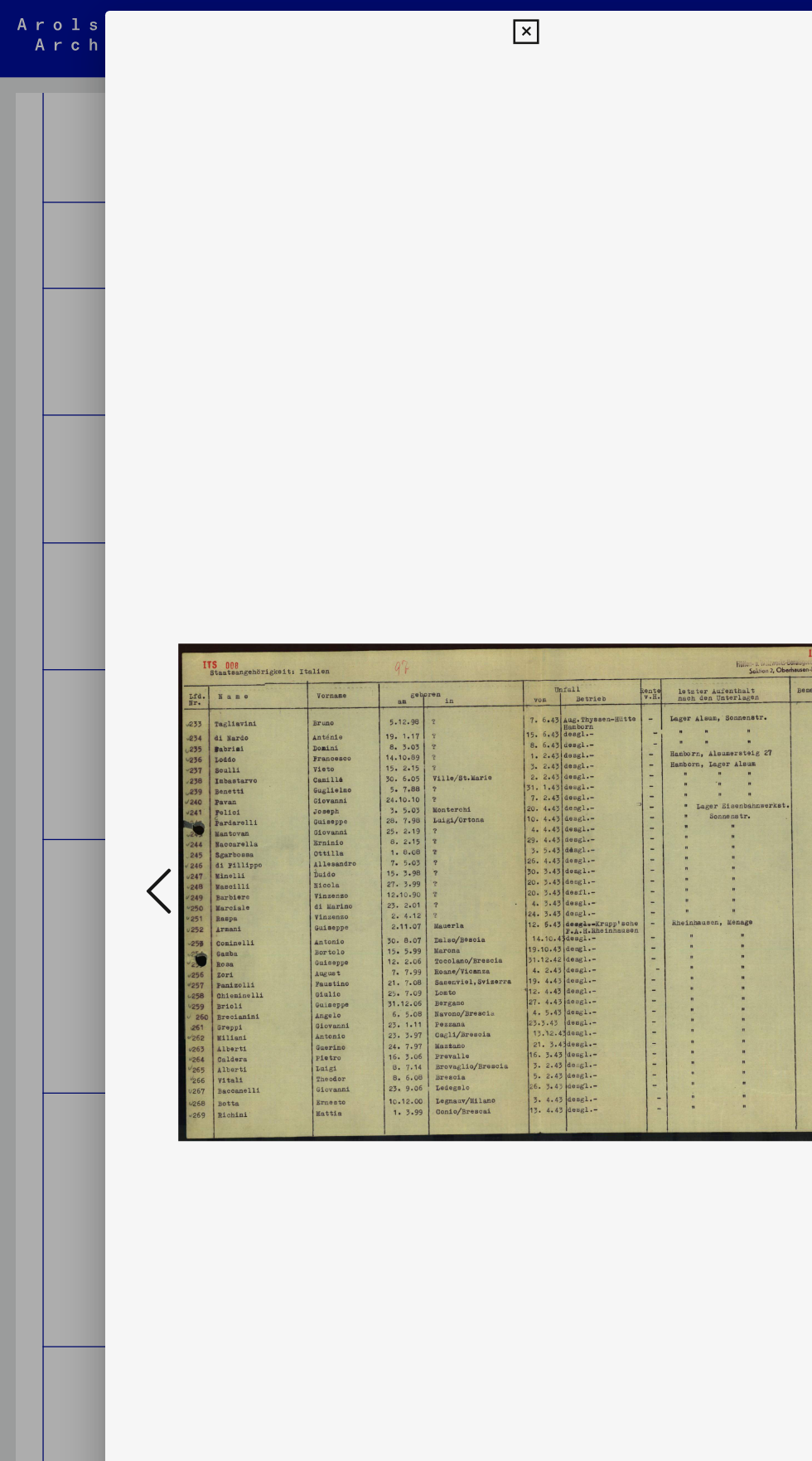
click at [407, 42] on img at bounding box center [406, 689] width 537 height 1295
click at [406, 25] on icon at bounding box center [405, 25] width 19 height 20
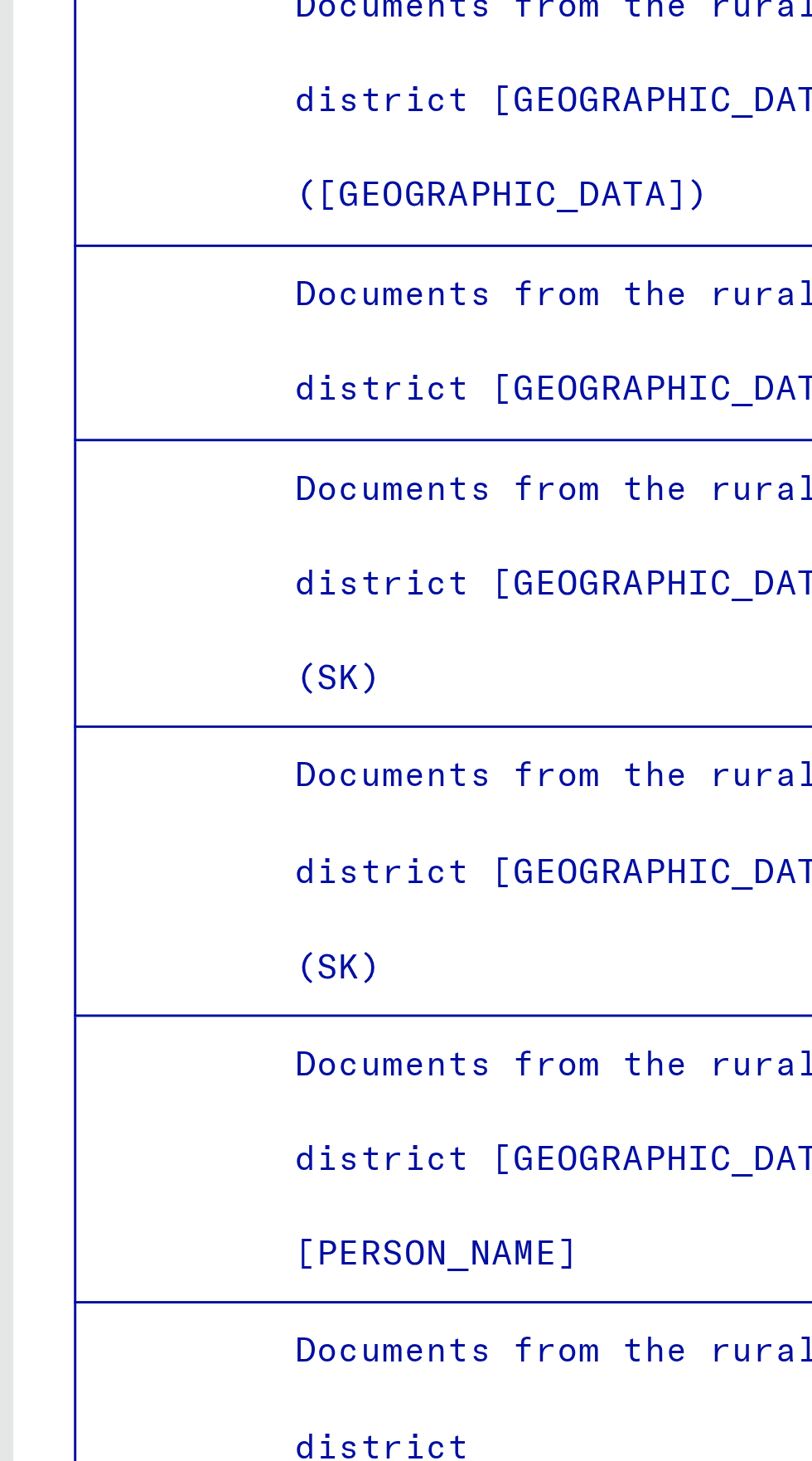
scroll to position [6001, 0]
